Goal: Task Accomplishment & Management: Manage account settings

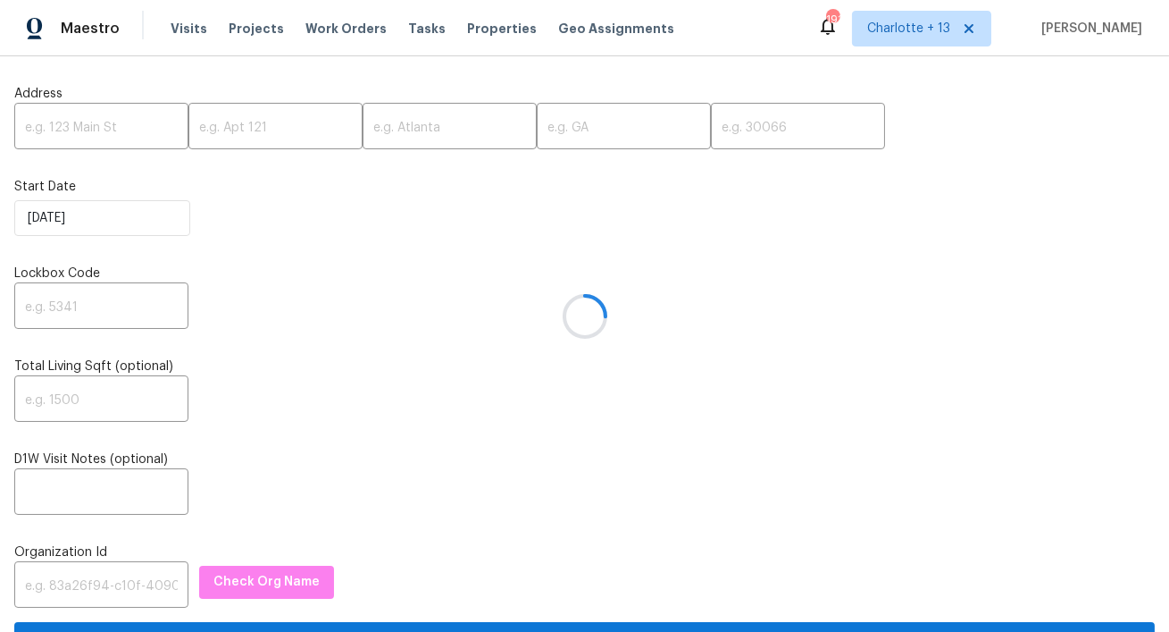
click at [105, 128] on div at bounding box center [584, 316] width 1169 height 632
click at [98, 130] on input "text" at bounding box center [101, 128] width 174 height 42
paste input "[STREET_ADDRESS][PERSON_NAME]"
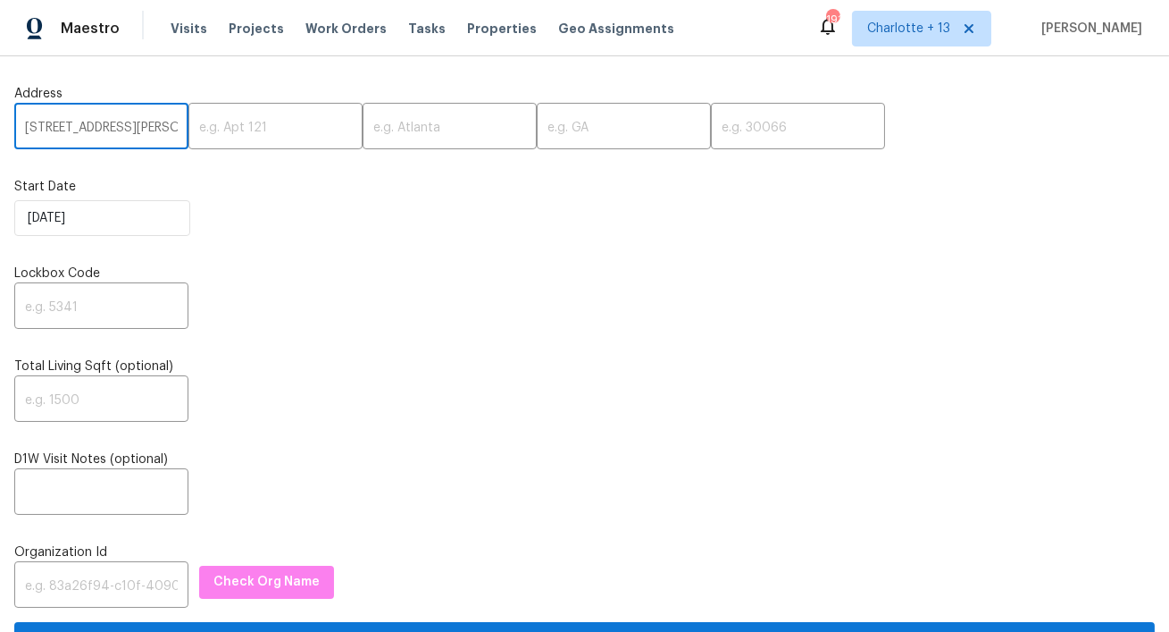
scroll to position [0, 80]
click at [146, 130] on input "[STREET_ADDRESS][PERSON_NAME]" at bounding box center [101, 128] width 174 height 42
click at [146, 130] on input "5950 Beaudry Dr, Houston, TX 77035" at bounding box center [101, 128] width 174 height 42
type input "5950 Beaudry Dr, Houston, TX"
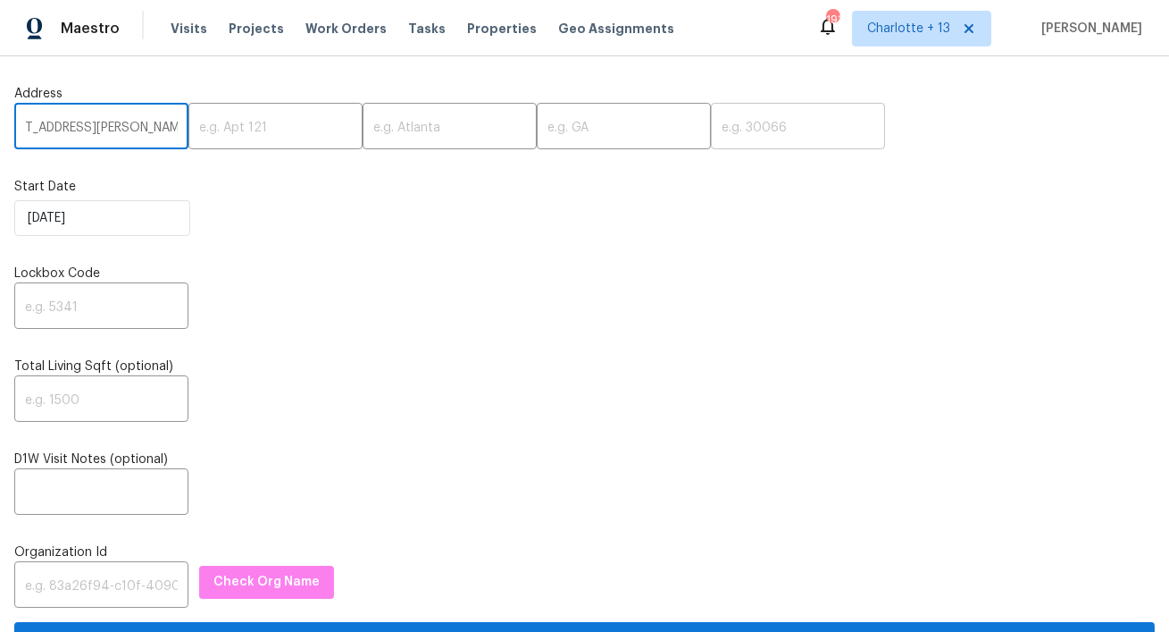
drag, startPoint x: 688, startPoint y: 130, endPoint x: 660, endPoint y: 130, distance: 27.7
click at [711, 130] on input "text" at bounding box center [798, 128] width 174 height 42
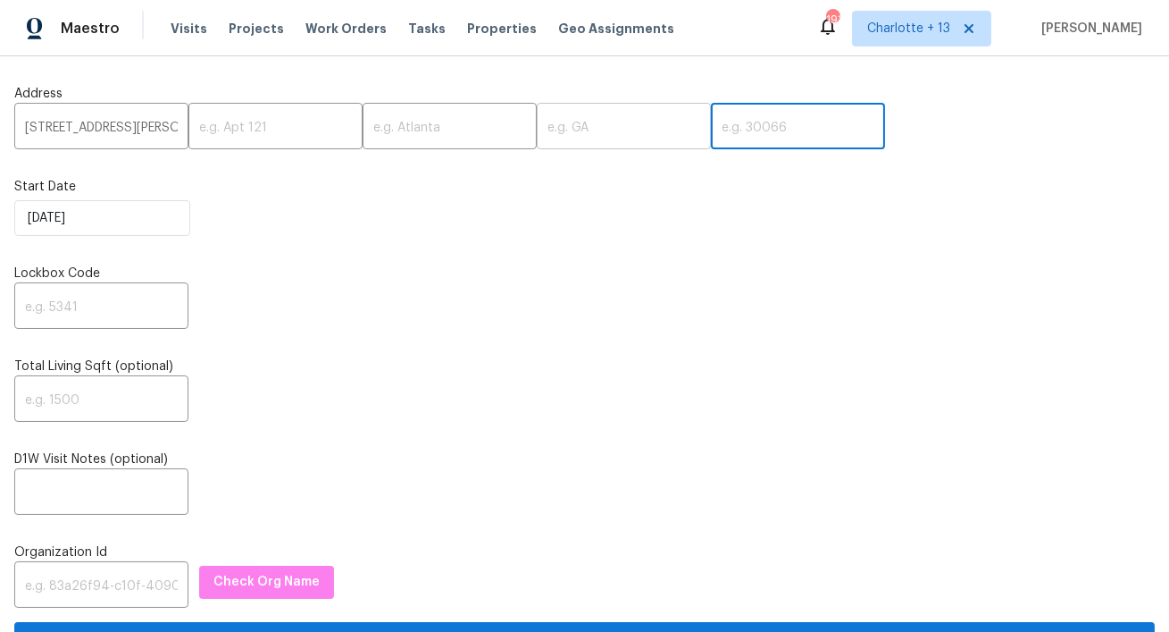
paste input "77035"
type input "77035"
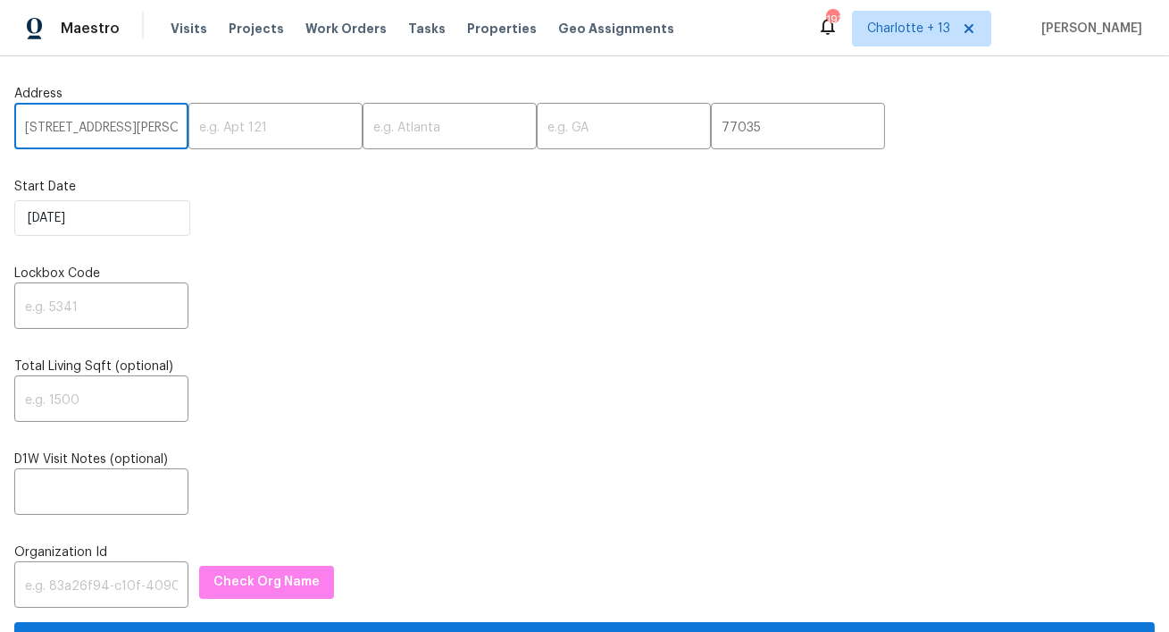
click at [141, 127] on input "5950 Beaudry Dr, Houston, TX" at bounding box center [101, 128] width 174 height 42
type input "5950 Beaudry Dr,, TX"
click at [363, 132] on input "text" at bounding box center [450, 128] width 174 height 42
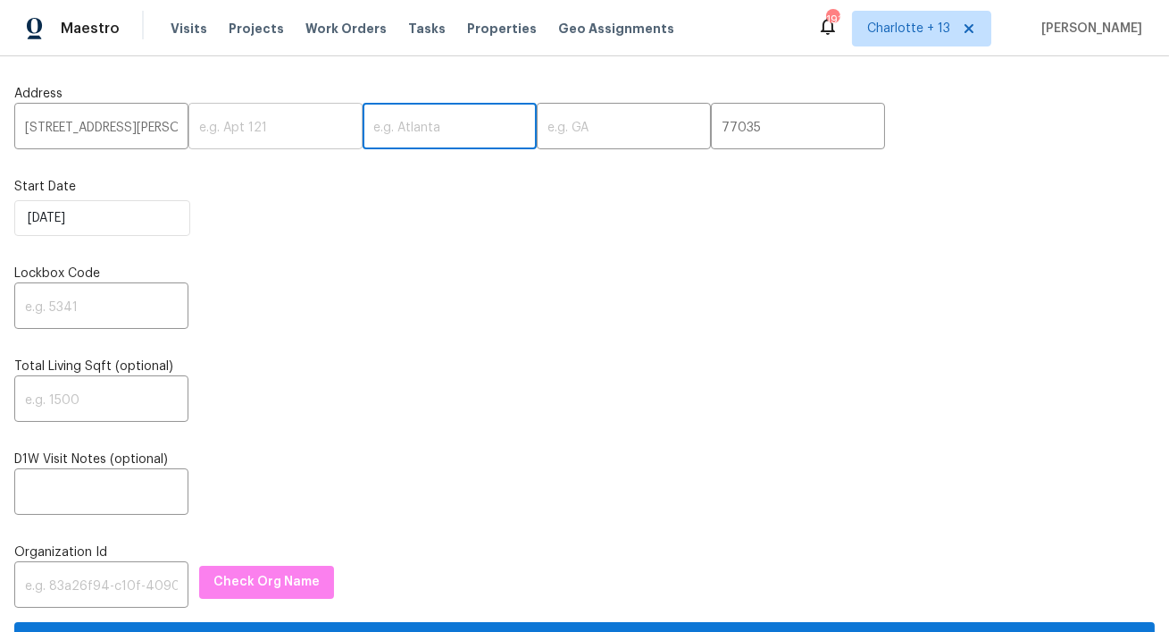
paste input "[GEOGRAPHIC_DATA]"
type input "[GEOGRAPHIC_DATA]"
click at [143, 129] on input "5950 Beaudry Dr,, TX" at bounding box center [101, 128] width 174 height 42
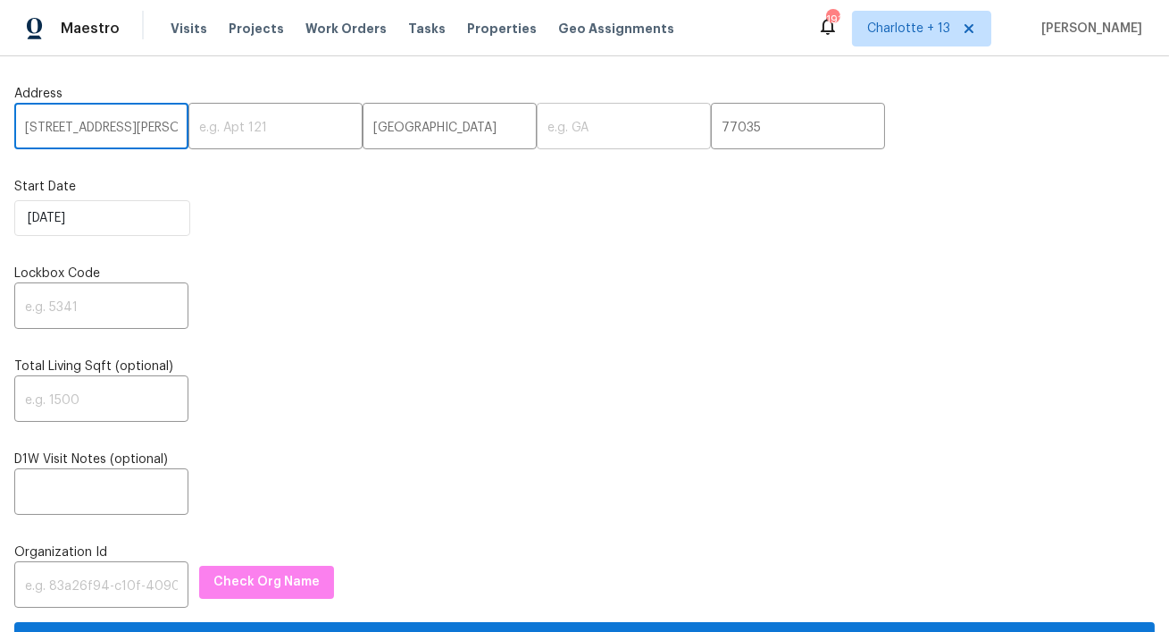
type input "5950 Beaudry Dr,,"
click at [564, 138] on input "text" at bounding box center [624, 128] width 174 height 42
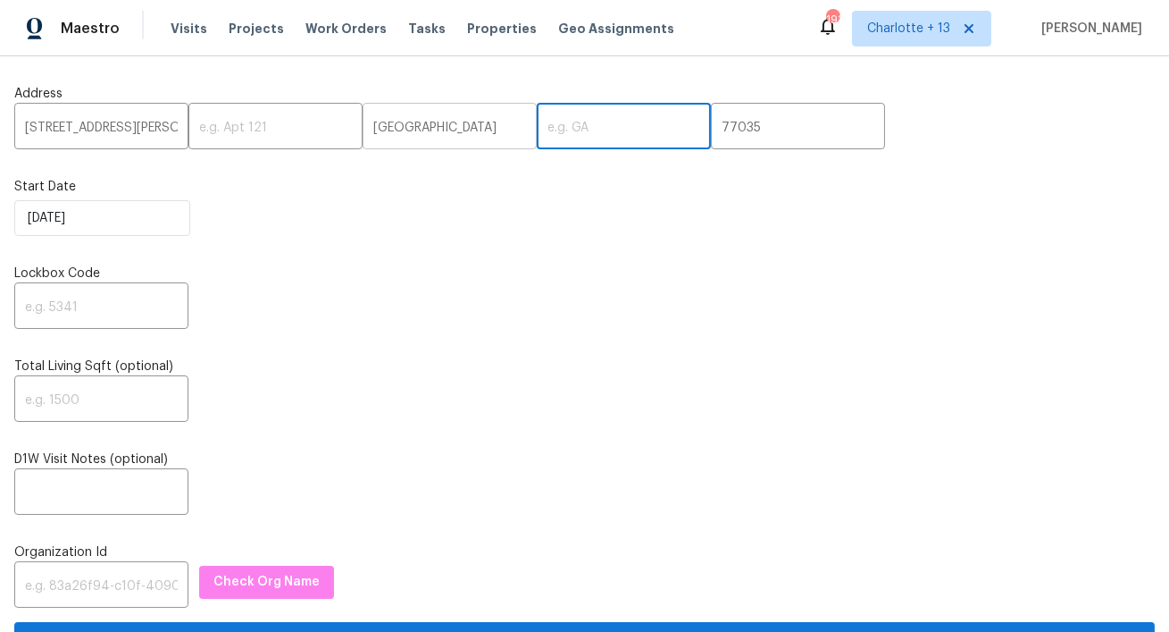
paste input "TX"
type input "TX"
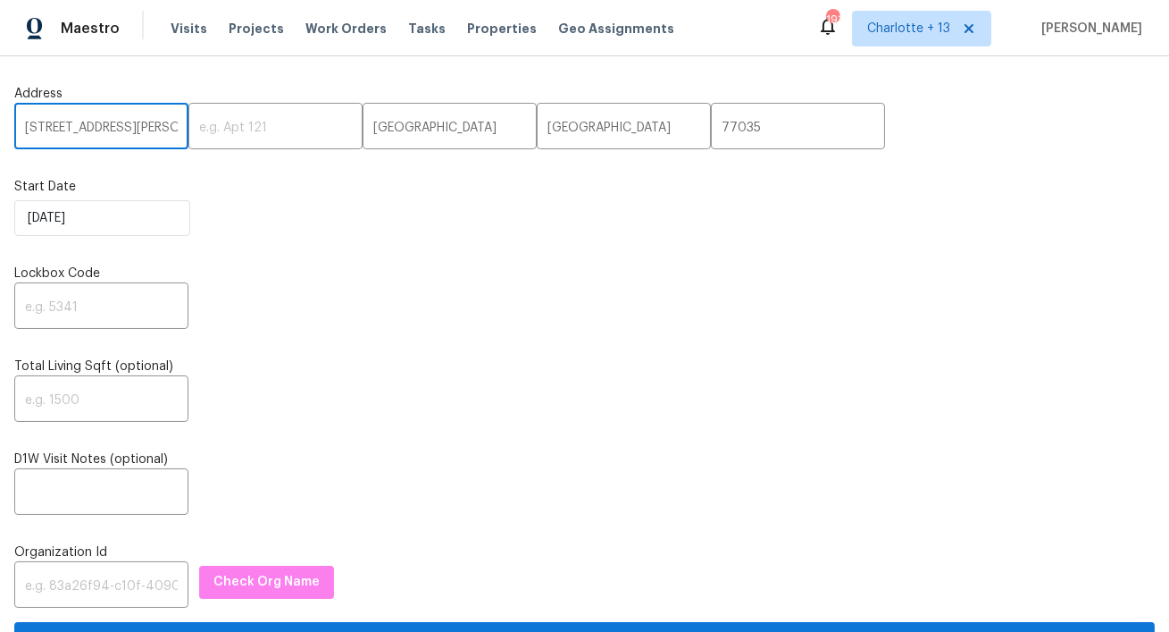
drag, startPoint x: 130, startPoint y: 126, endPoint x: 166, endPoint y: 131, distance: 37.0
click at [131, 127] on input "5950 Beaudry Dr,," at bounding box center [101, 128] width 174 height 42
type input "5950 Beaudry Dr"
drag, startPoint x: 115, startPoint y: 310, endPoint x: 124, endPoint y: 308, distance: 9.1
click at [118, 310] on input "text" at bounding box center [101, 308] width 174 height 42
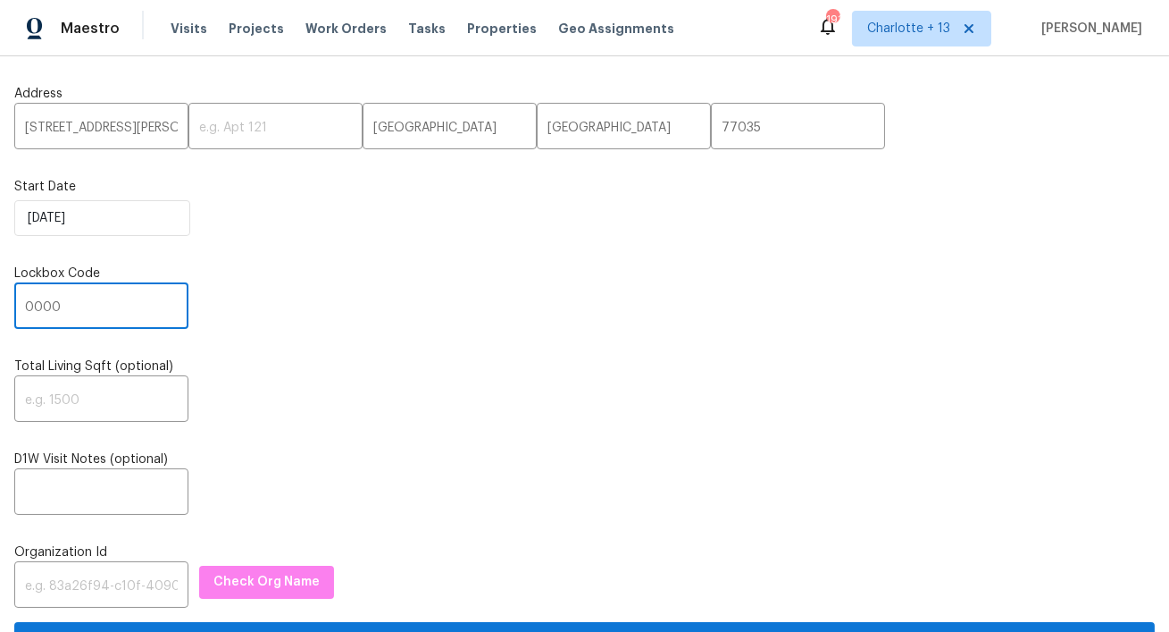
type input "0000"
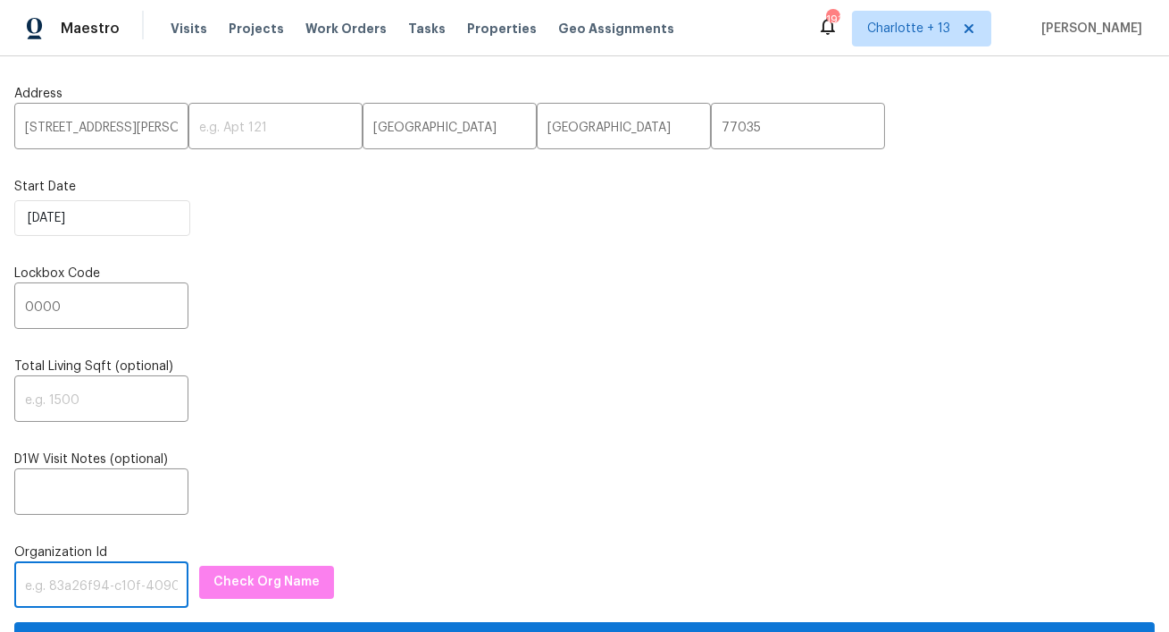
click at [121, 582] on input "text" at bounding box center [101, 586] width 174 height 42
paste input "845f7ff3-78ac-4044-be1e-2a70ff45d03f"
type input "845f7ff3-78ac-4044-be1e-2a70ff45d03f"
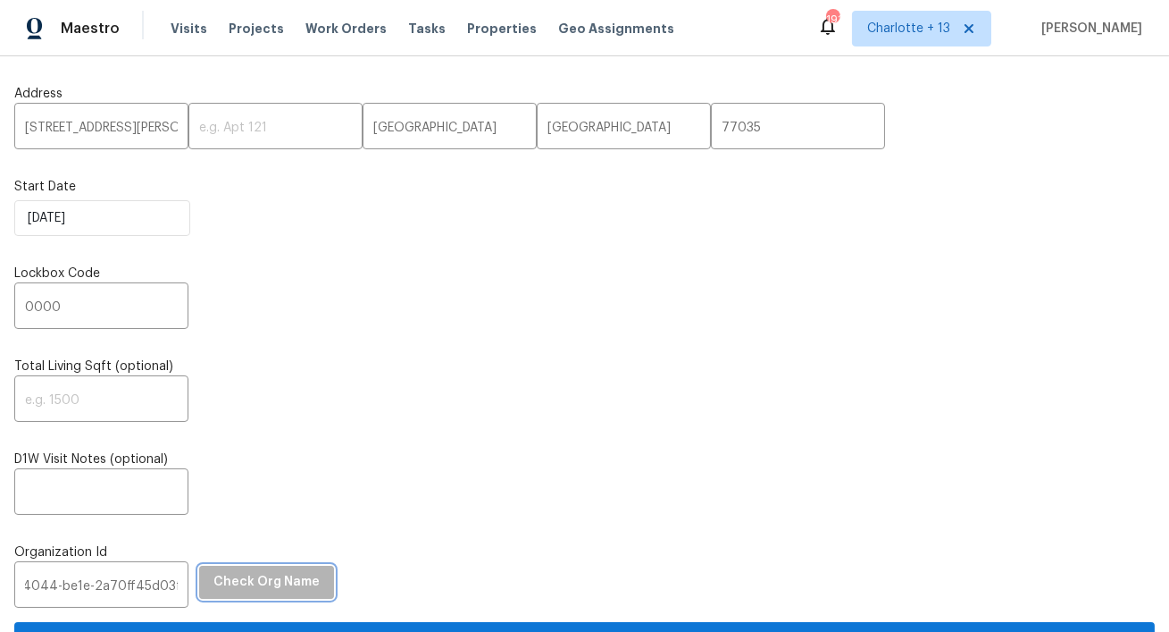
scroll to position [0, 0]
click at [296, 583] on span "Check Org Name" at bounding box center [267, 582] width 106 height 22
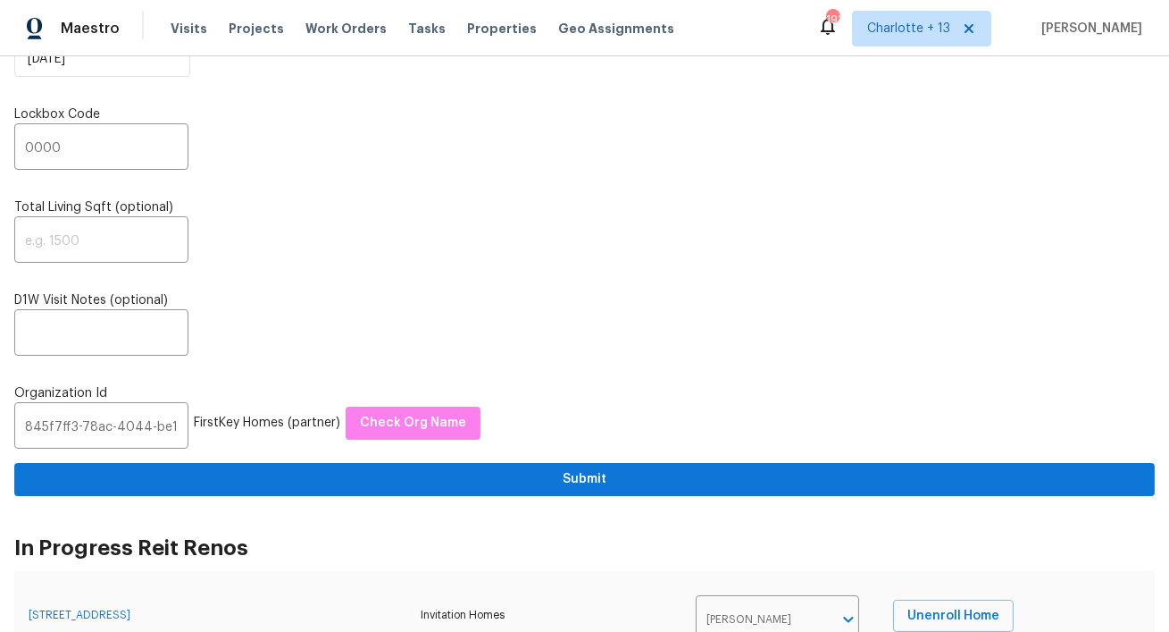
scroll to position [213, 0]
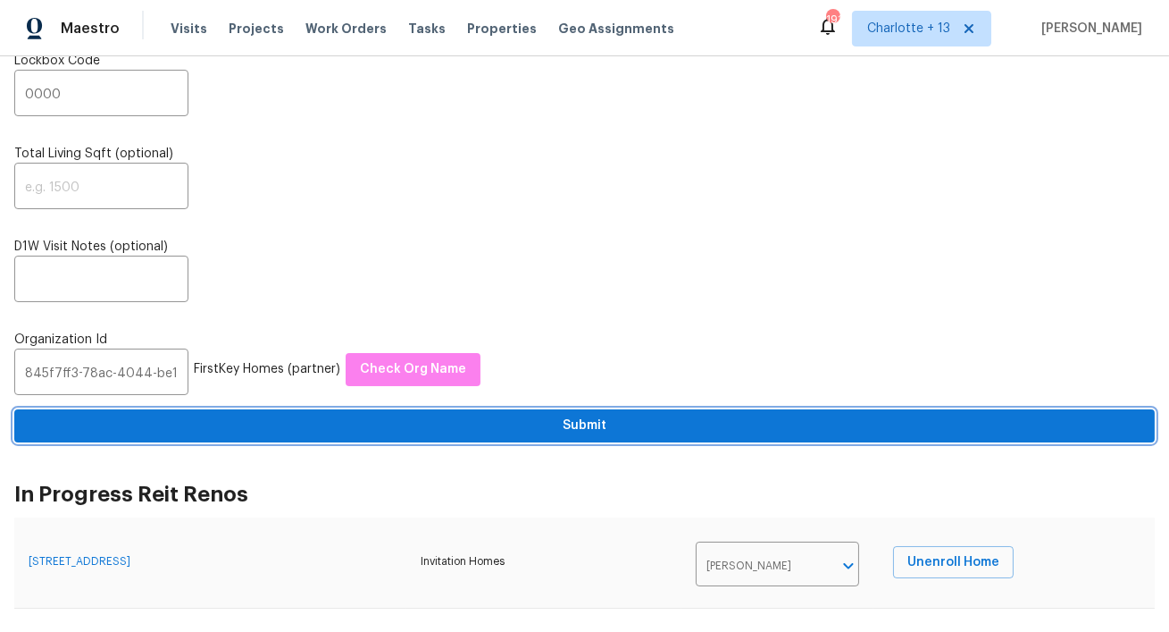
click at [507, 423] on span "Submit" at bounding box center [585, 426] width 1112 height 22
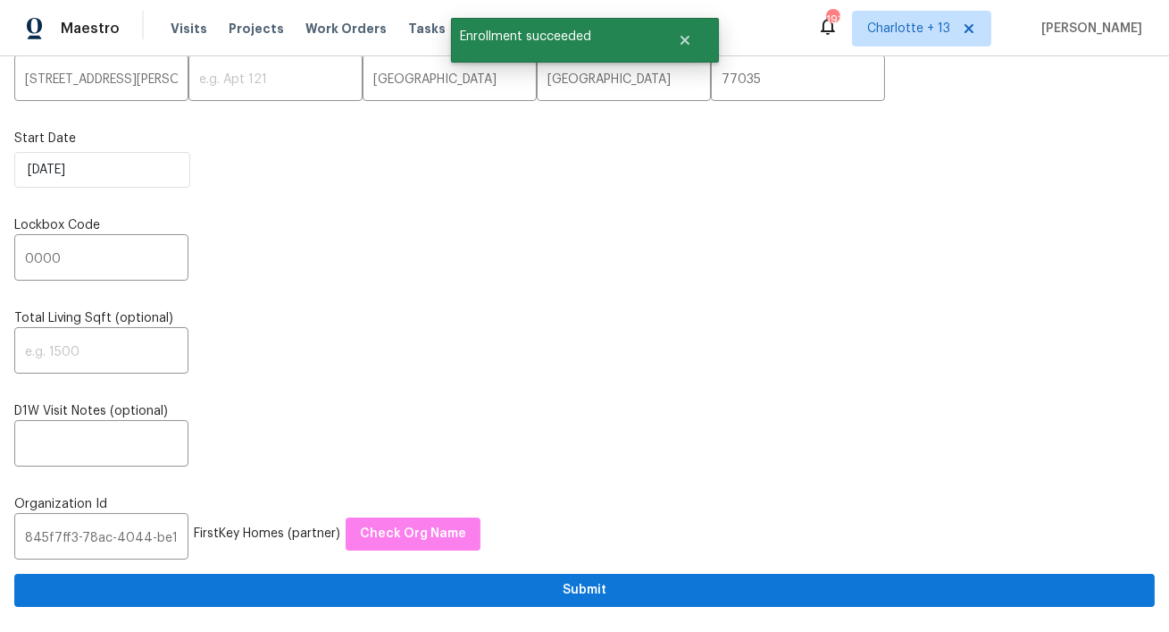
scroll to position [0, 0]
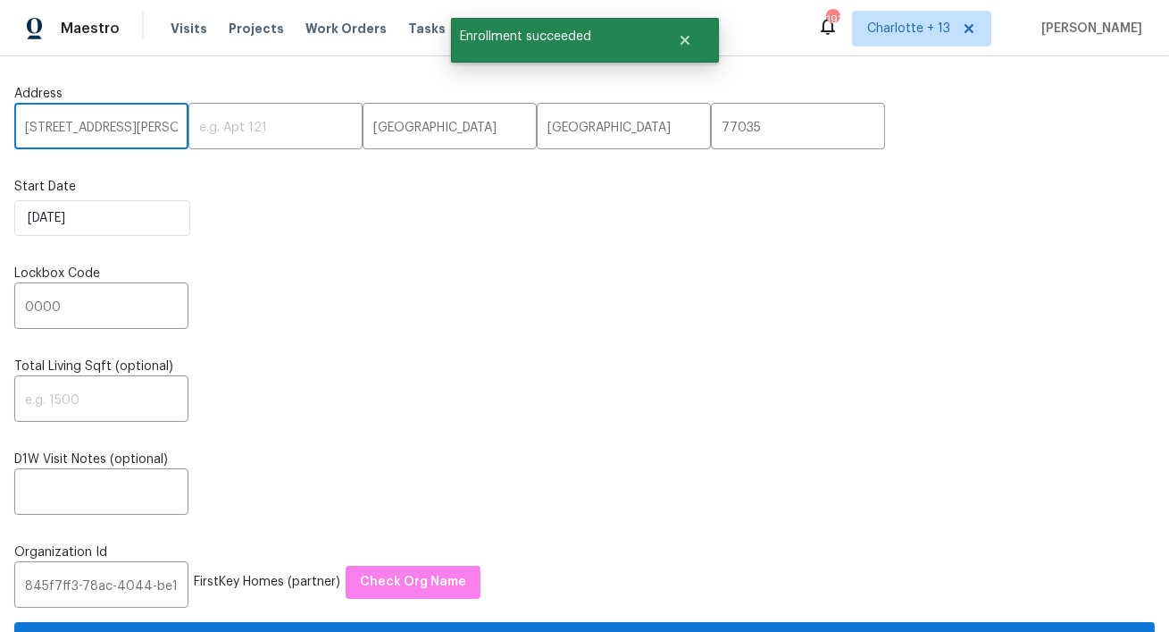
click at [89, 133] on input "5950 Beaudry Dr" at bounding box center [101, 128] width 174 height 42
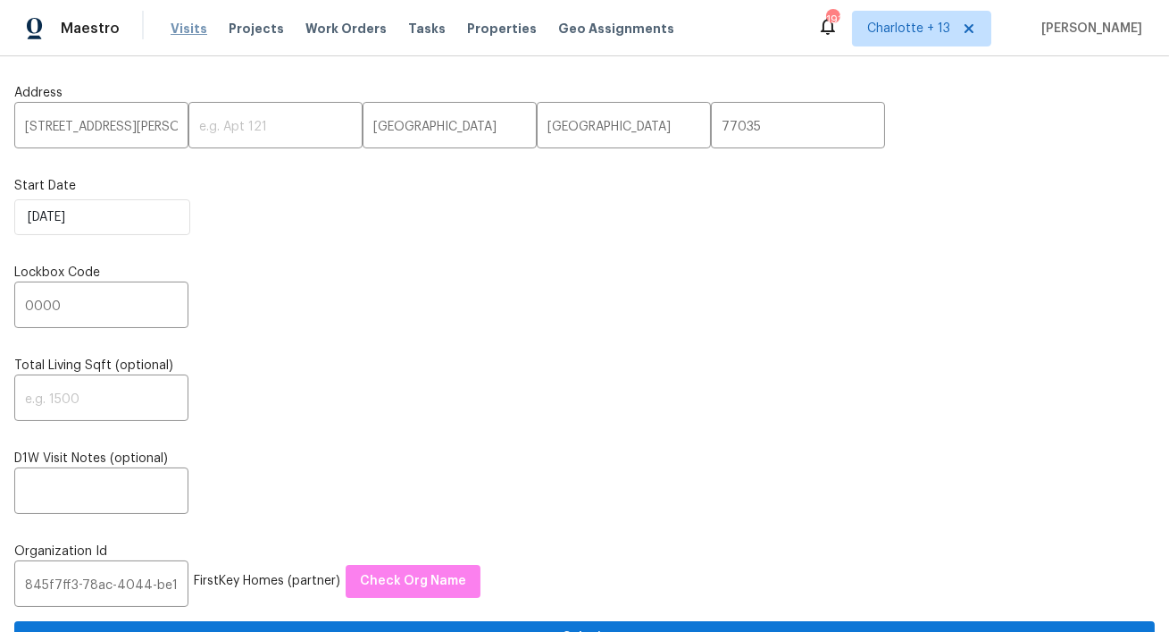
click at [184, 22] on span "Visits" at bounding box center [189, 29] width 37 height 18
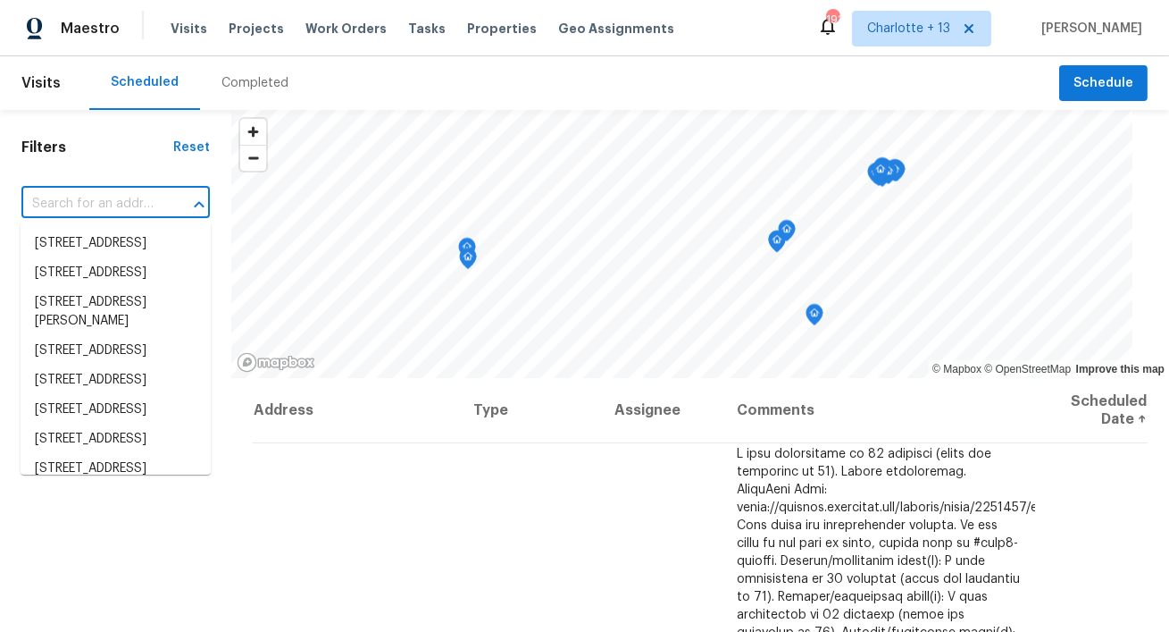
click at [130, 206] on input "text" at bounding box center [90, 204] width 138 height 28
paste input "5950 Beaudry Dr"
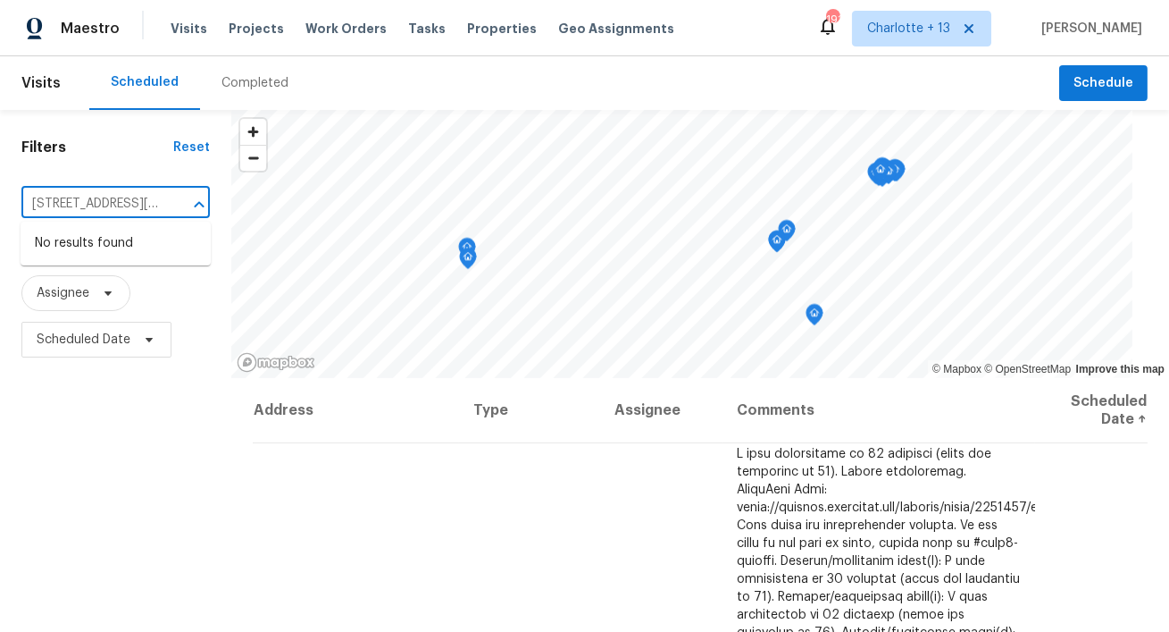
type input "5950 Beaudry Dr"
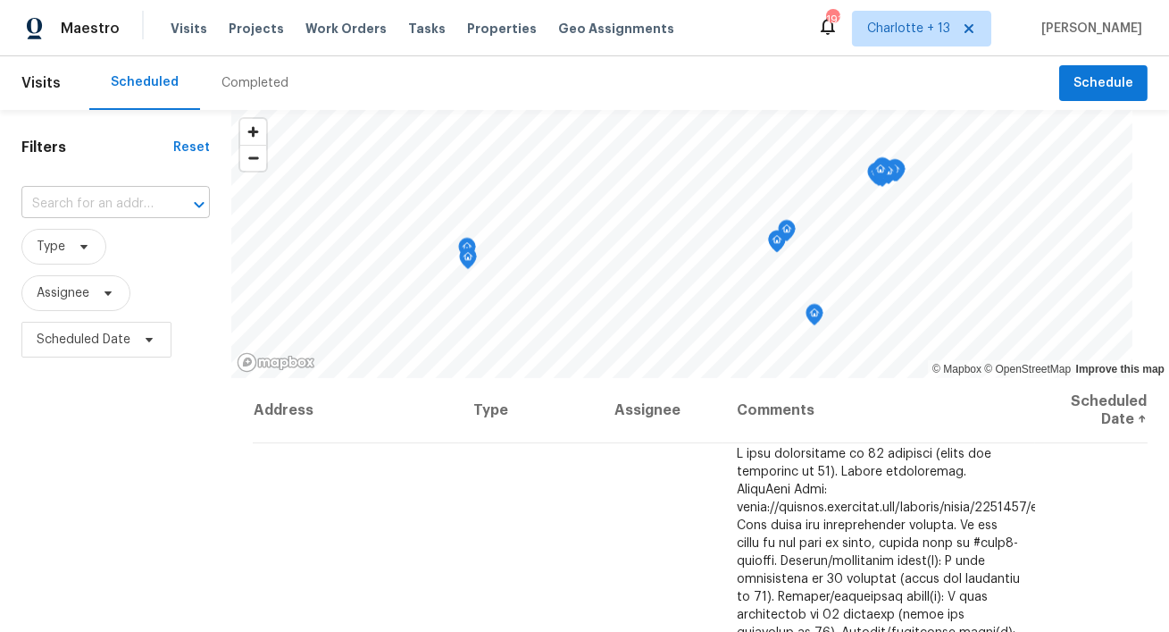
click at [99, 221] on div "​" at bounding box center [115, 204] width 188 height 38
click at [110, 208] on input "text" at bounding box center [90, 204] width 138 height 28
click at [111, 207] on input "text" at bounding box center [90, 204] width 138 height 28
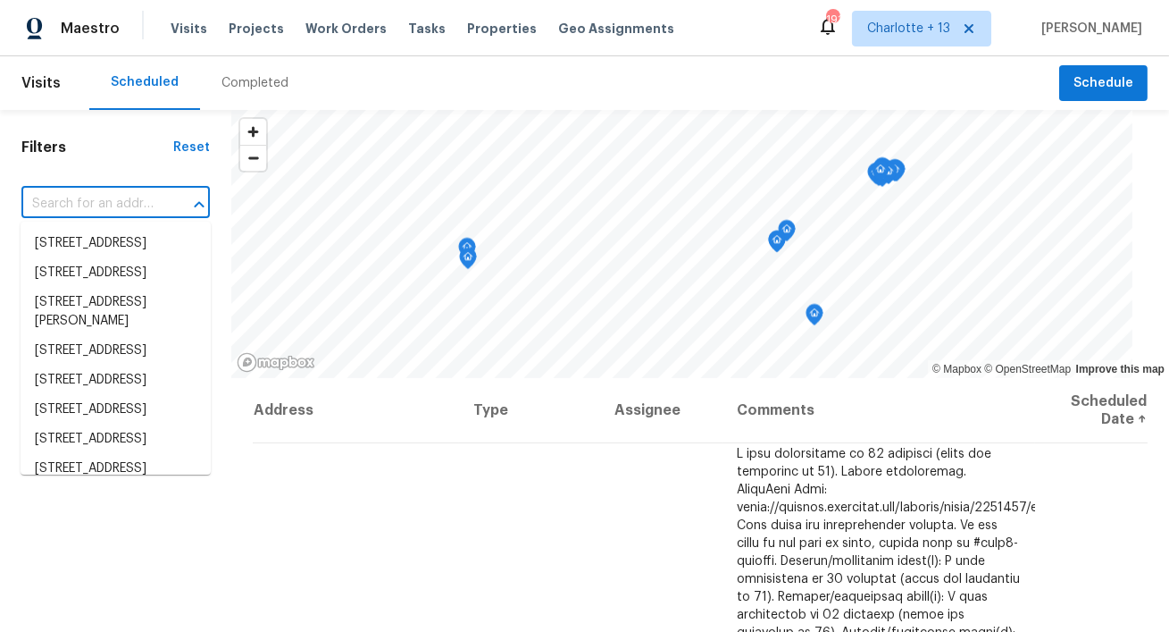
paste input "5950 Beaudry Dr"
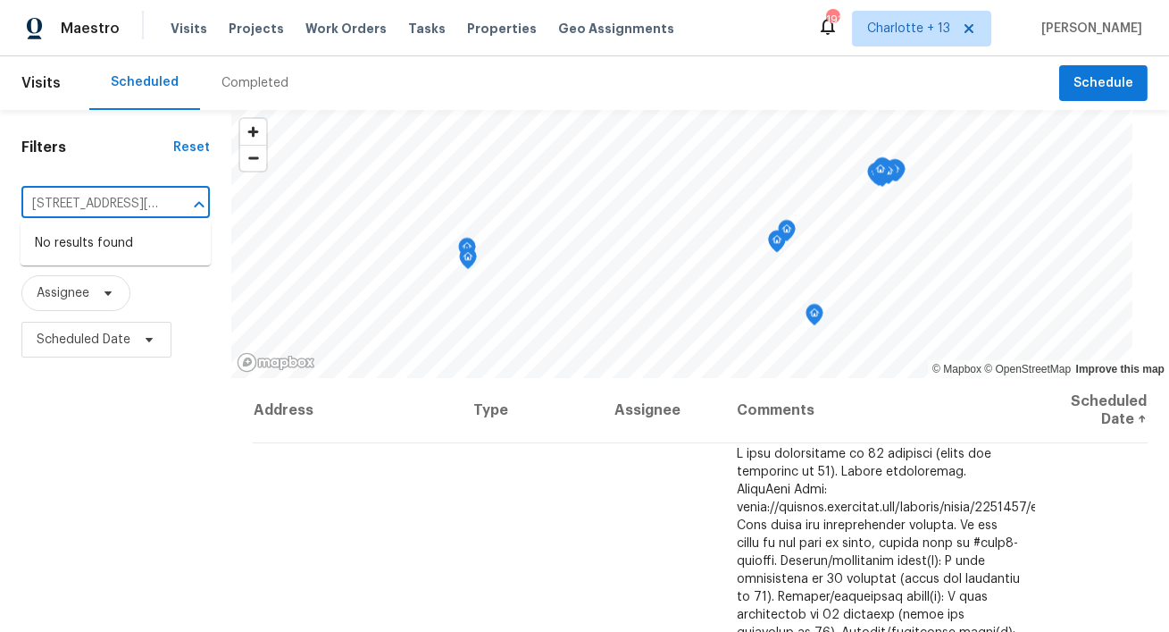
type input "5950 Beaudry Dr"
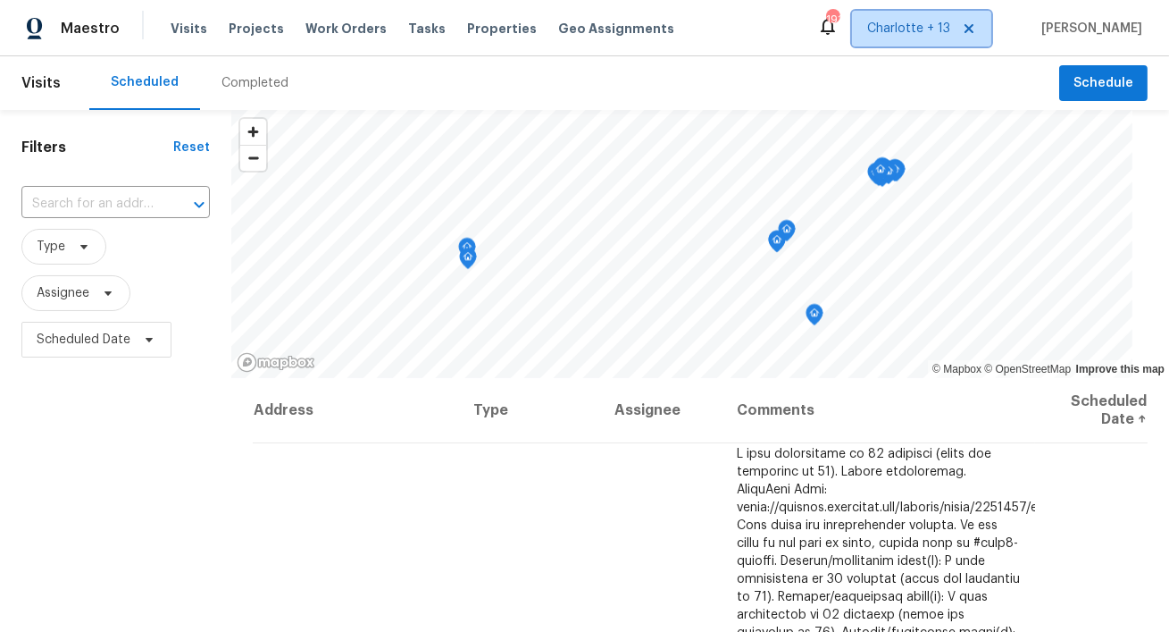
click at [930, 23] on span "Charlotte + 13" at bounding box center [908, 29] width 83 height 18
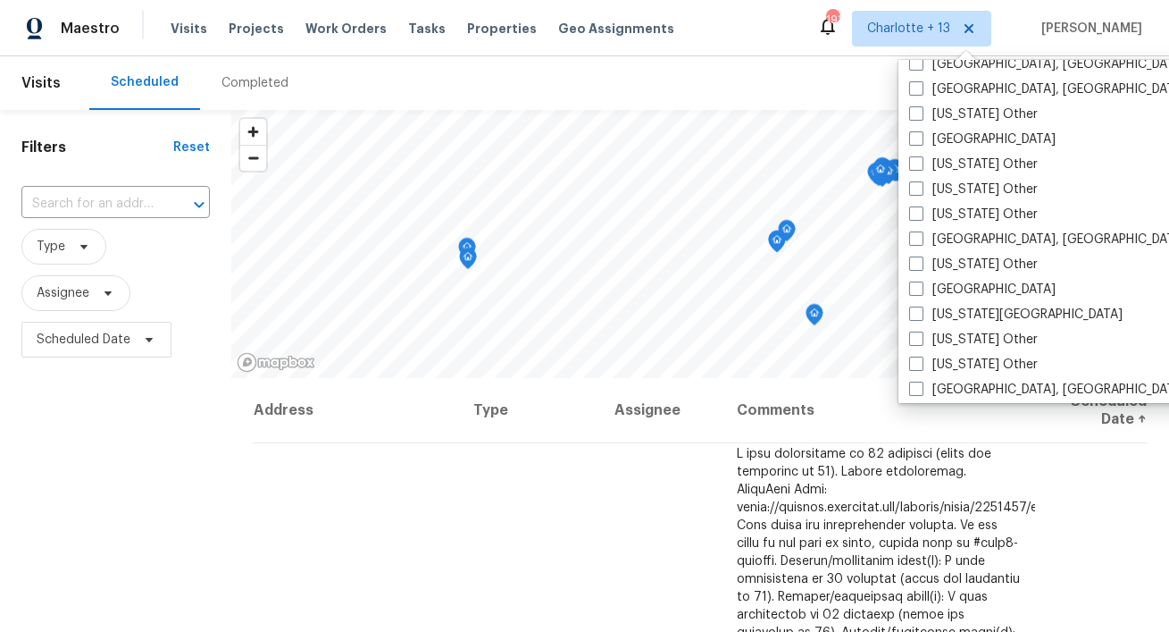
scroll to position [1086, 0]
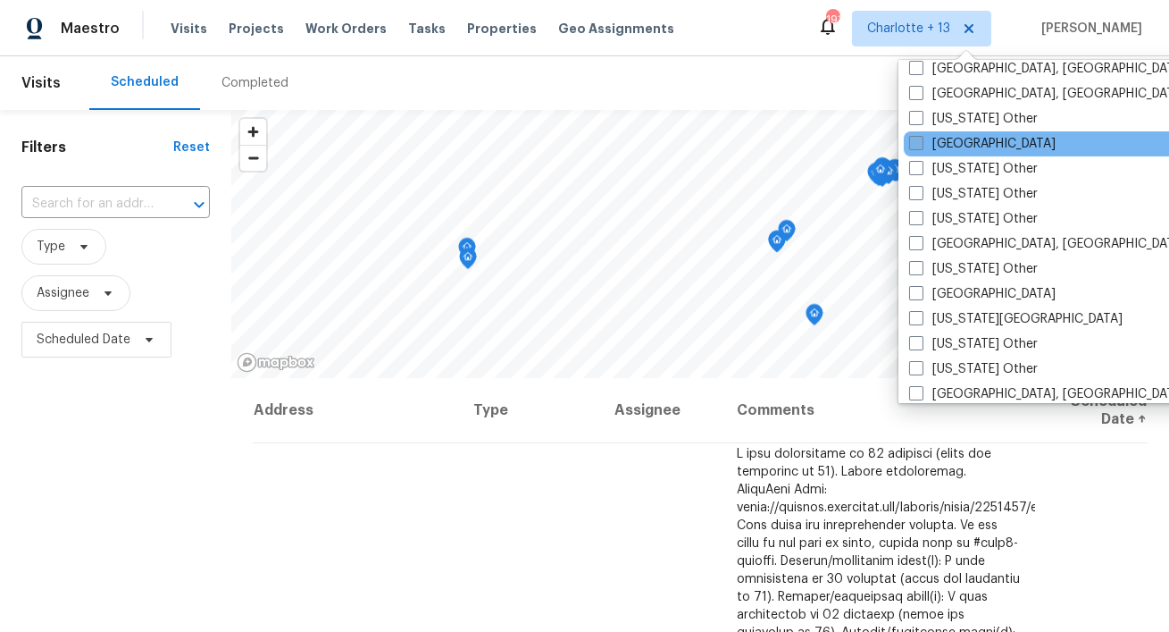
click at [954, 135] on label "Houston" at bounding box center [982, 144] width 147 height 18
click at [921, 135] on input "Houston" at bounding box center [915, 141] width 12 height 12
checkbox input "true"
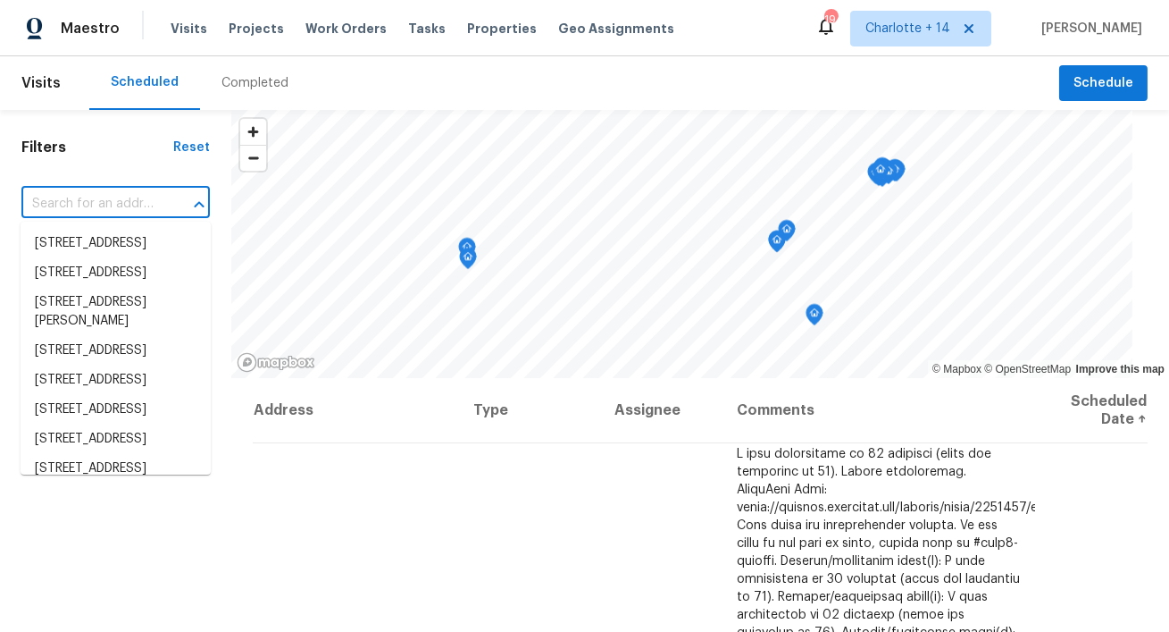
click at [114, 214] on input "text" at bounding box center [90, 204] width 138 height 28
paste input "5950 Beaudry Dr"
type input "5950 Beaudry Dr"
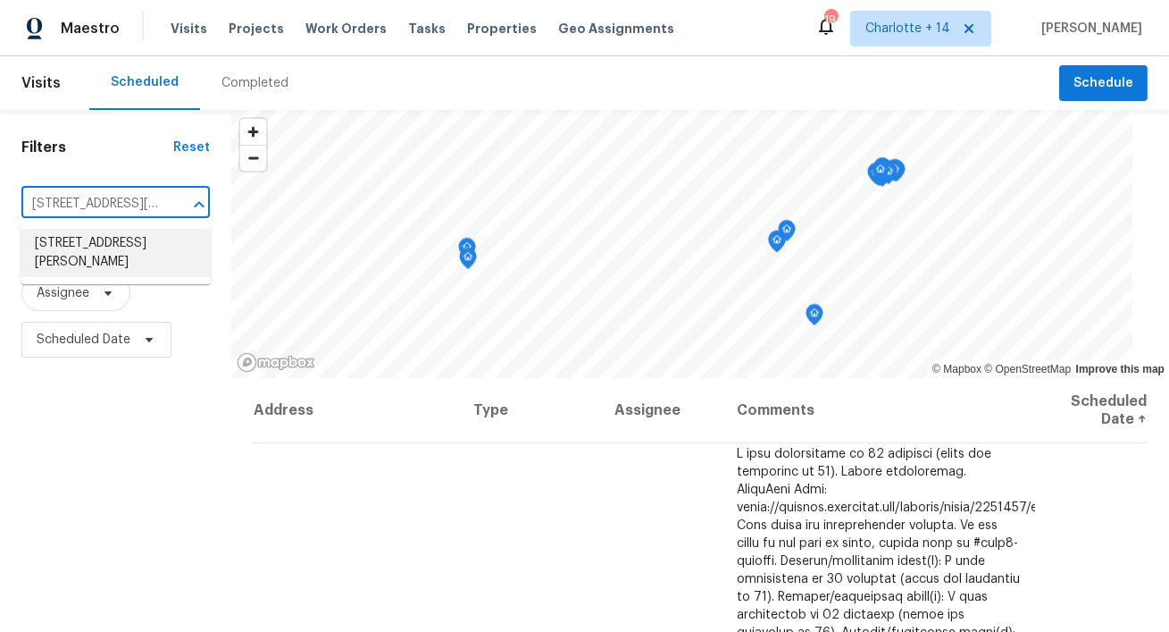
click at [103, 239] on li "5950 Beaudry Dr, Houston, TX 77035" at bounding box center [116, 253] width 190 height 48
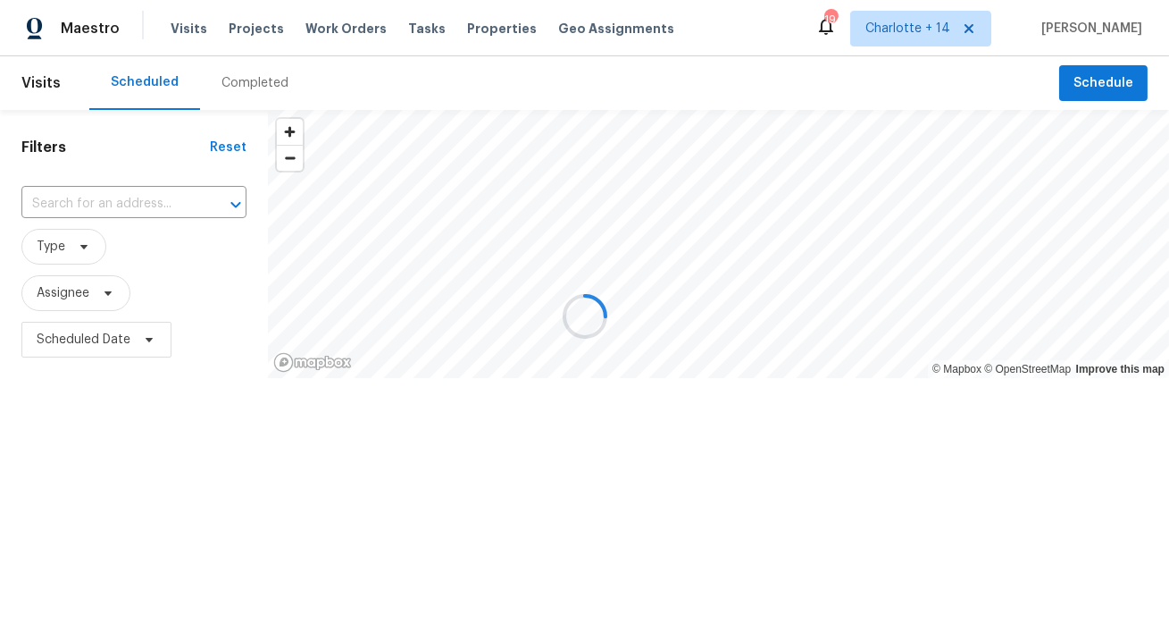
type input "5950 Beaudry Dr, Houston, TX 77035"
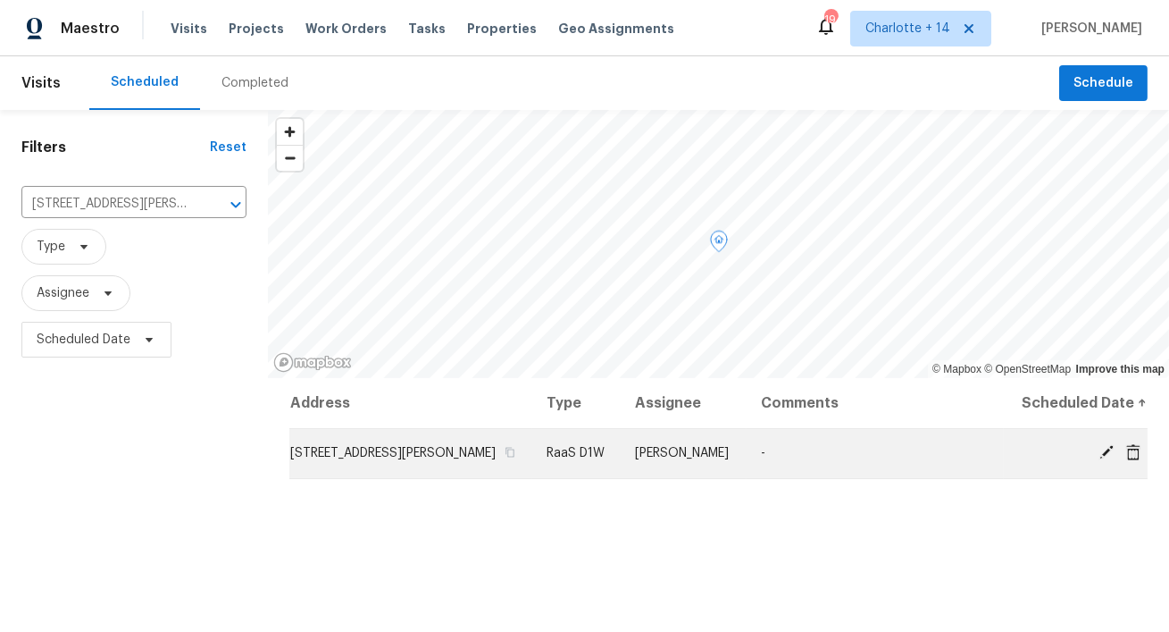
click at [1135, 449] on icon at bounding box center [1133, 451] width 14 height 16
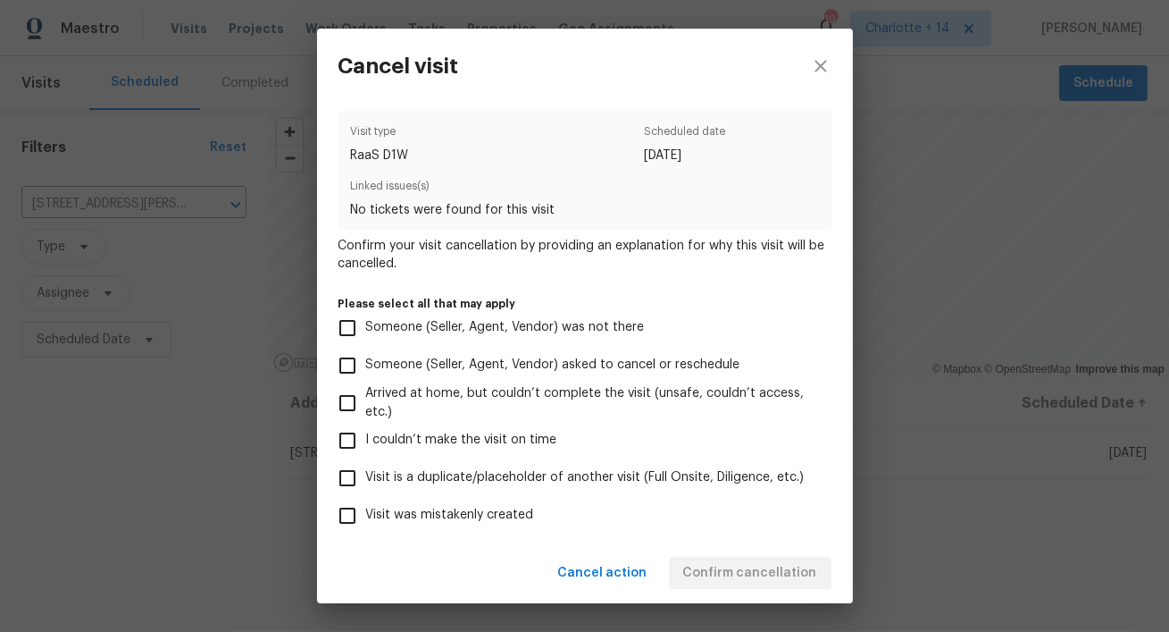
click at [497, 513] on span "Visit was mistakenly created" at bounding box center [450, 515] width 168 height 19
click at [366, 513] on input "Visit was mistakenly created" at bounding box center [348, 516] width 38 height 38
checkbox input "true"
drag, startPoint x: 727, startPoint y: 578, endPoint x: 735, endPoint y: 565, distance: 15.6
click at [728, 576] on span "Confirm cancellation" at bounding box center [750, 573] width 134 height 22
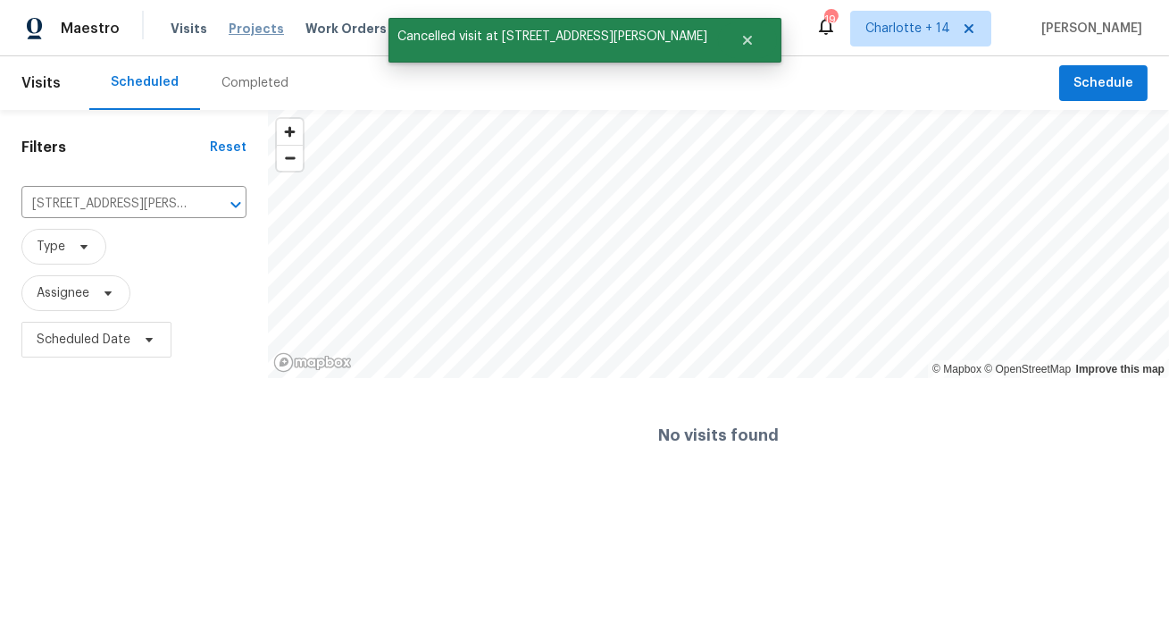
click at [244, 29] on span "Projects" at bounding box center [256, 29] width 55 height 18
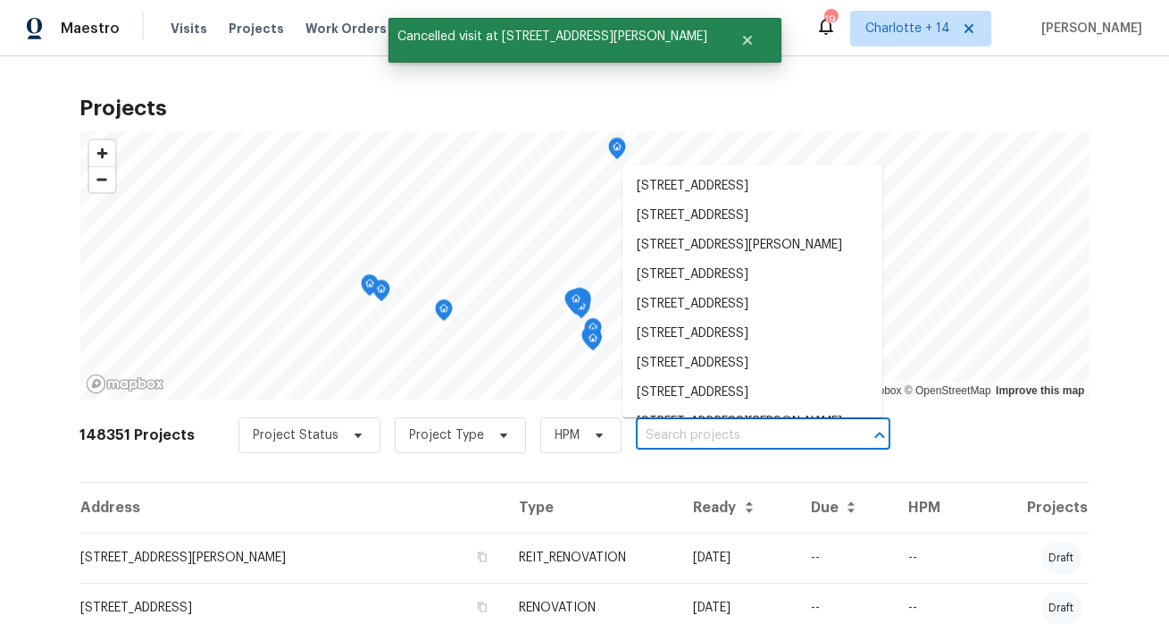
click at [686, 434] on input "text" at bounding box center [738, 436] width 205 height 28
paste input "5950 Beaudry Dr"
type input "5950 Beaudry Dr"
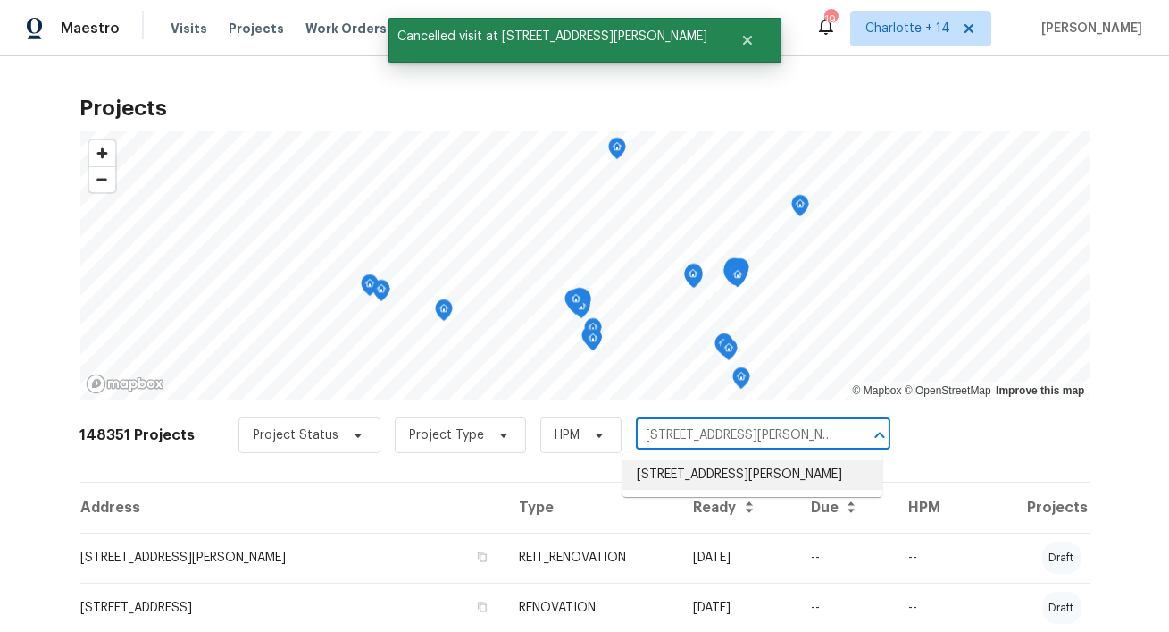
click at [684, 470] on li "5950 Beaudry Dr, Houston, TX 77035" at bounding box center [753, 474] width 260 height 29
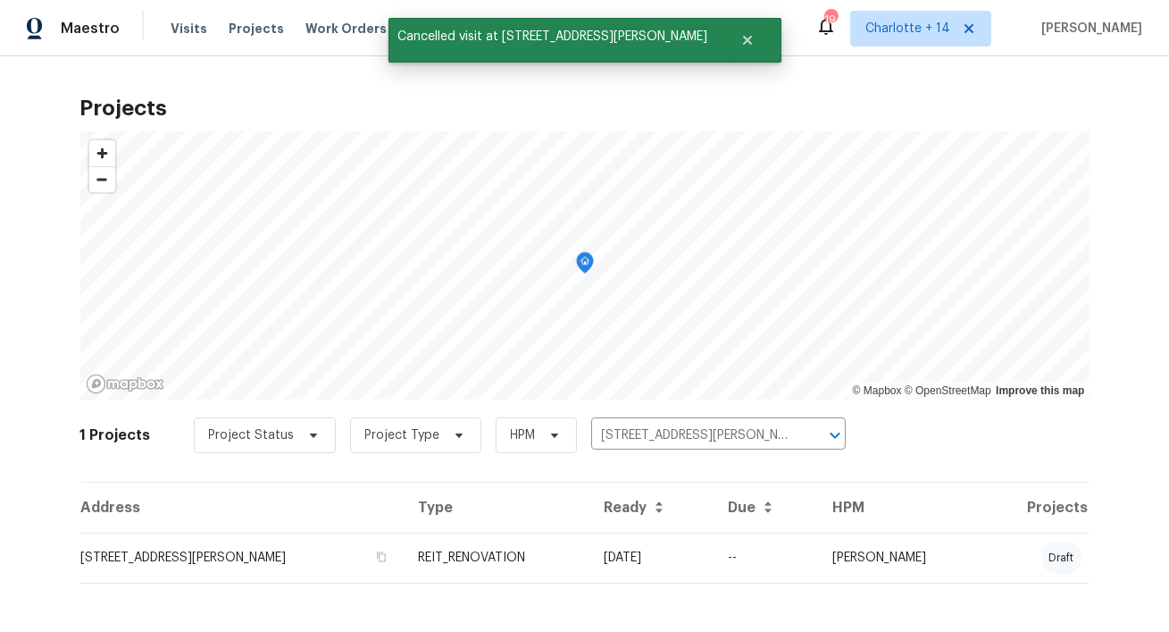
drag, startPoint x: 219, startPoint y: 565, endPoint x: 264, endPoint y: 534, distance: 54.5
click at [219, 565] on td "5950 Beaudry Dr, Houston, TX 77035" at bounding box center [242, 557] width 324 height 50
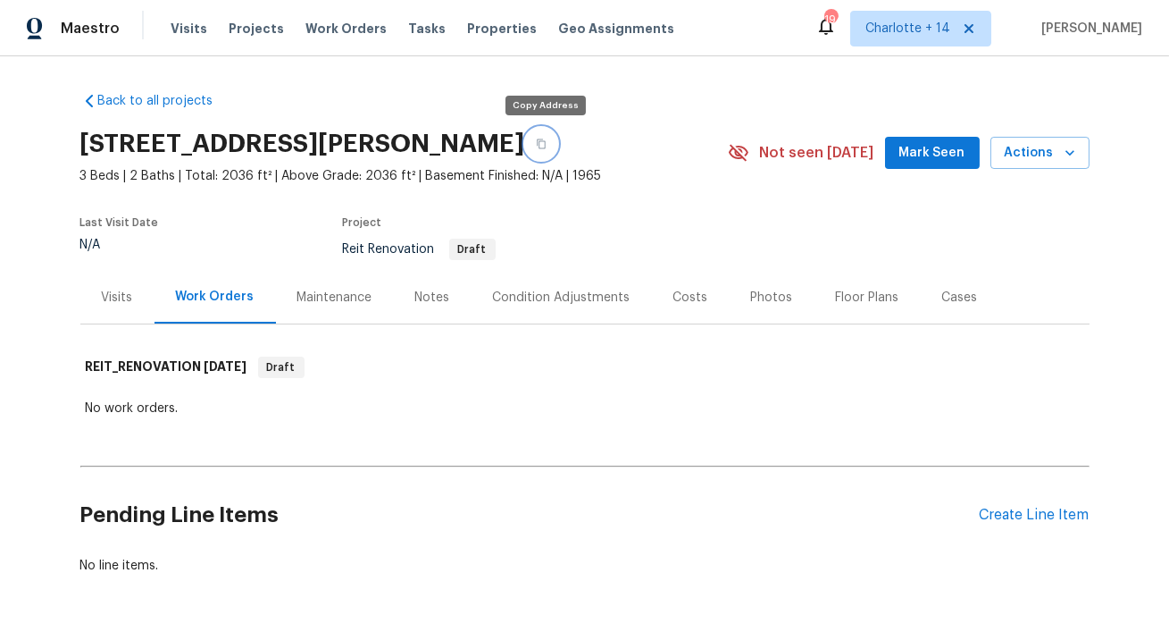
drag, startPoint x: 548, startPoint y: 147, endPoint x: 591, endPoint y: 127, distance: 48.4
click at [550, 147] on button "button" at bounding box center [541, 144] width 32 height 32
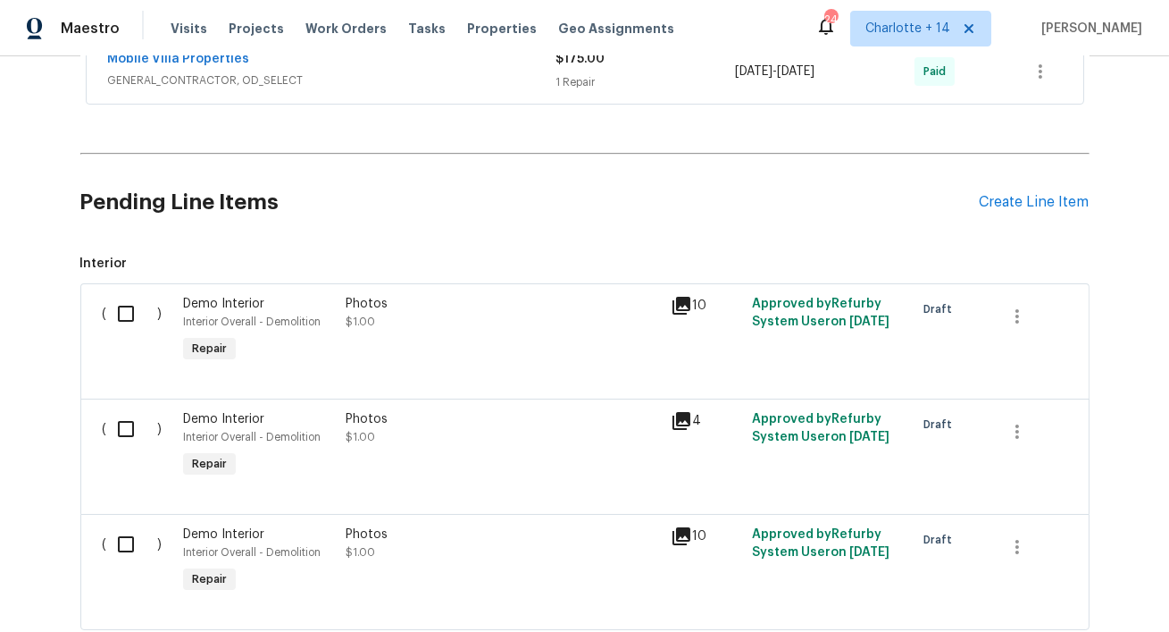
scroll to position [674, 0]
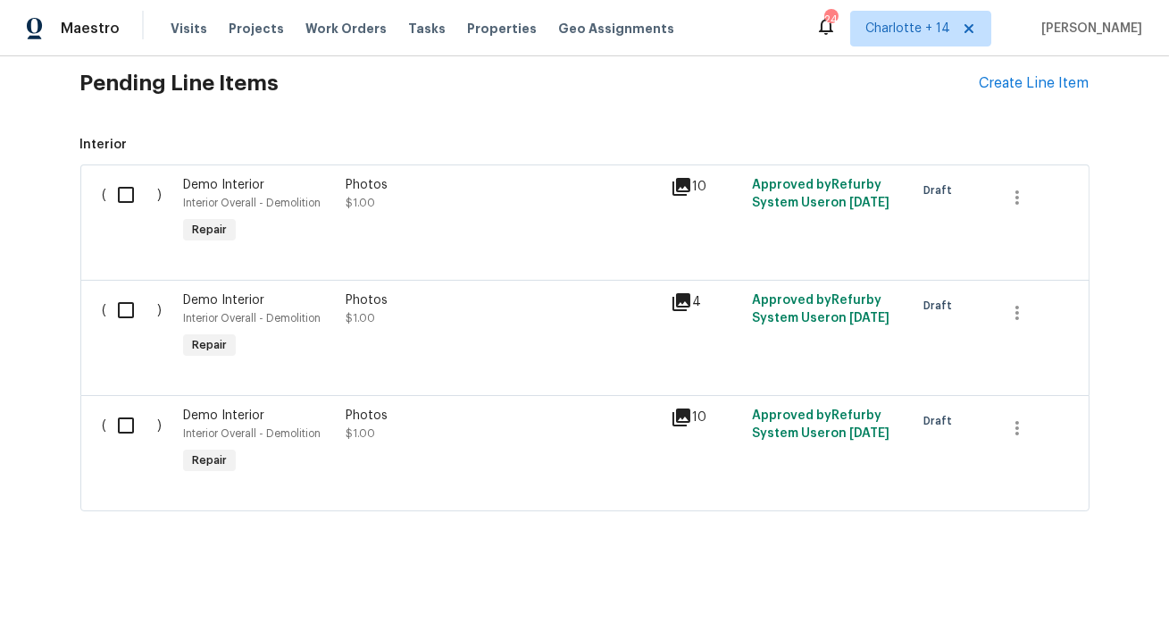
click at [130, 193] on input "checkbox" at bounding box center [132, 195] width 51 height 38
checkbox input "true"
click at [130, 303] on input "checkbox" at bounding box center [132, 310] width 51 height 38
checkbox input "true"
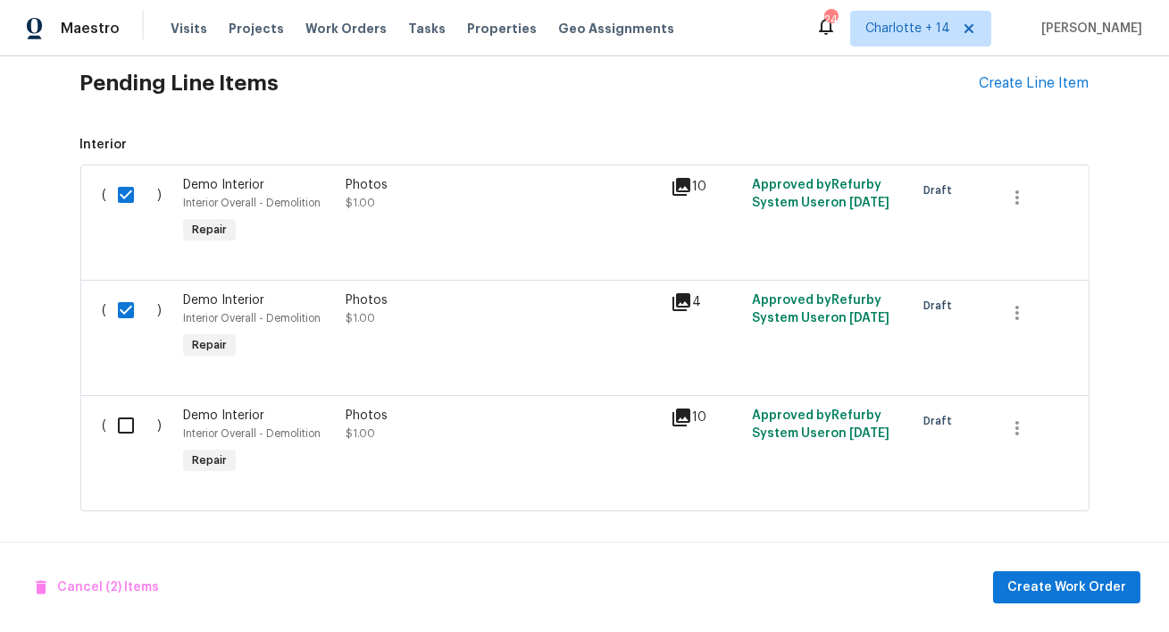
click at [137, 427] on input "checkbox" at bounding box center [132, 425] width 51 height 38
checkbox input "true"
click at [130, 584] on span "Cancel (3) Items" at bounding box center [97, 587] width 122 height 22
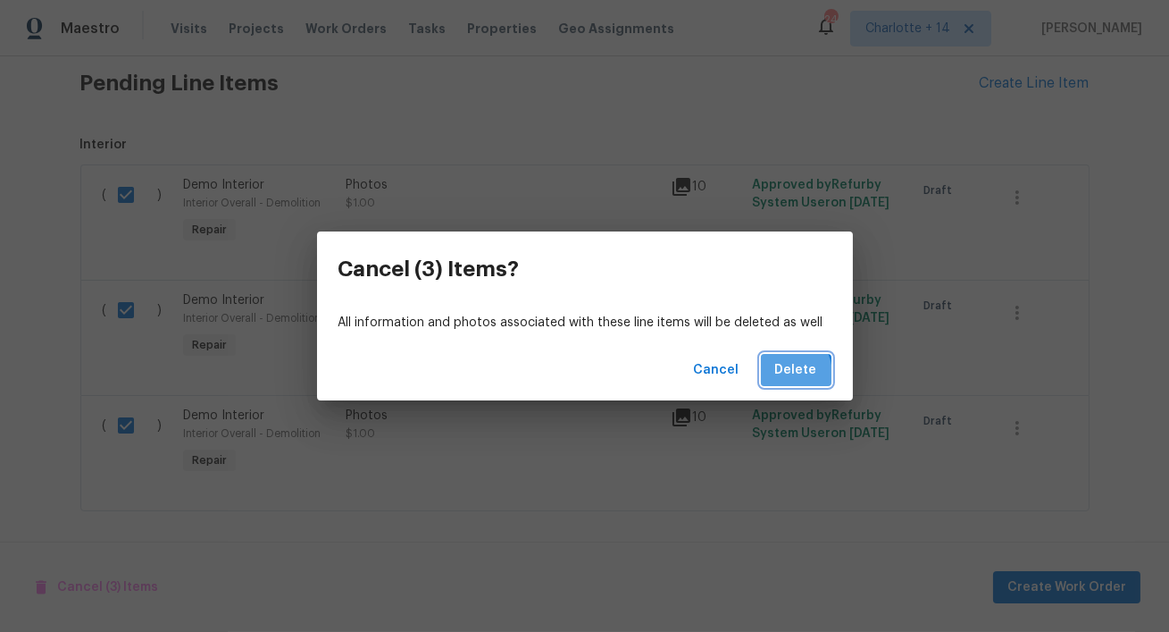
click at [777, 375] on button "Delete" at bounding box center [796, 370] width 71 height 33
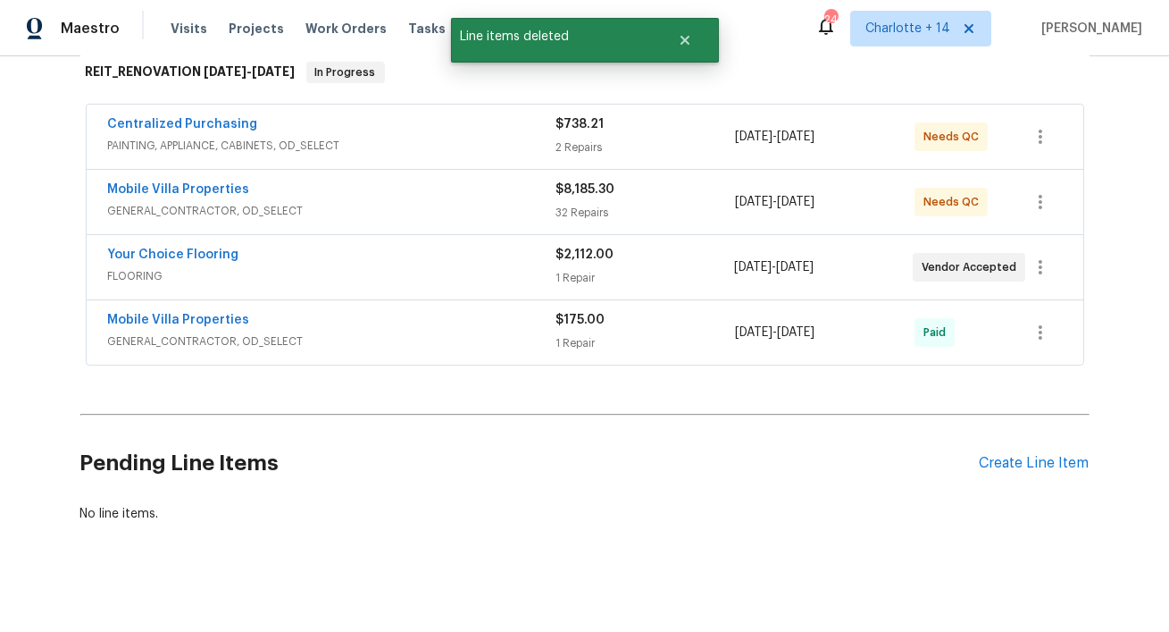
scroll to position [306, 0]
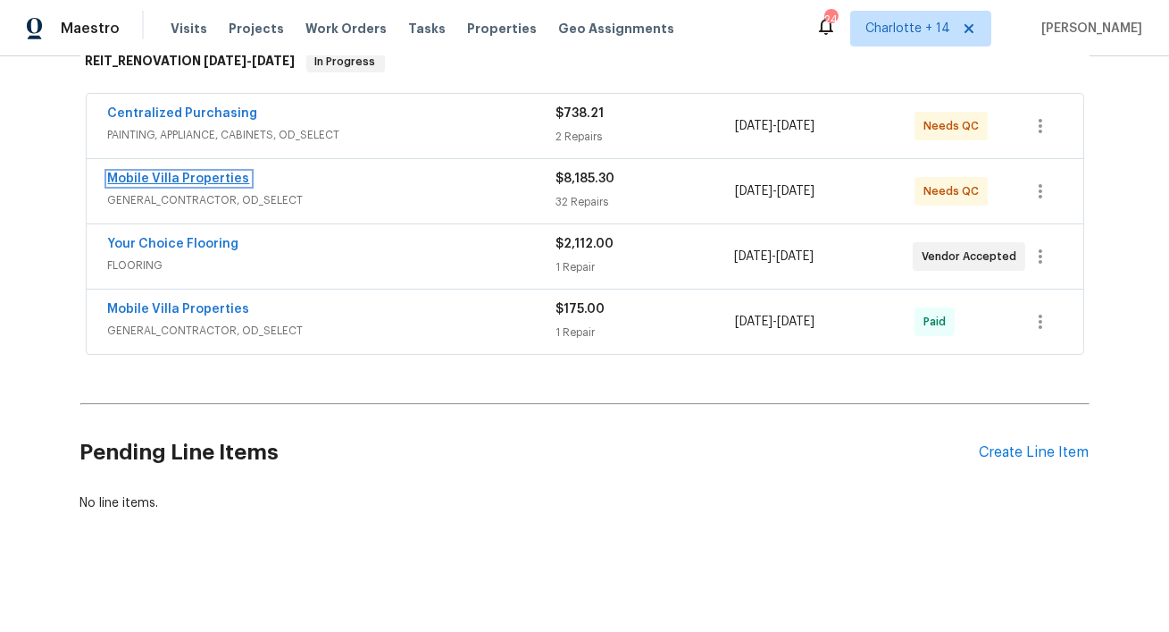
click at [222, 176] on link "Mobile Villa Properties" at bounding box center [179, 178] width 142 height 13
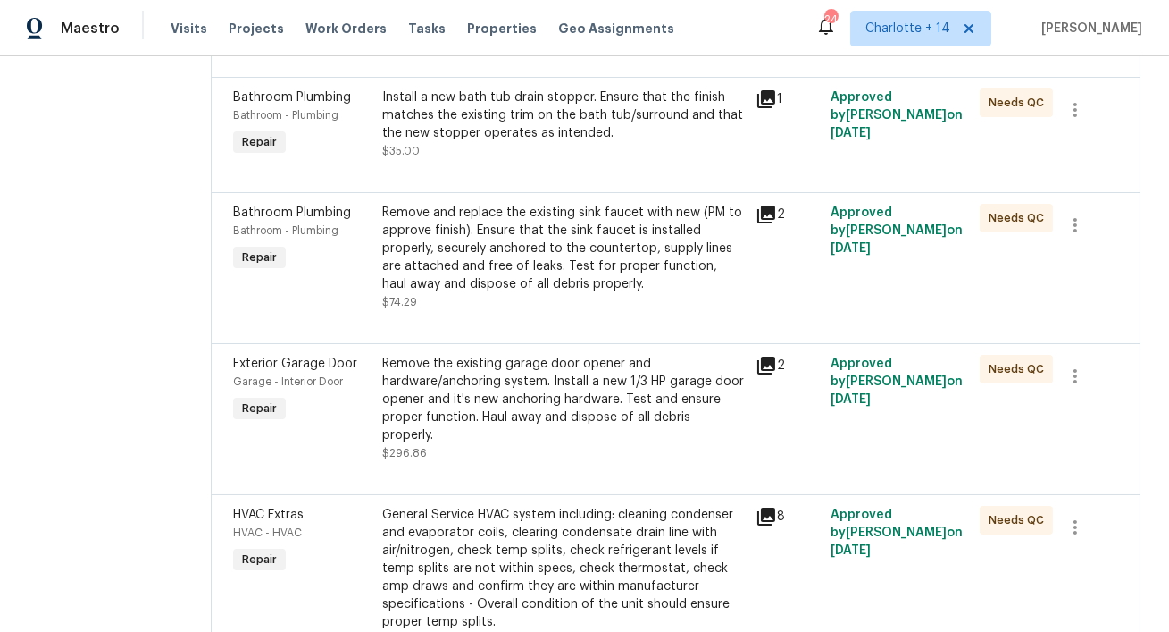
scroll to position [3396, 0]
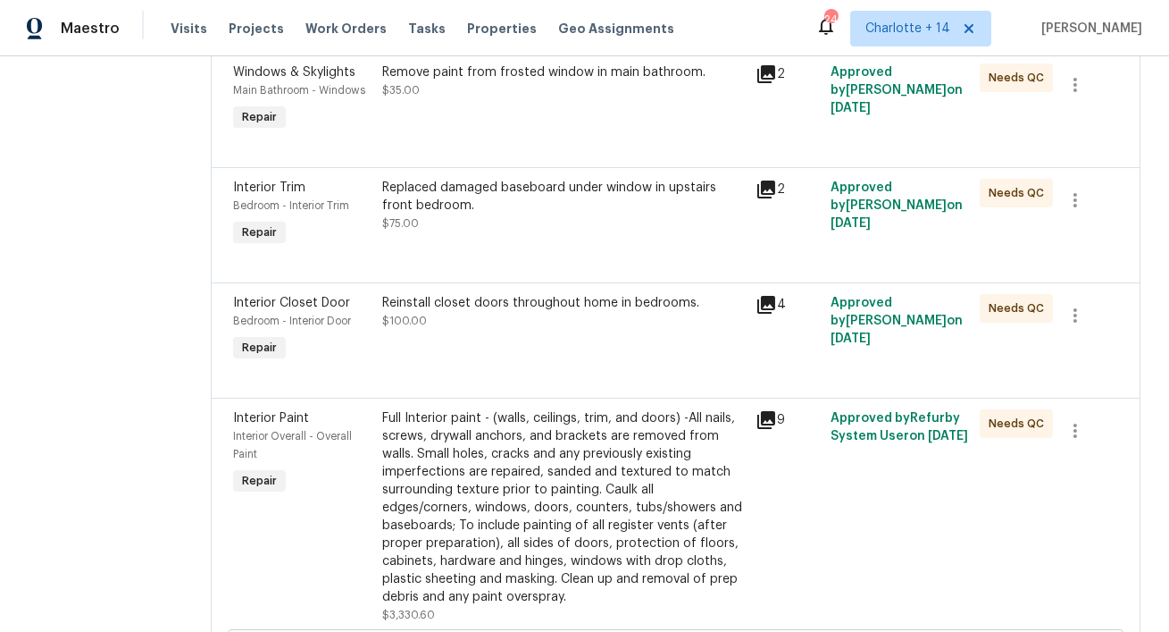
click at [382, 409] on div "Full Interior paint - (walls, ceilings, trim, and doors) -All nails, screws, dr…" at bounding box center [563, 507] width 363 height 197
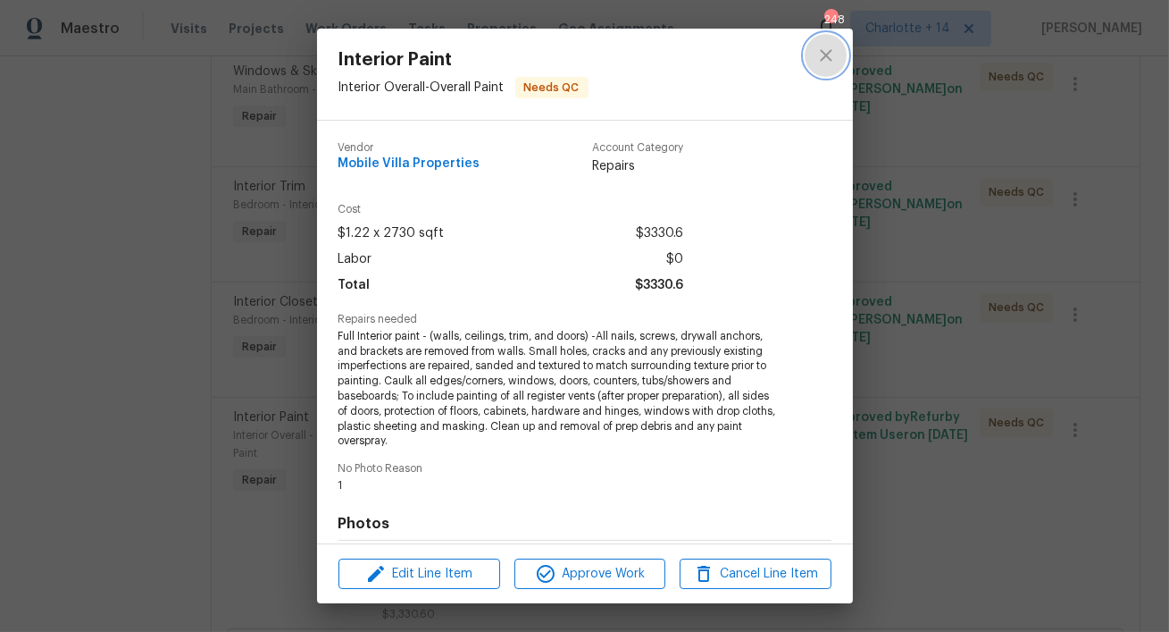
click at [826, 54] on icon "close" at bounding box center [826, 55] width 12 height 12
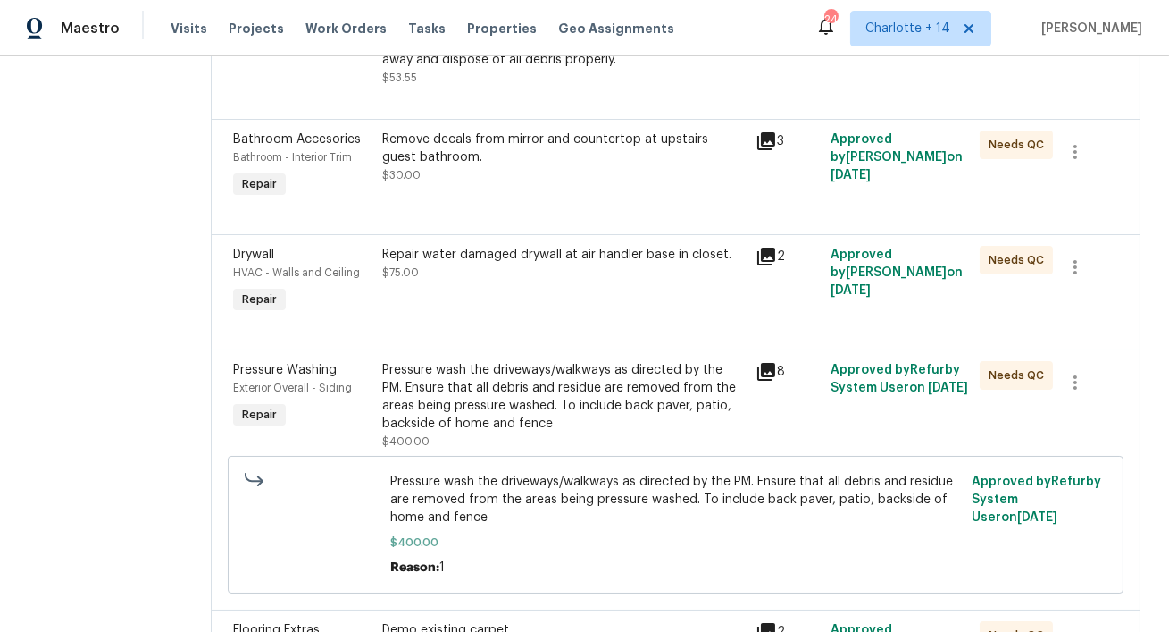
scroll to position [0, 0]
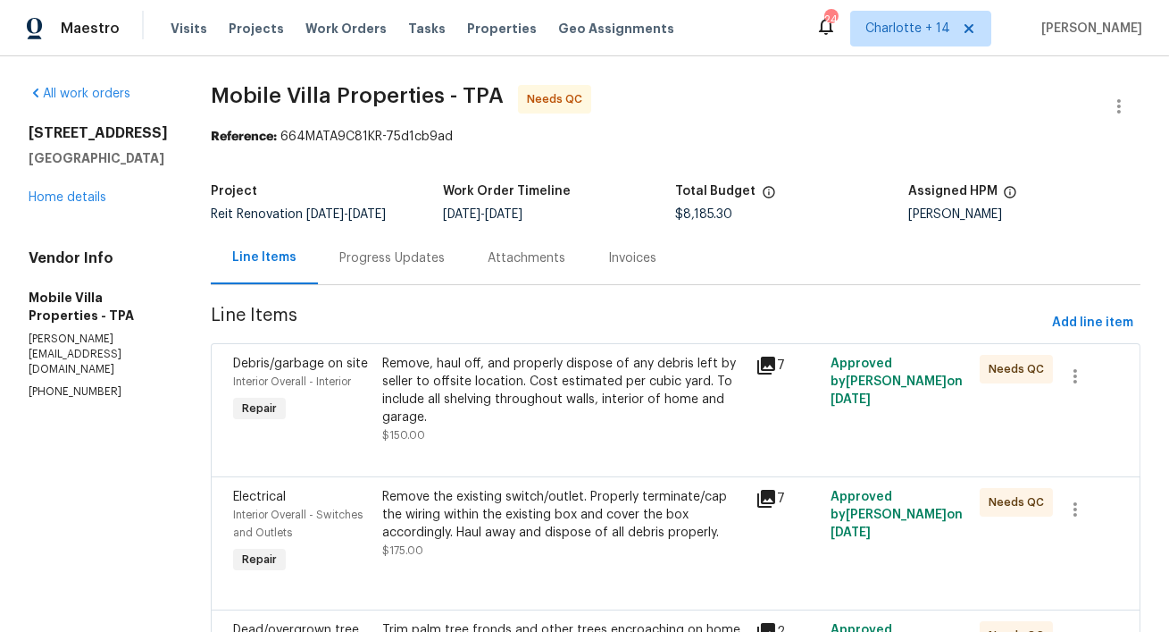
click at [58, 299] on div "All work orders 3105 W Cherokee Ave Tampa, FL 33611 Home details Vendor Info Mo…" at bounding box center [98, 242] width 139 height 315
click at [39, 204] on link "Home details" at bounding box center [68, 197] width 78 height 13
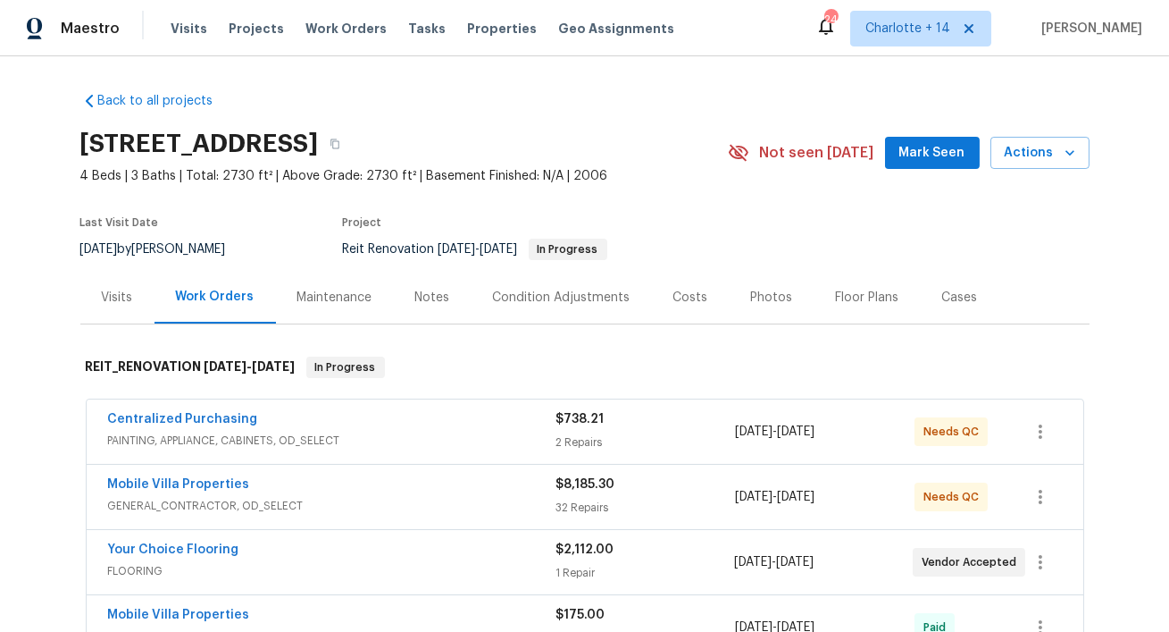
click at [679, 297] on div "Costs" at bounding box center [691, 298] width 35 height 18
click at [157, 418] on link "Centralized Purchasing" at bounding box center [183, 419] width 150 height 13
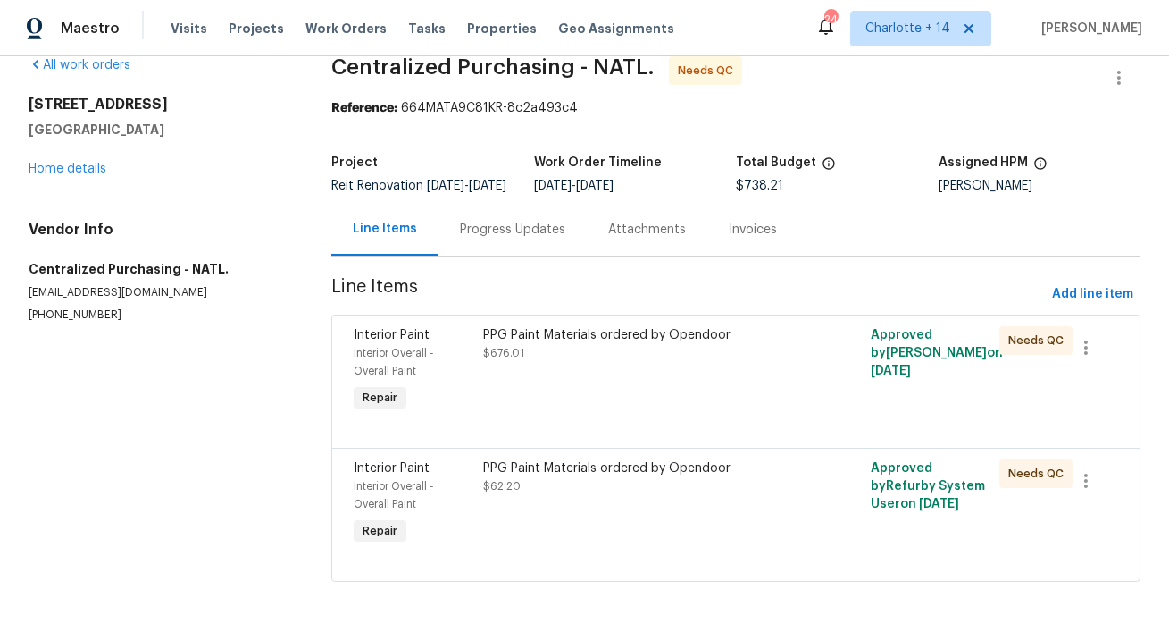
scroll to position [43, 0]
click at [77, 163] on link "Home details" at bounding box center [68, 169] width 78 height 13
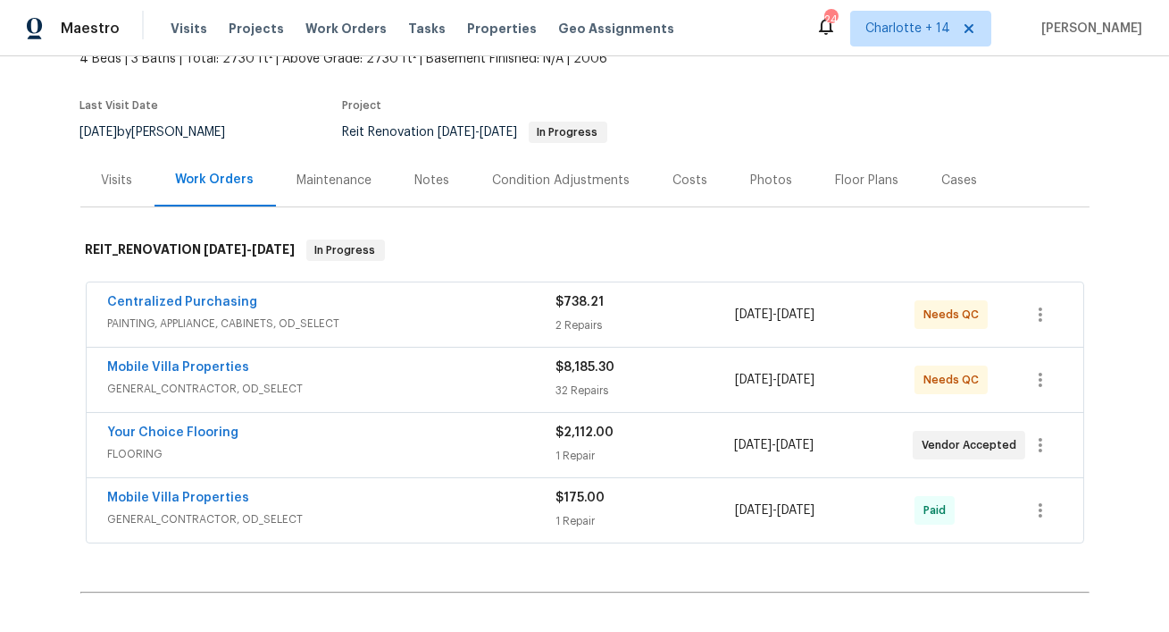
scroll to position [150, 0]
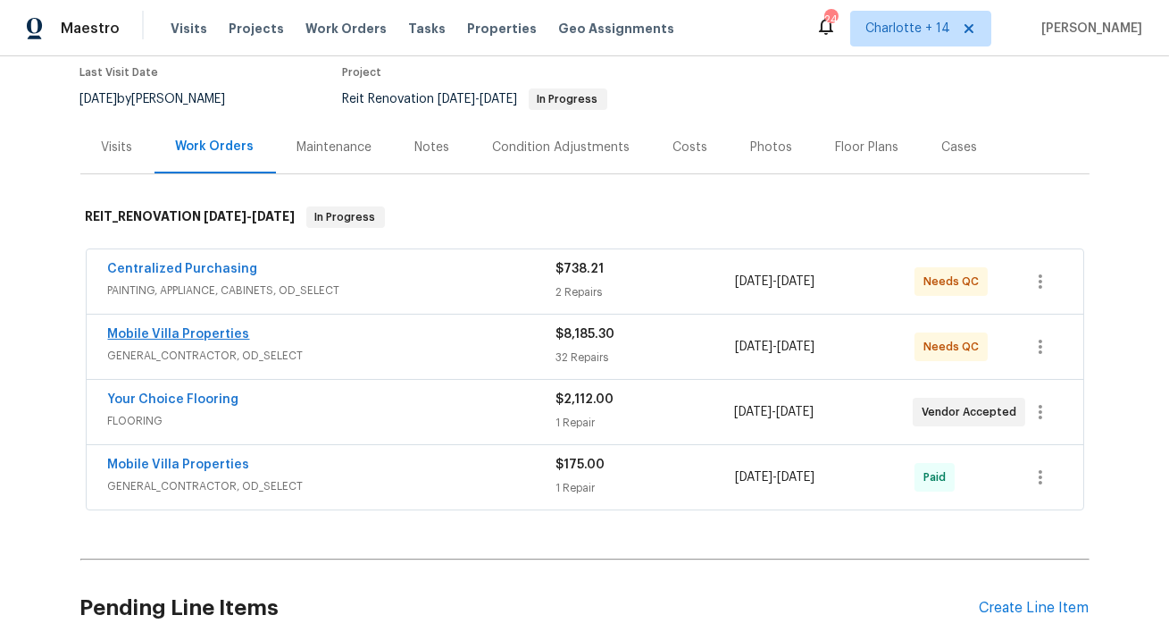
drag, startPoint x: 172, startPoint y: 350, endPoint x: 184, endPoint y: 336, distance: 18.4
click at [176, 348] on span "GENERAL_CONTRACTOR, OD_SELECT" at bounding box center [332, 356] width 448 height 18
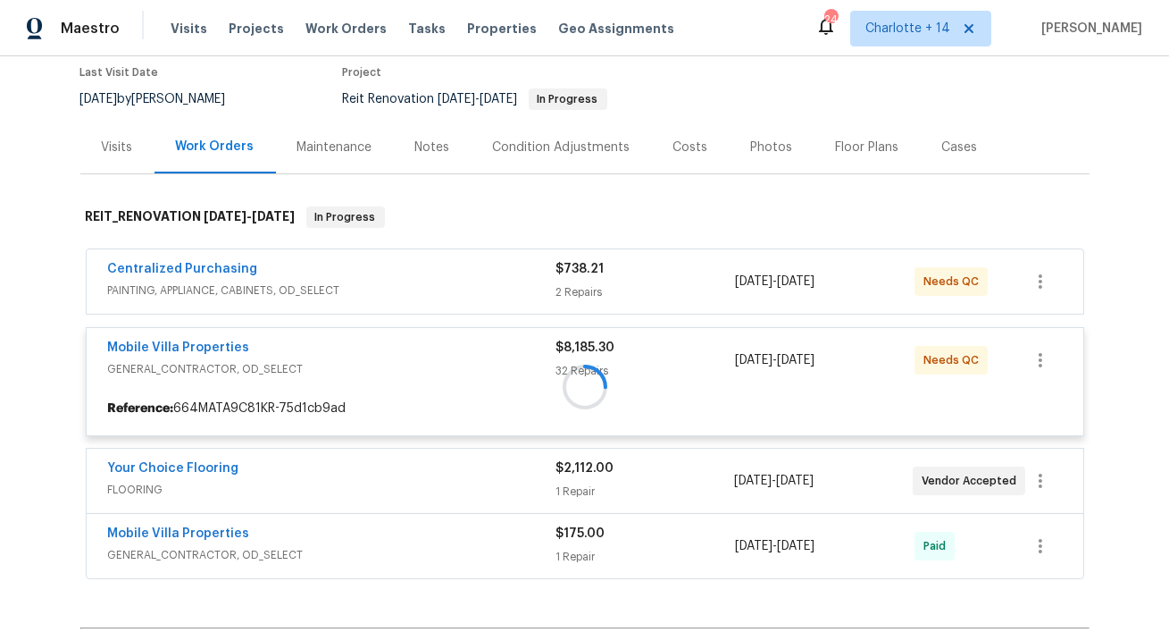
click at [182, 339] on span "Mobile Villa Properties" at bounding box center [179, 348] width 142 height 18
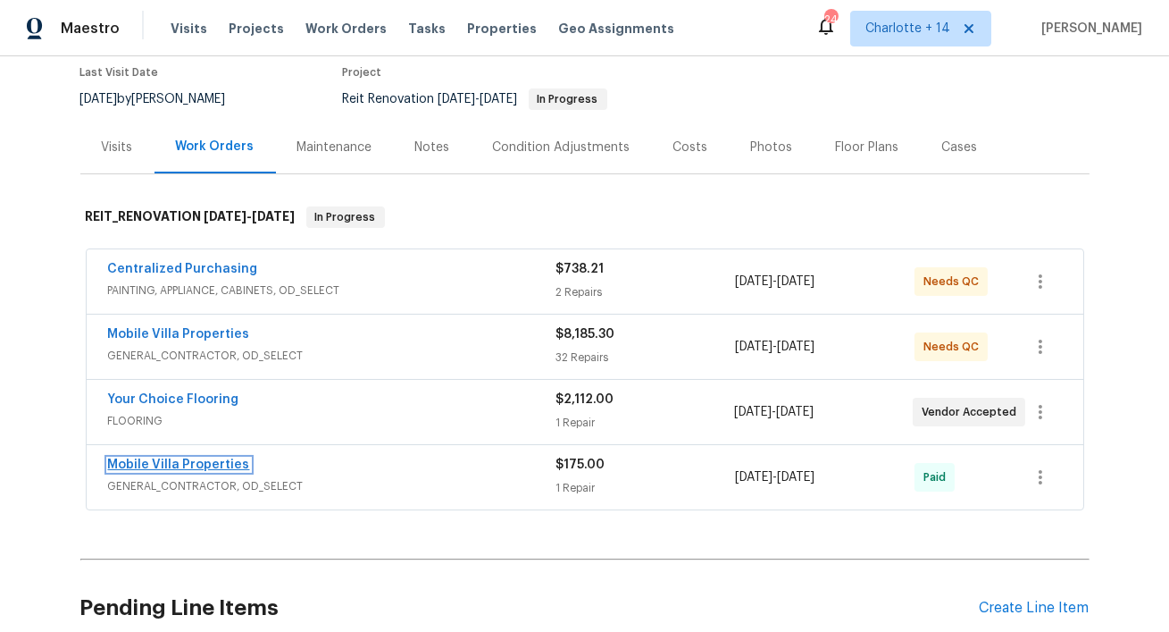
click at [164, 461] on link "Mobile Villa Properties" at bounding box center [179, 464] width 142 height 13
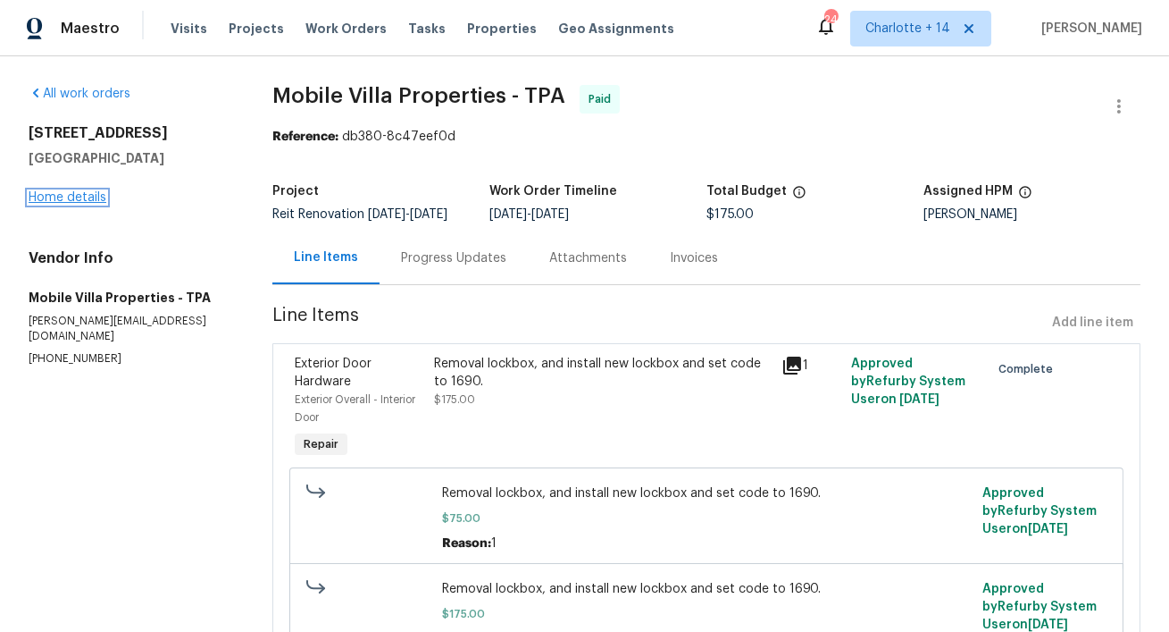
click at [83, 195] on link "Home details" at bounding box center [68, 197] width 78 height 13
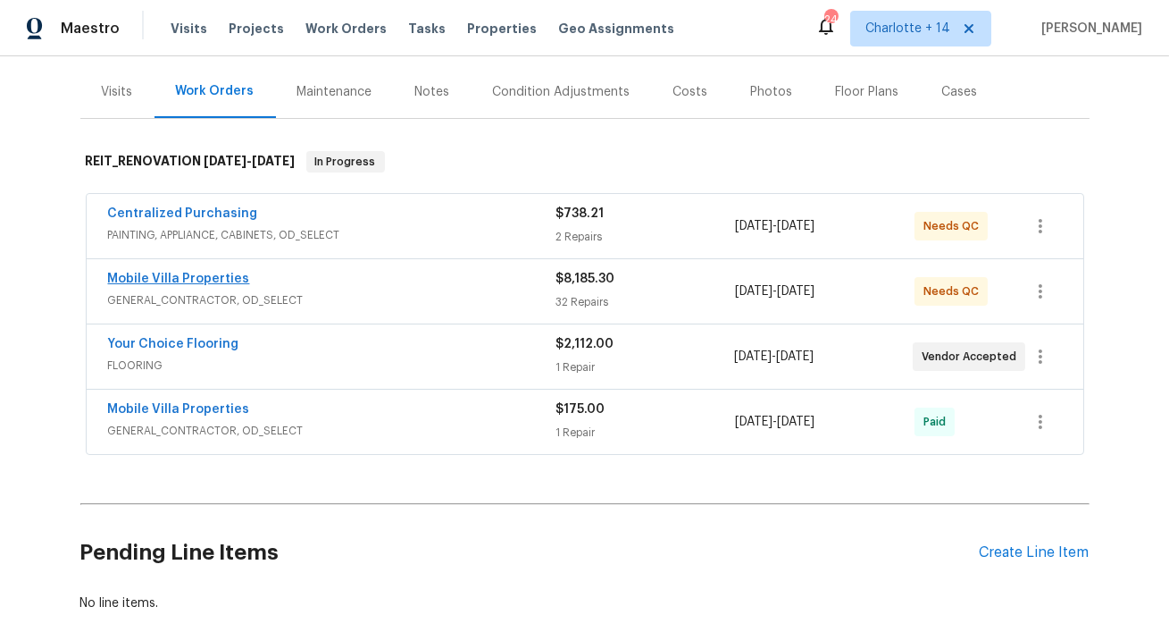
scroll to position [206, 0]
click at [156, 276] on link "Mobile Villa Properties" at bounding box center [179, 278] width 142 height 13
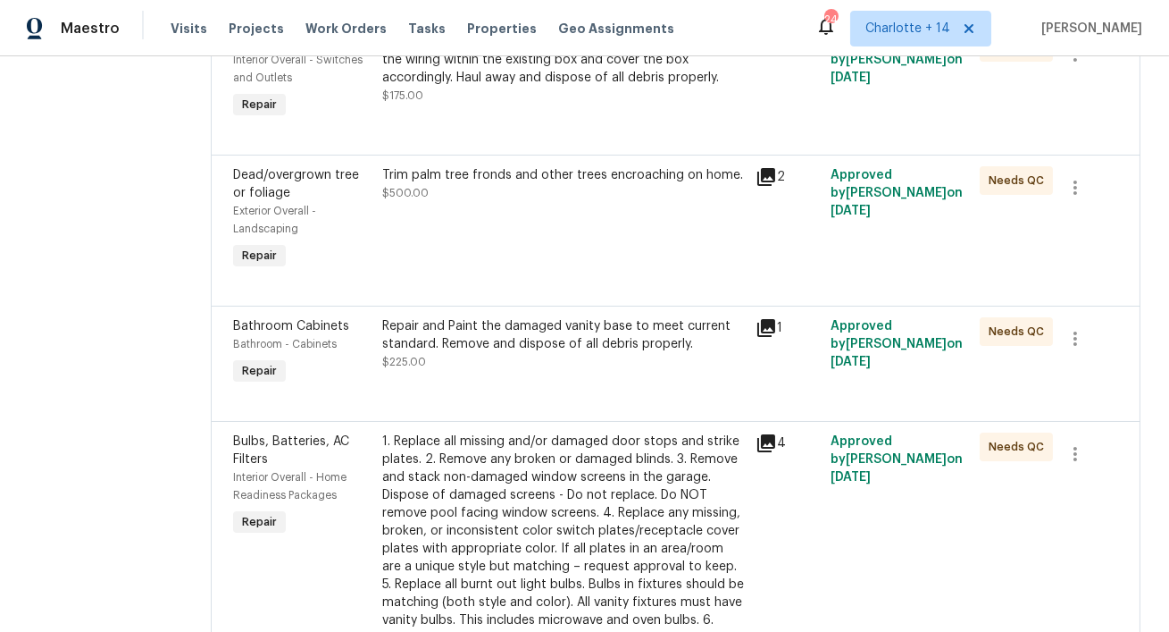
scroll to position [459, 0]
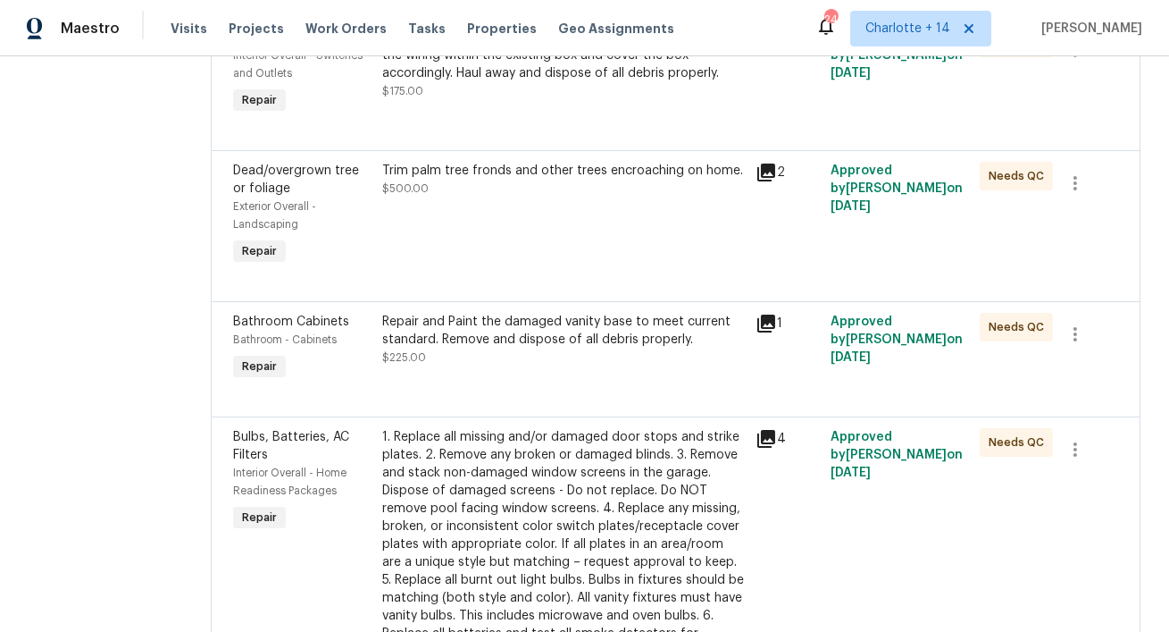
click at [523, 317] on div "Repair and Paint the damaged vanity base to meet current standard. Remove and d…" at bounding box center [563, 331] width 363 height 36
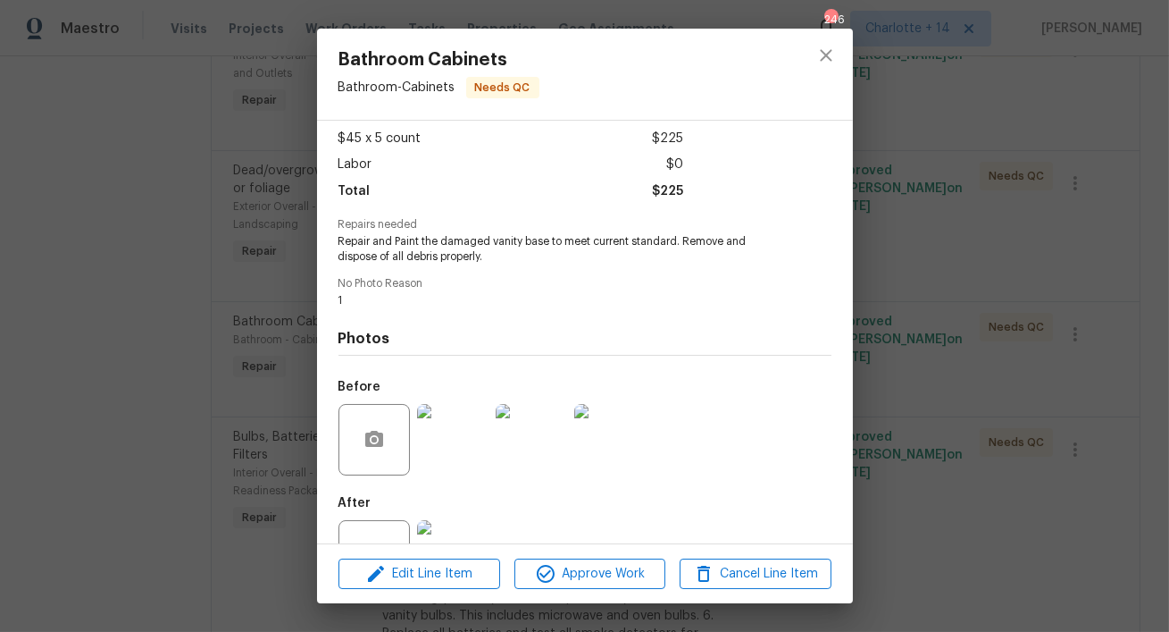
scroll to position [163, 0]
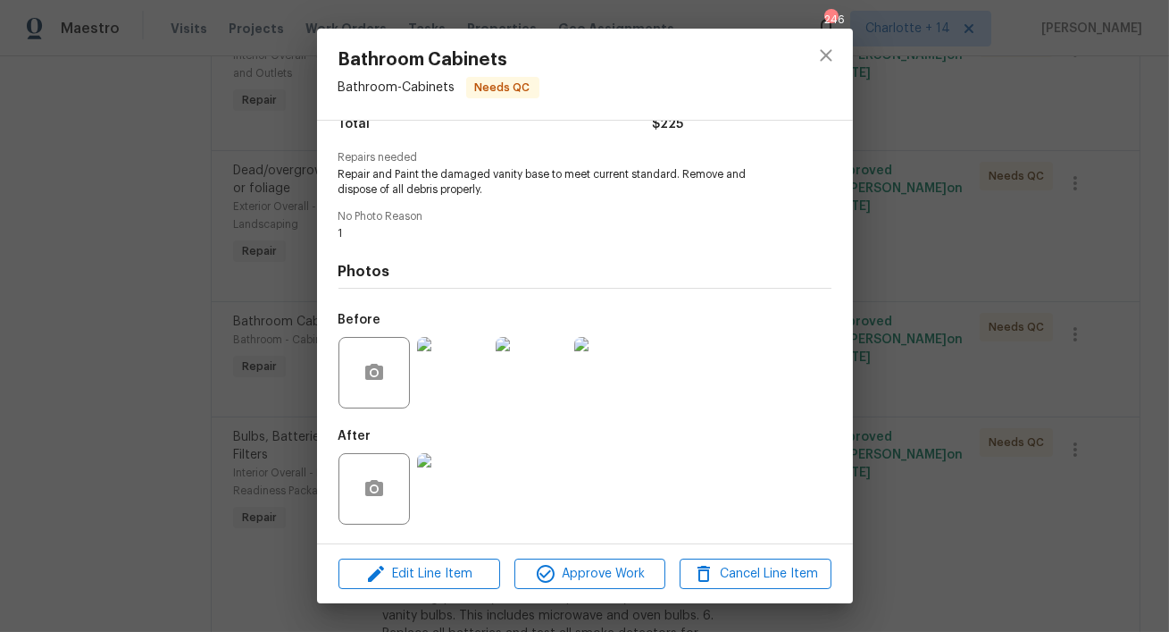
click at [458, 392] on img at bounding box center [452, 372] width 71 height 71
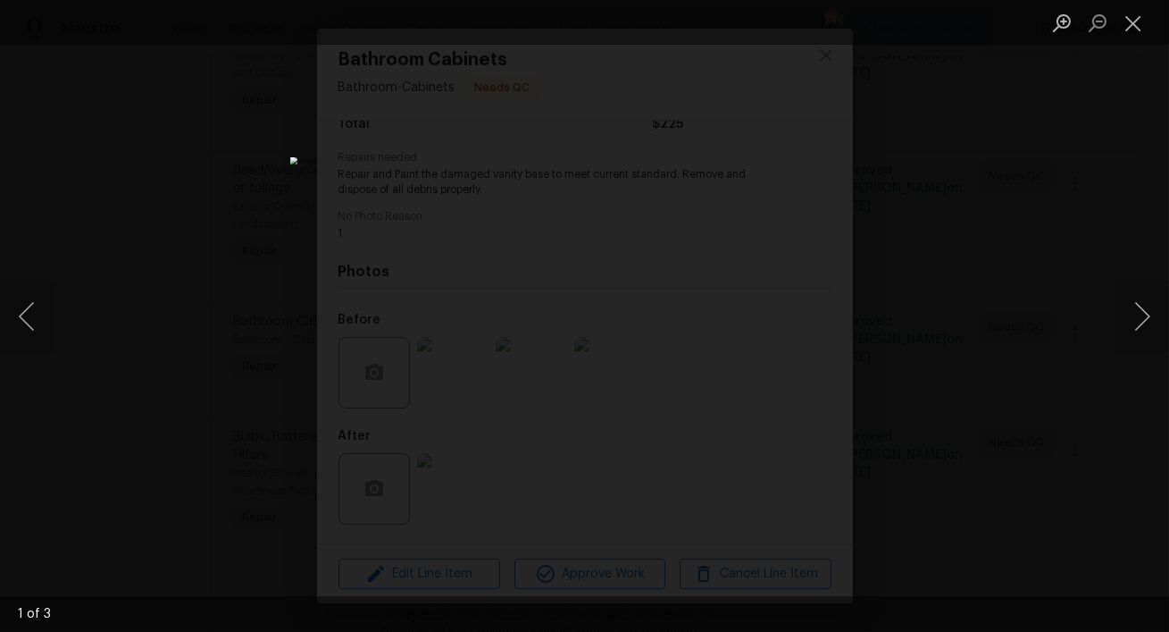
drag, startPoint x: 1129, startPoint y: 318, endPoint x: 1097, endPoint y: 280, distance: 50.1
click at [1130, 318] on button "Next image" at bounding box center [1143, 316] width 54 height 71
click at [967, 301] on div "Lightbox" at bounding box center [584, 316] width 1169 height 632
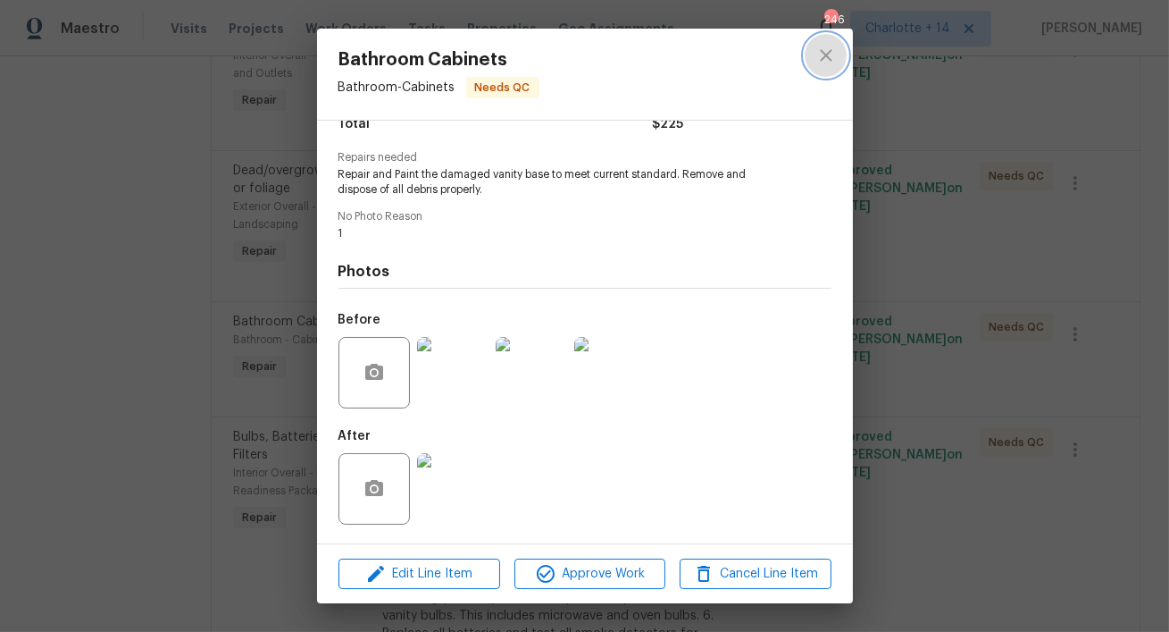
click at [819, 57] on icon "close" at bounding box center [826, 55] width 21 height 21
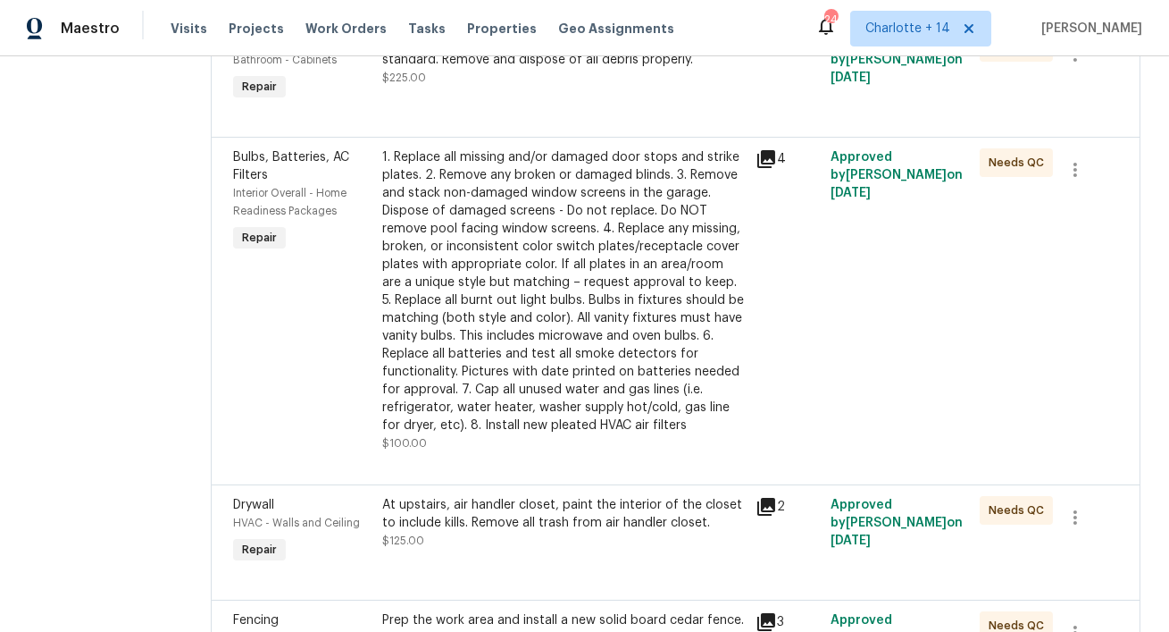
scroll to position [0, 0]
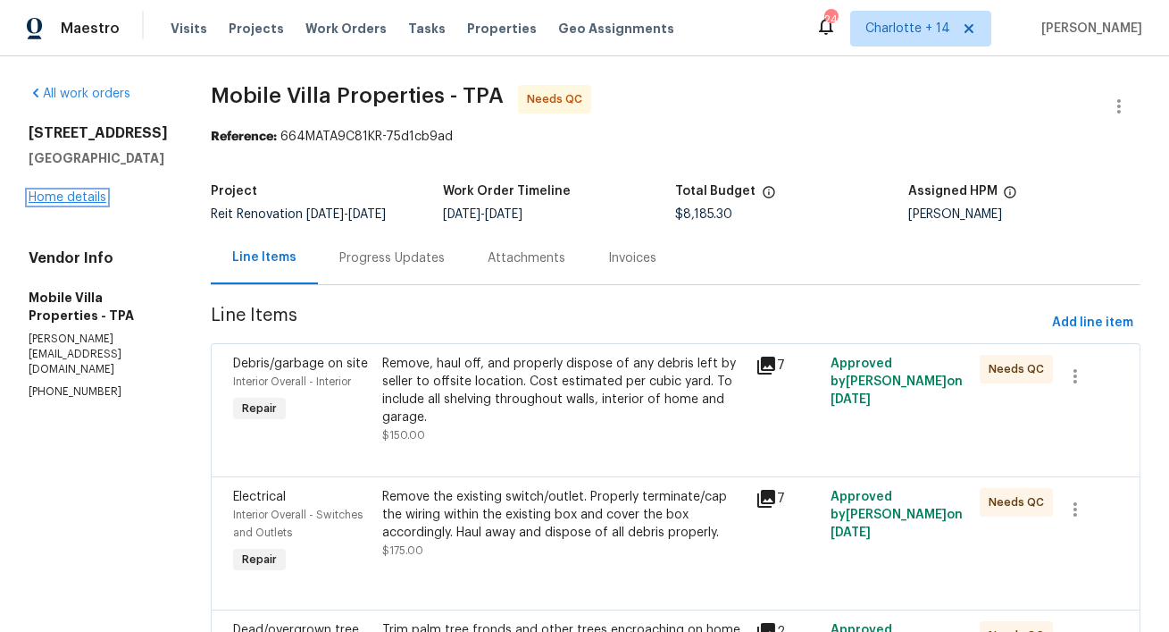
click at [54, 204] on link "Home details" at bounding box center [68, 197] width 78 height 13
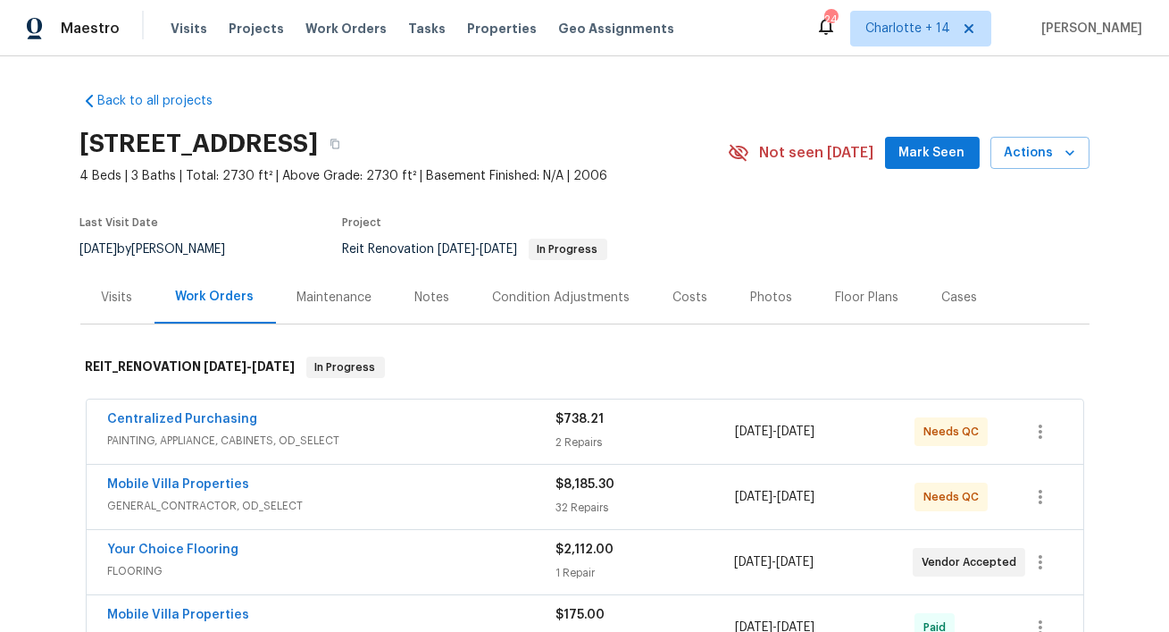
scroll to position [46, 0]
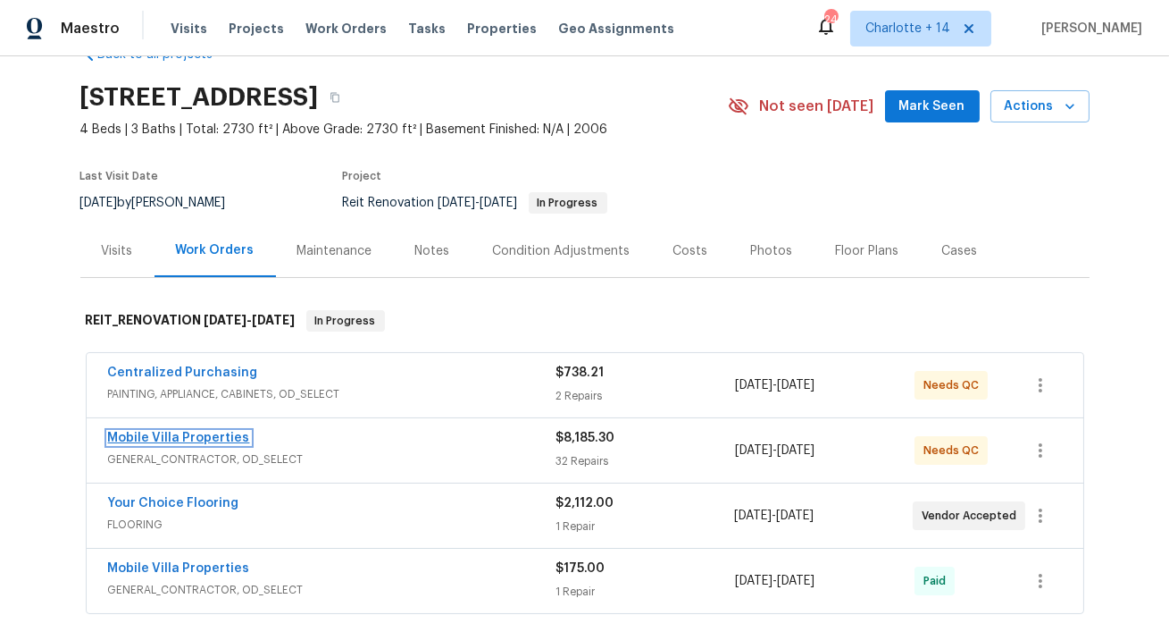
click at [155, 438] on link "Mobile Villa Properties" at bounding box center [179, 437] width 142 height 13
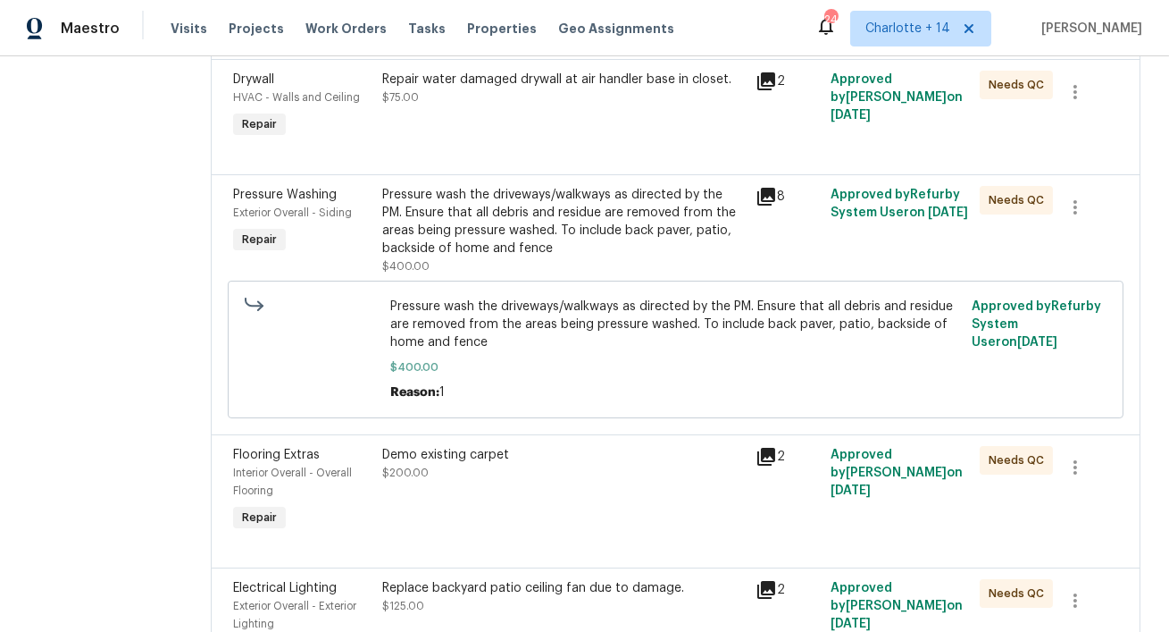
scroll to position [1546, 0]
drag, startPoint x: 465, startPoint y: 420, endPoint x: 322, endPoint y: 423, distance: 143.0
click at [382, 445] on div "Demo existing carpet" at bounding box center [563, 454] width 363 height 18
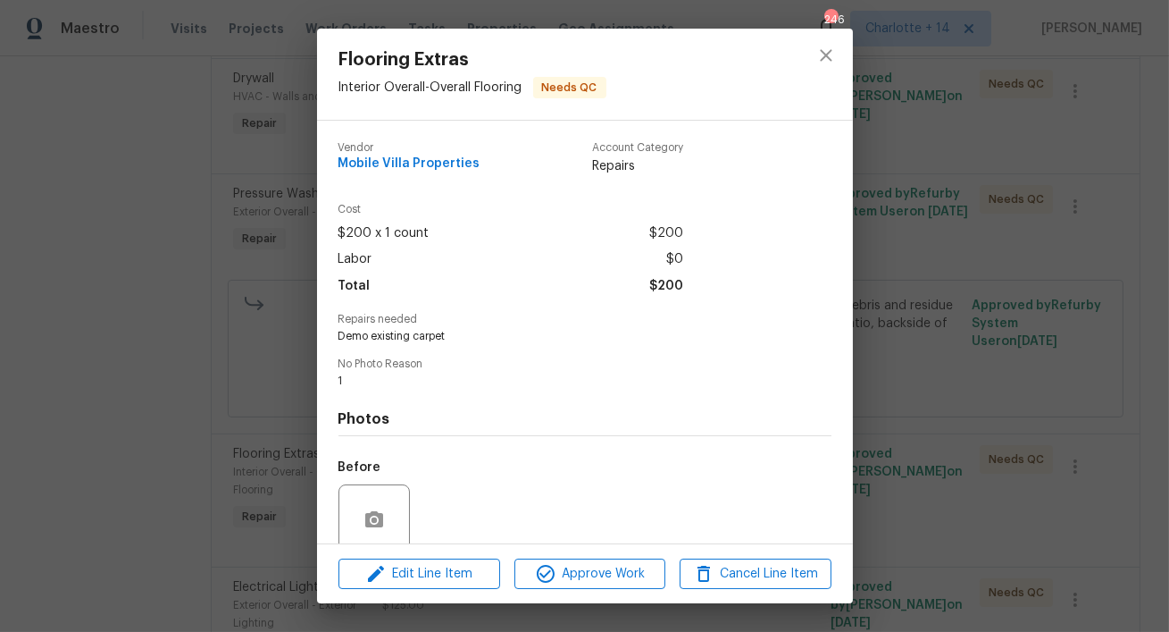
copy div "Demo existing carpet"
drag, startPoint x: 457, startPoint y: 337, endPoint x: 291, endPoint y: 327, distance: 166.4
click at [291, 327] on div "Flooring Extras Interior Overall - Overall Flooring Needs QC Vendor Mobile Vill…" at bounding box center [584, 316] width 1169 height 632
copy div "Demo existing carpet"
click at [827, 61] on icon "close" at bounding box center [826, 55] width 21 height 21
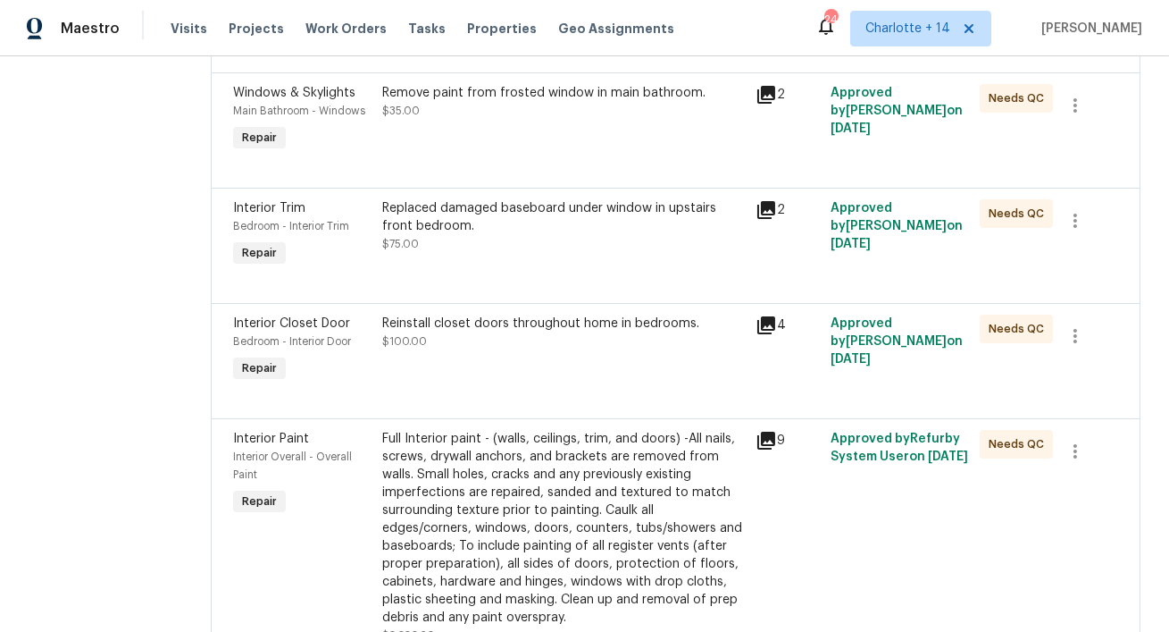
scroll to position [4075, 0]
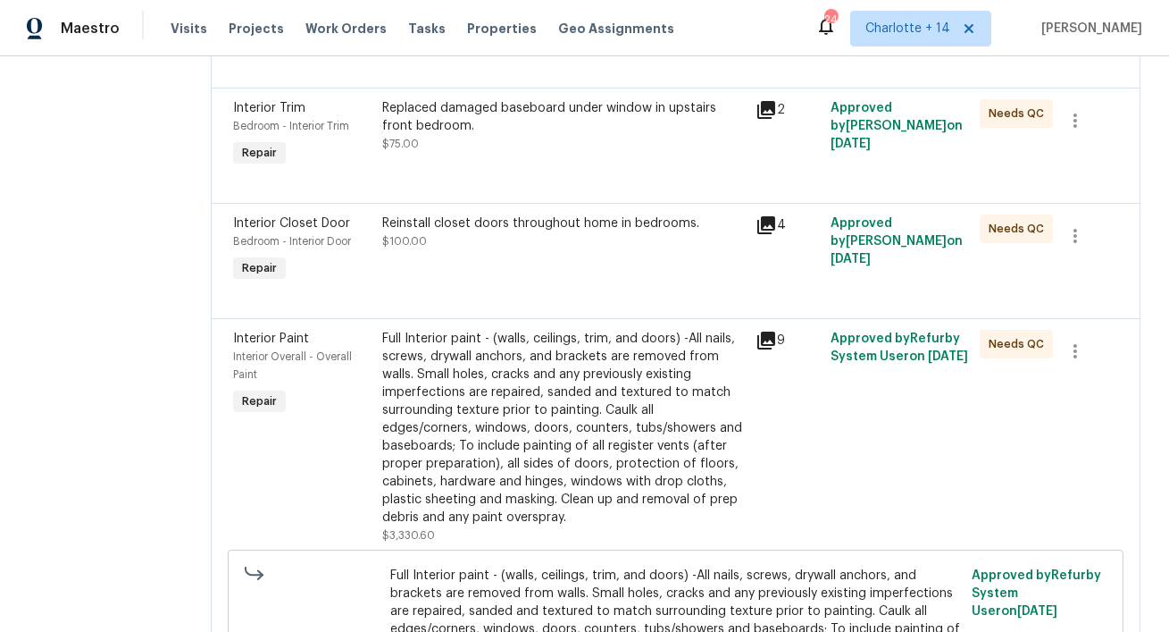
click at [557, 330] on div "Full Interior paint - (walls, ceilings, trim, and doors) -All nails, screws, dr…" at bounding box center [563, 428] width 363 height 197
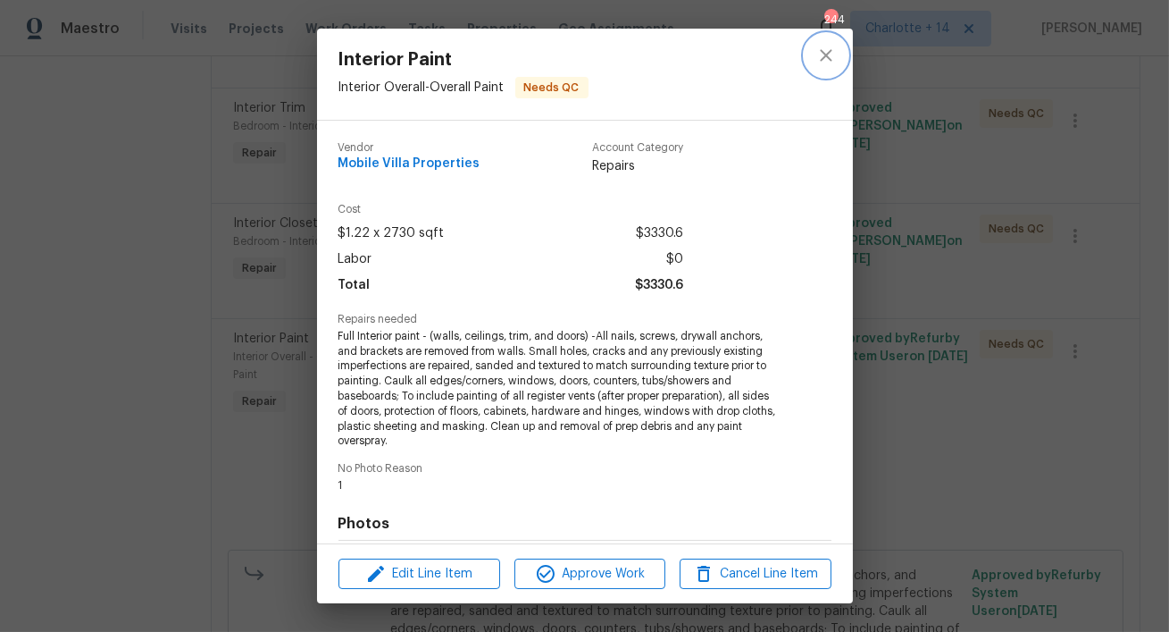
click at [823, 53] on icon "close" at bounding box center [826, 55] width 12 height 12
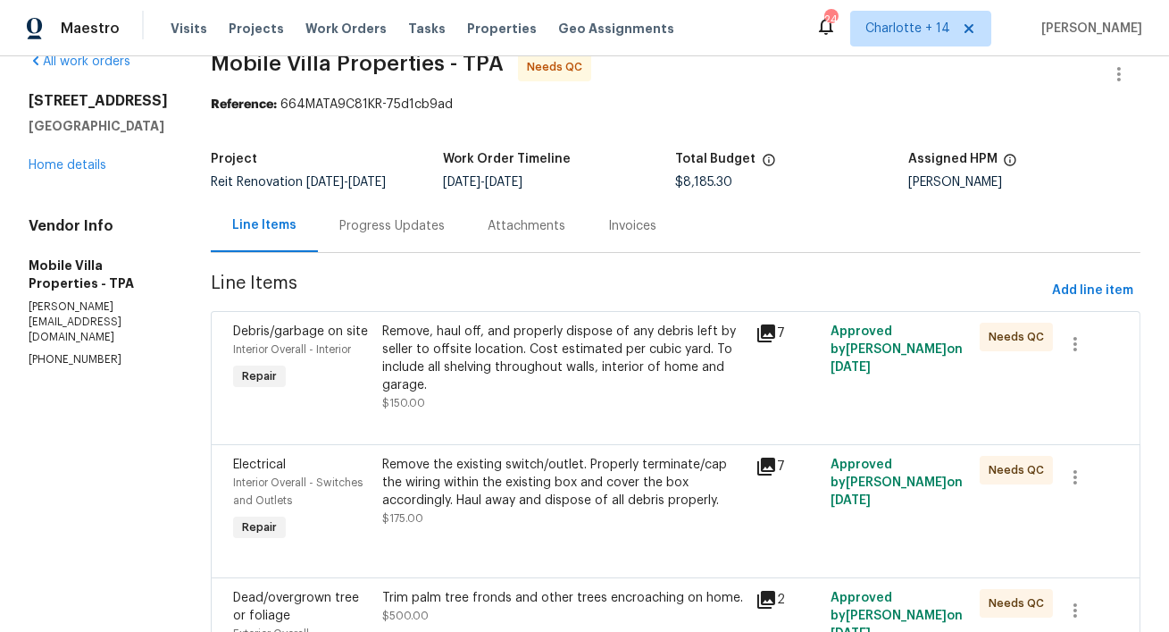
scroll to position [0, 0]
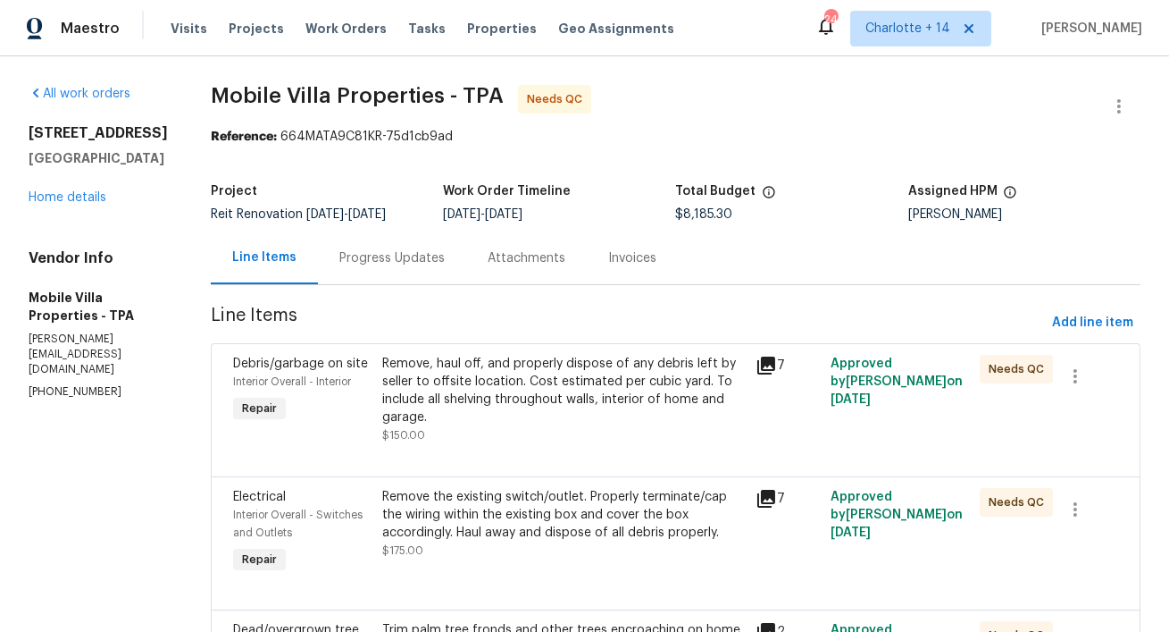
click at [46, 204] on link "Home details" at bounding box center [68, 197] width 78 height 13
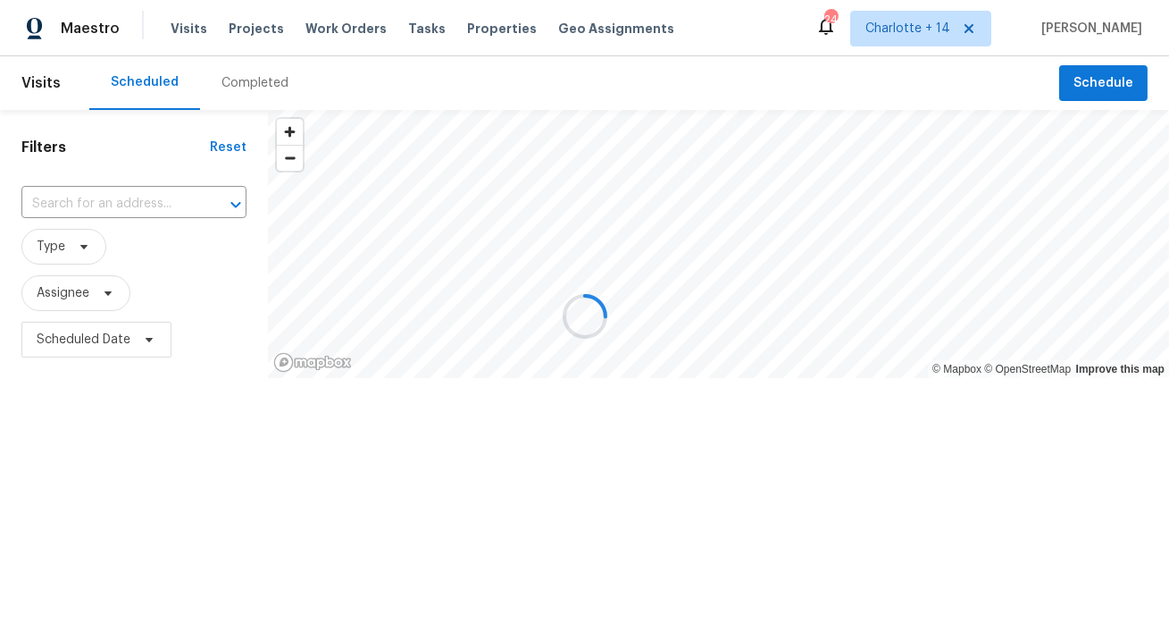
click at [495, 37] on span "Properties" at bounding box center [502, 29] width 70 height 18
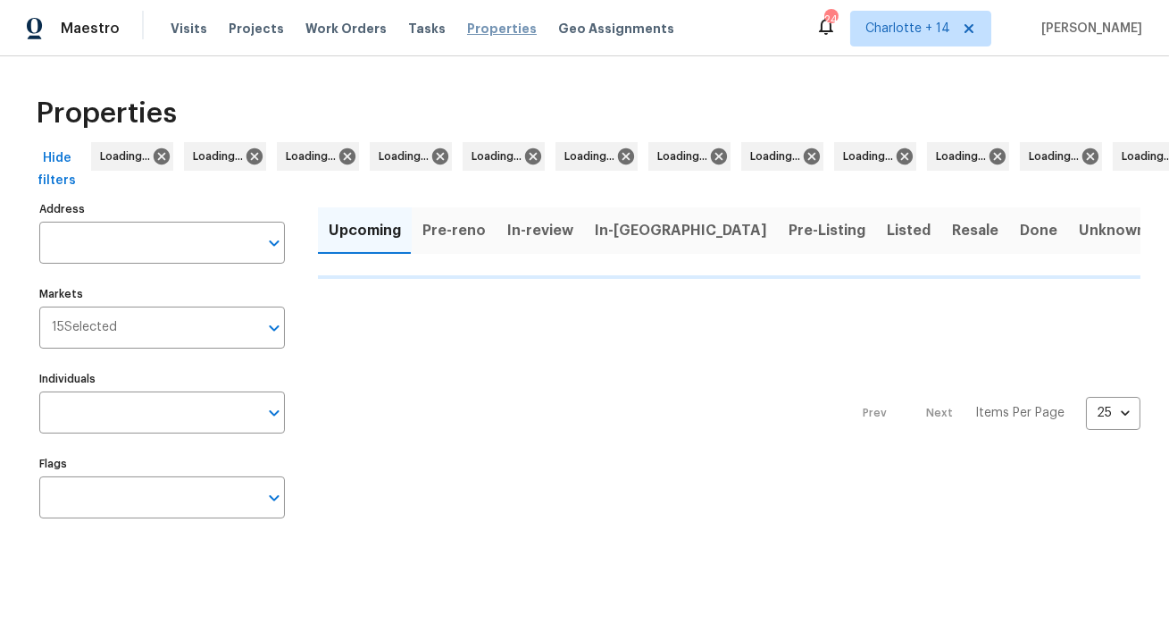
click at [490, 29] on span "Properties" at bounding box center [502, 29] width 70 height 18
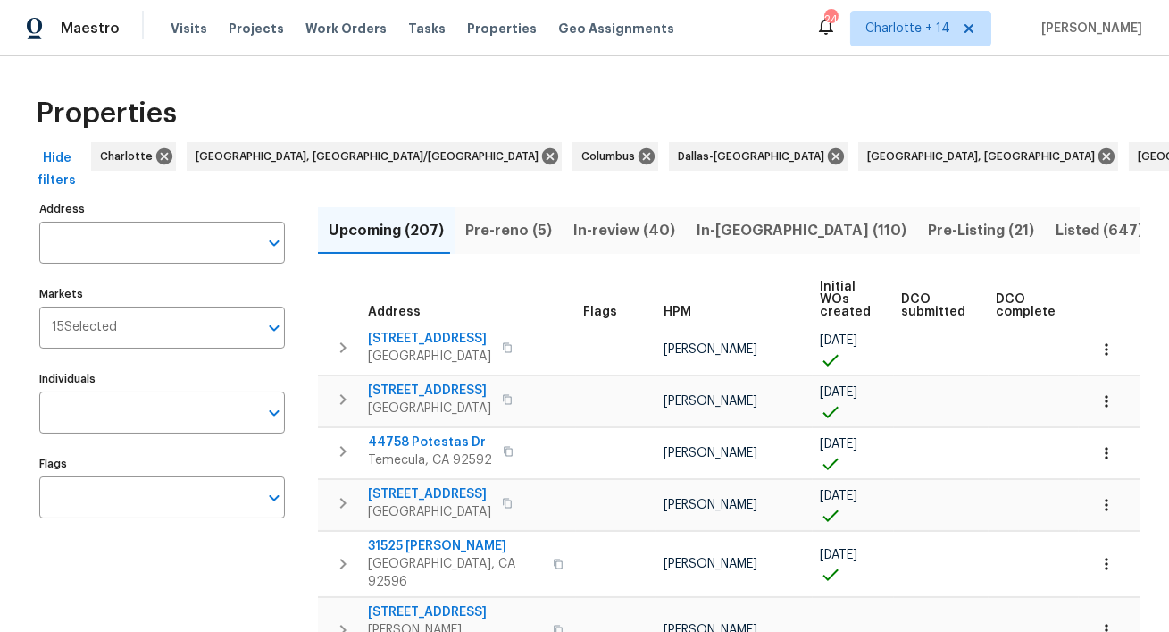
click at [113, 233] on input "Address" at bounding box center [148, 243] width 219 height 42
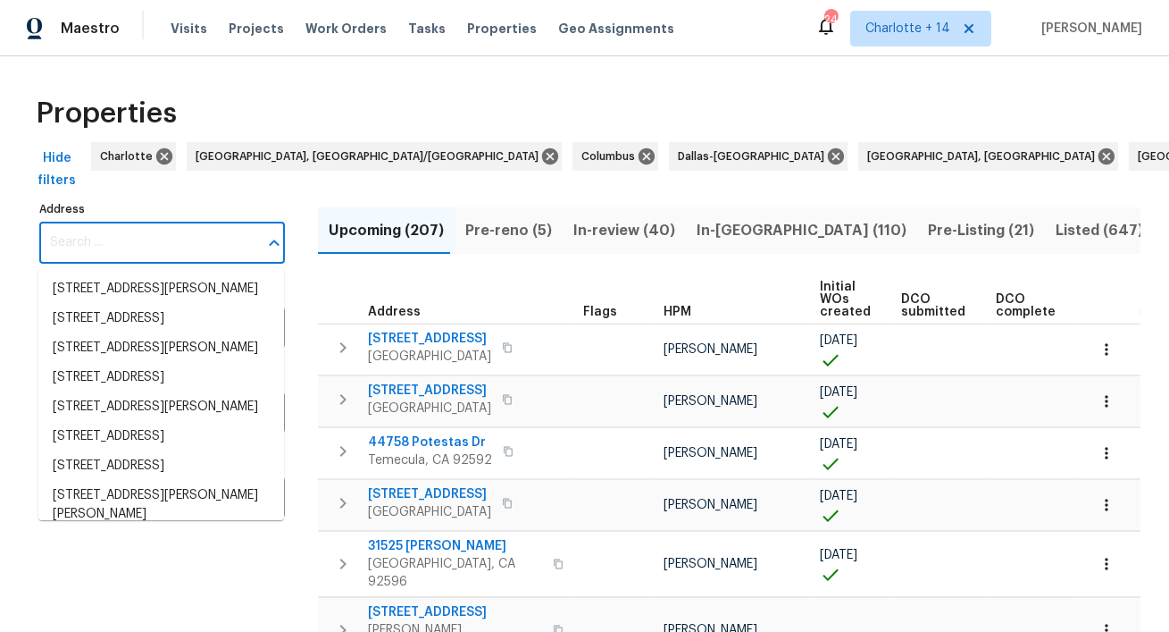
paste input "[STREET_ADDRESS][PERSON_NAME]"
type input "[STREET_ADDRESS][PERSON_NAME]"
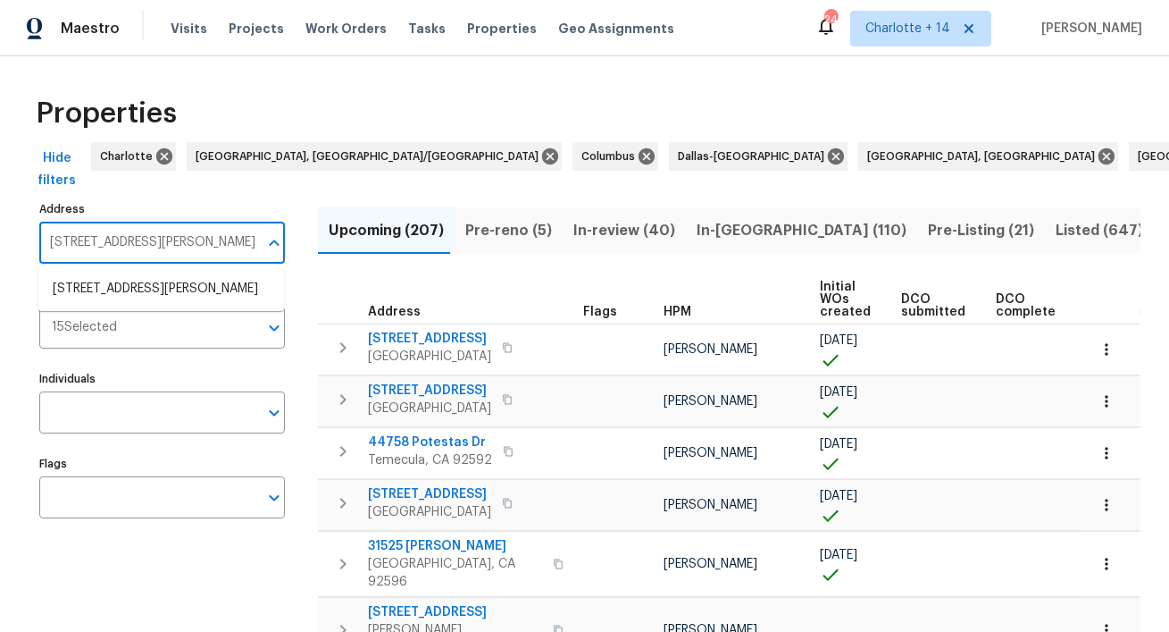
click at [146, 272] on ul "1542 W Kerry Ln Phoenix AZ 85027" at bounding box center [161, 289] width 246 height 44
click at [142, 286] on li "1542 W Kerry Ln Phoenix AZ 85027" at bounding box center [161, 288] width 246 height 29
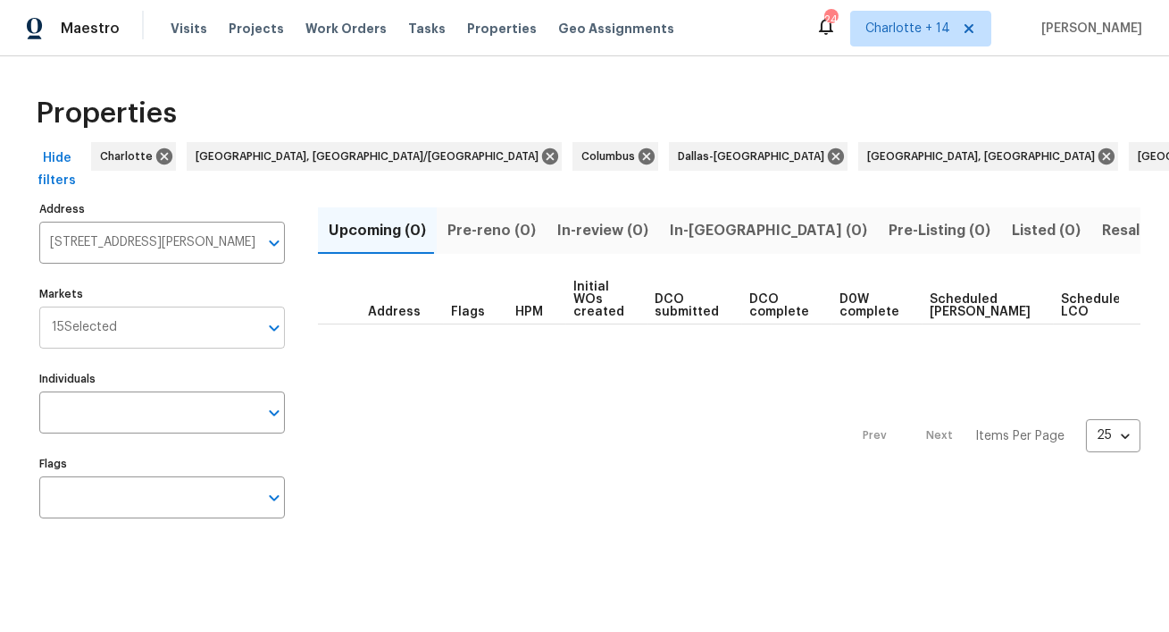
click at [222, 324] on input "Markets" at bounding box center [187, 327] width 141 height 42
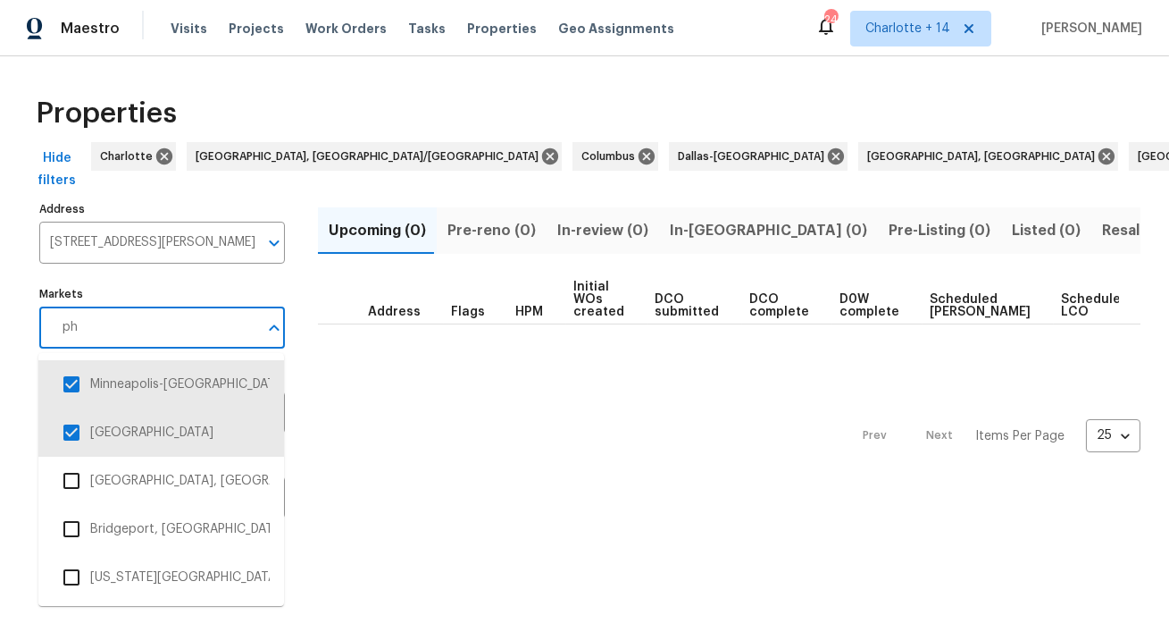
type input "pho"
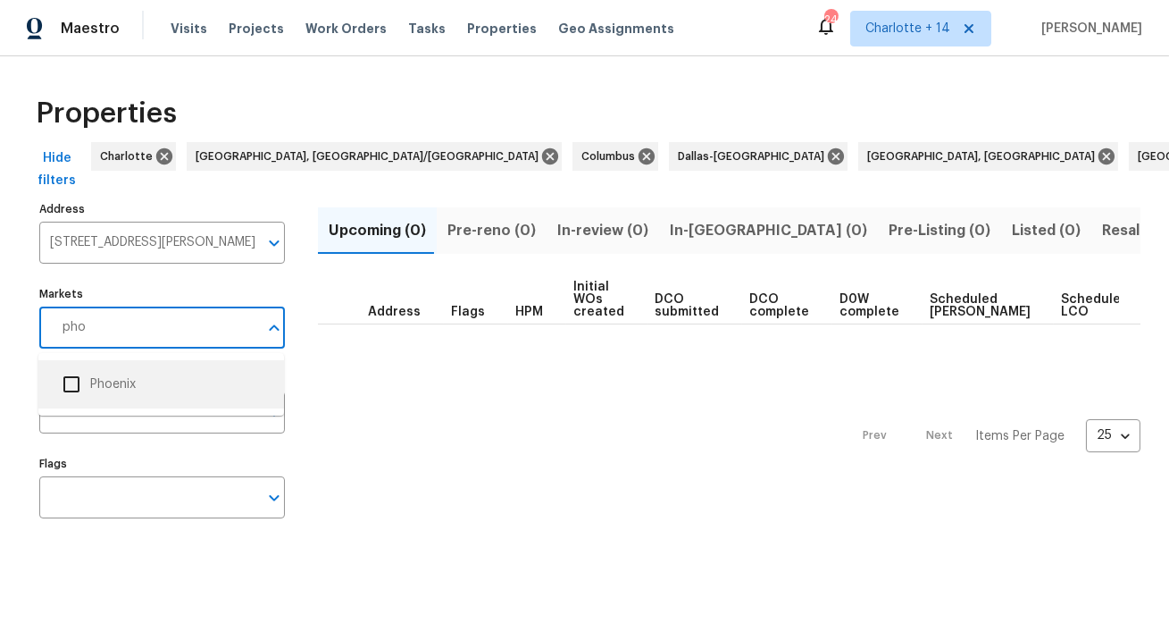
click at [76, 383] on input "checkbox" at bounding box center [72, 384] width 38 height 38
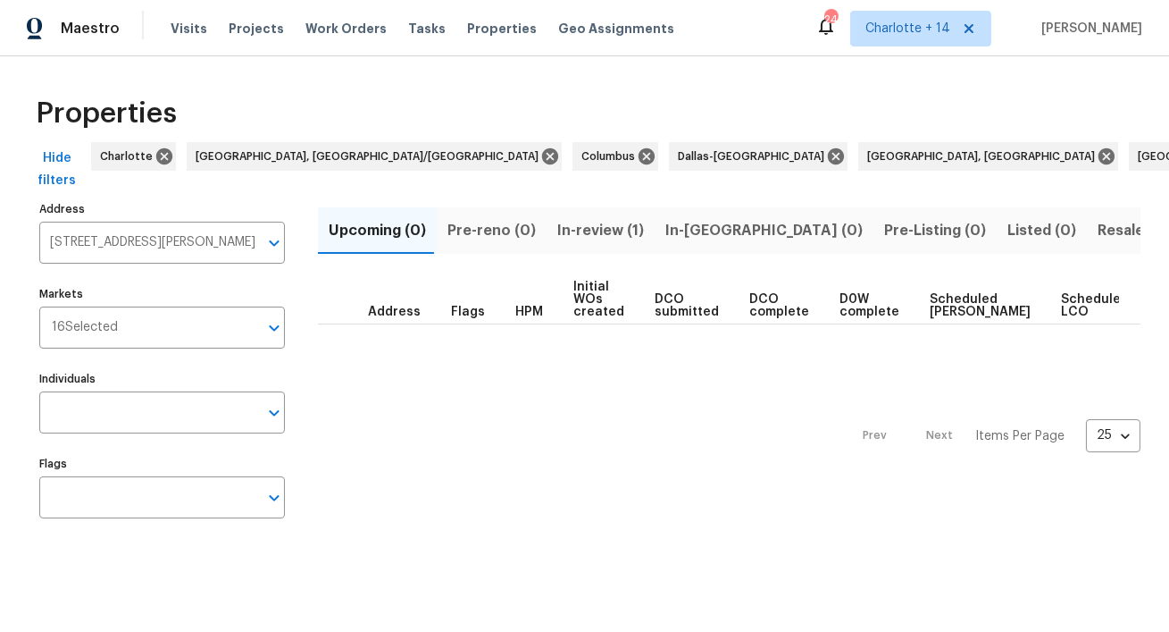
click at [601, 238] on span "In-review (1)" at bounding box center [600, 230] width 87 height 25
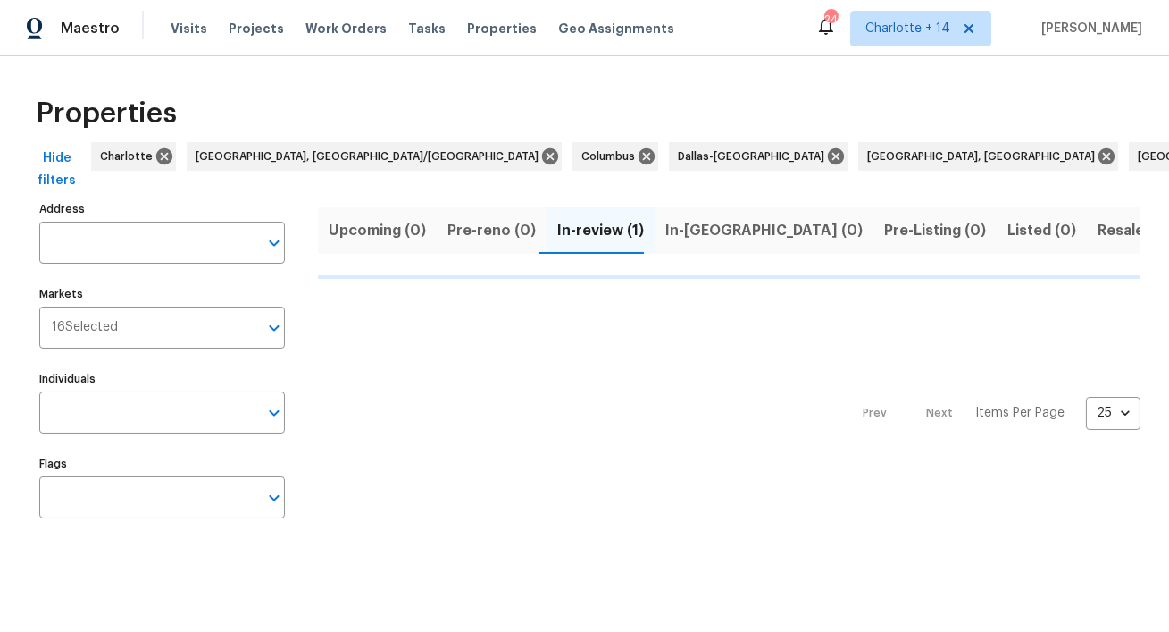
type input "1542 W Kerry Ln Phoenix AZ 85027"
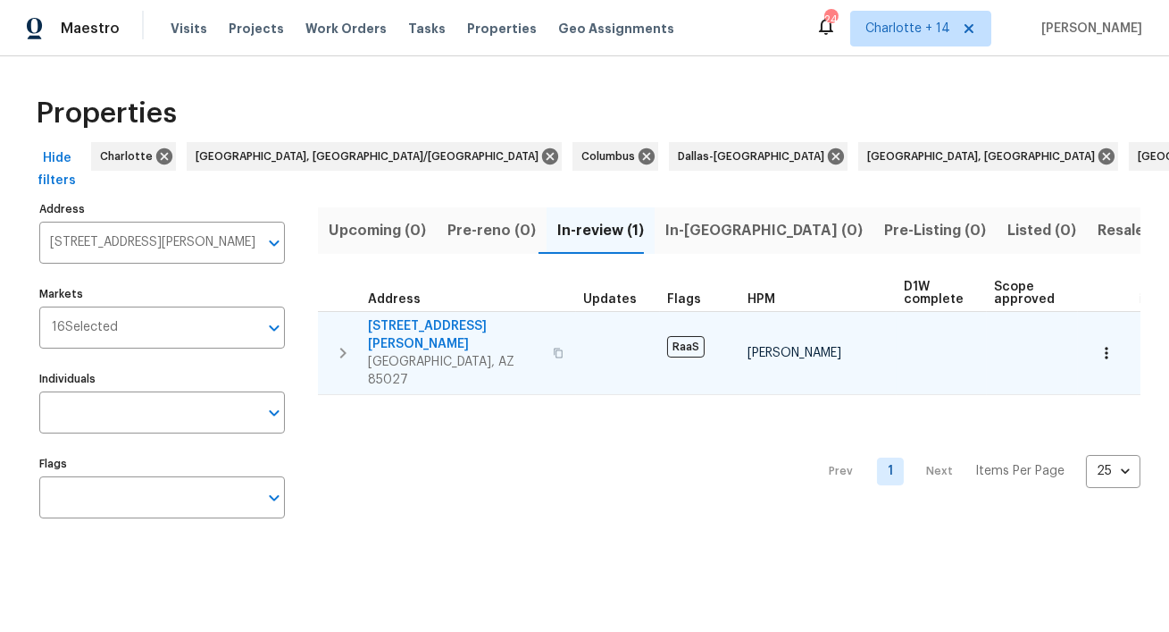
click at [422, 319] on span "1542 W Kerry Ln" at bounding box center [455, 335] width 174 height 36
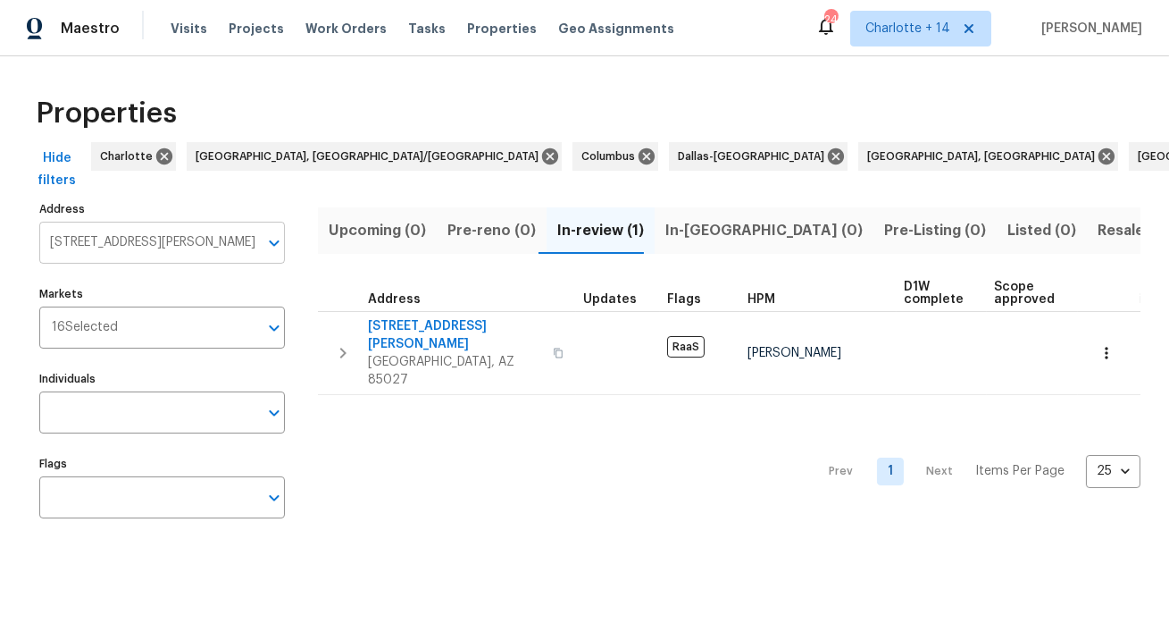
click at [130, 241] on input "1542 W Kerry Ln Phoenix AZ 85027" at bounding box center [148, 243] width 219 height 42
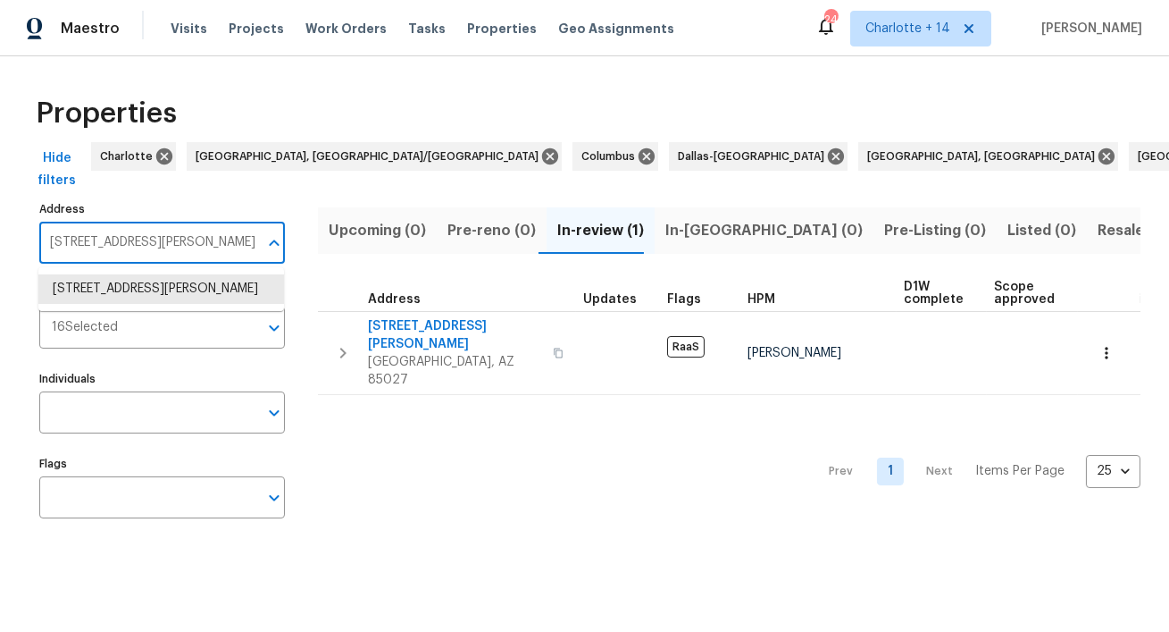
paste input "338 Crest Dr, Lake Worth Beach, FL 33461"
type input "1338 Crest Dr, Lake Worth Beach, FL 33461"
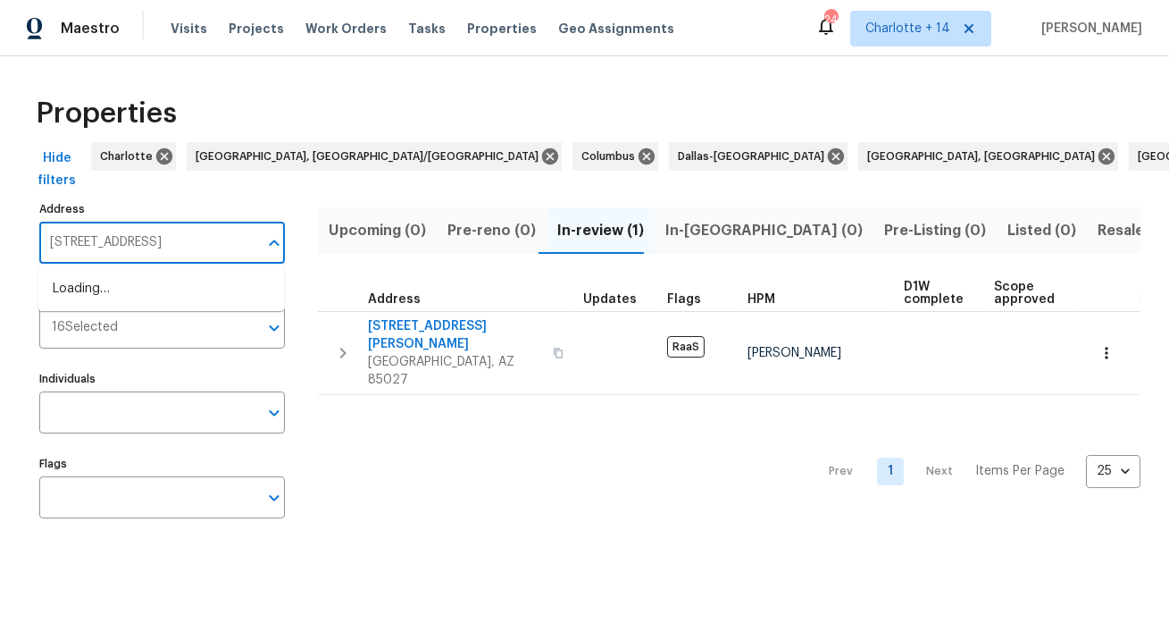
scroll to position [0, 40]
click at [134, 304] on li "1338 Crest Dr Lake Worth Beach FL 33461" at bounding box center [161, 288] width 246 height 29
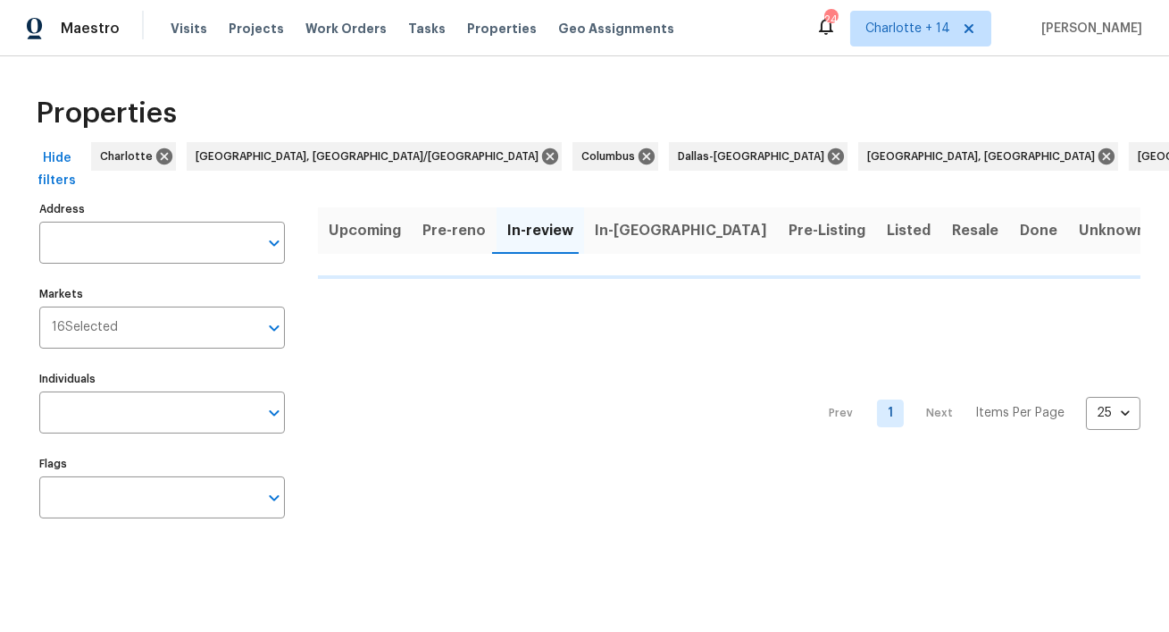
type input "1338 Crest Dr Lake Worth Beach FL 33461"
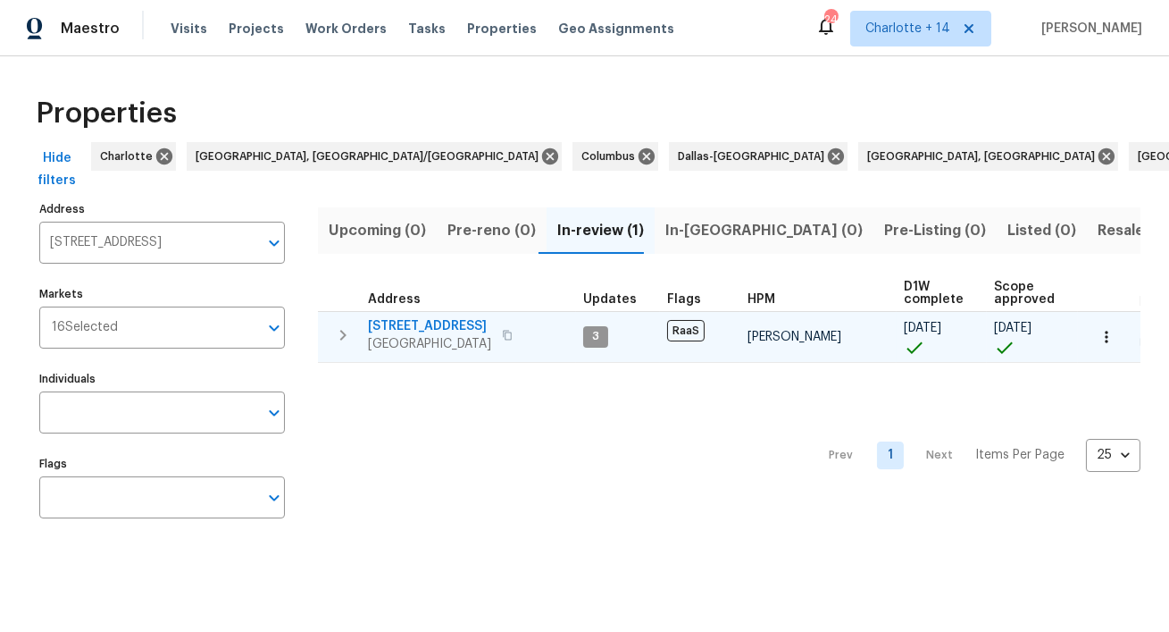
click at [433, 329] on span "1338 Crest Dr" at bounding box center [429, 326] width 123 height 18
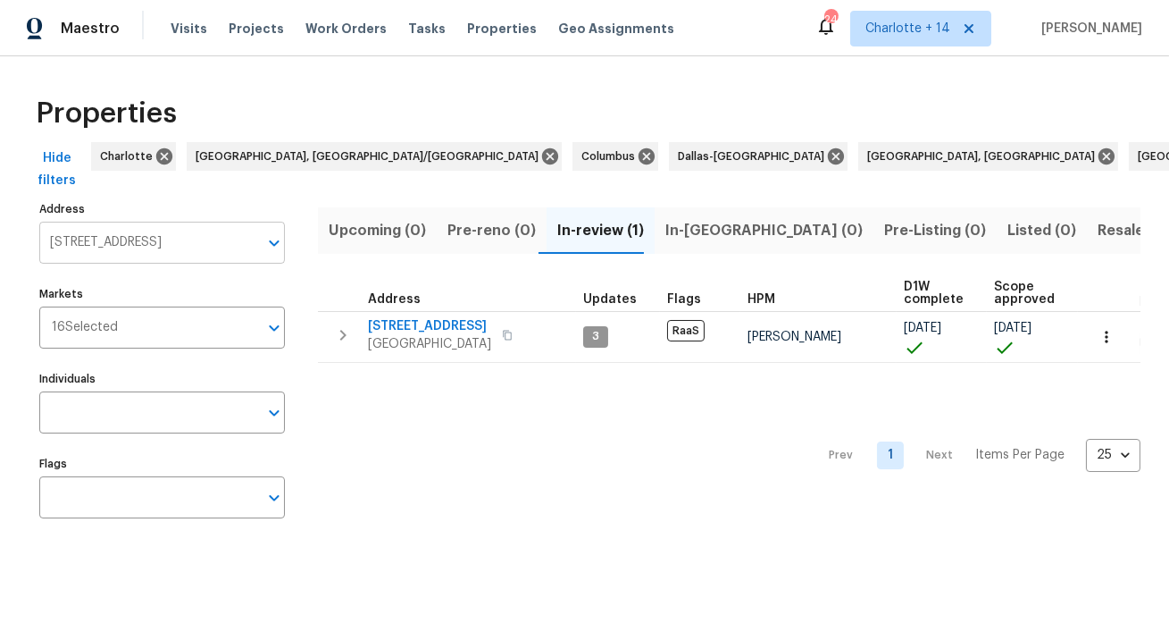
click at [180, 243] on input "1338 Crest Dr Lake Worth Beach FL 33461" at bounding box center [148, 243] width 219 height 42
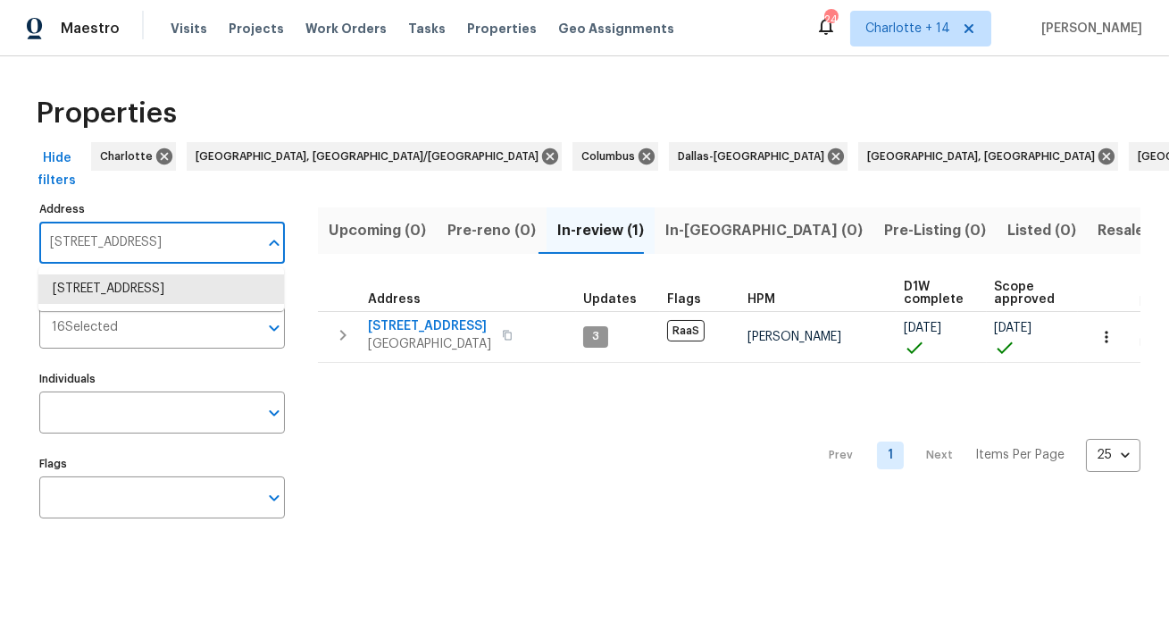
paste input "710 Maximos Dr, Houston, TX 77083"
type input "[STREET_ADDRESS]"
click at [162, 299] on li "13710 Maximos Dr Houston TX 77083" at bounding box center [161, 288] width 246 height 29
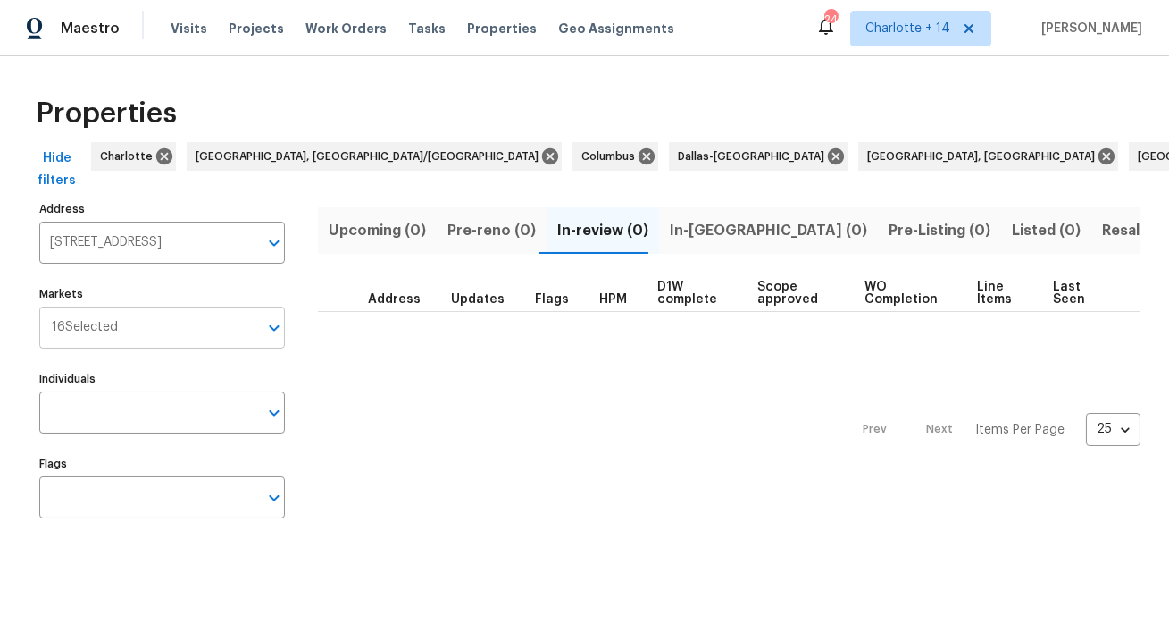
click at [215, 326] on input "Markets" at bounding box center [188, 327] width 140 height 42
type input "hous"
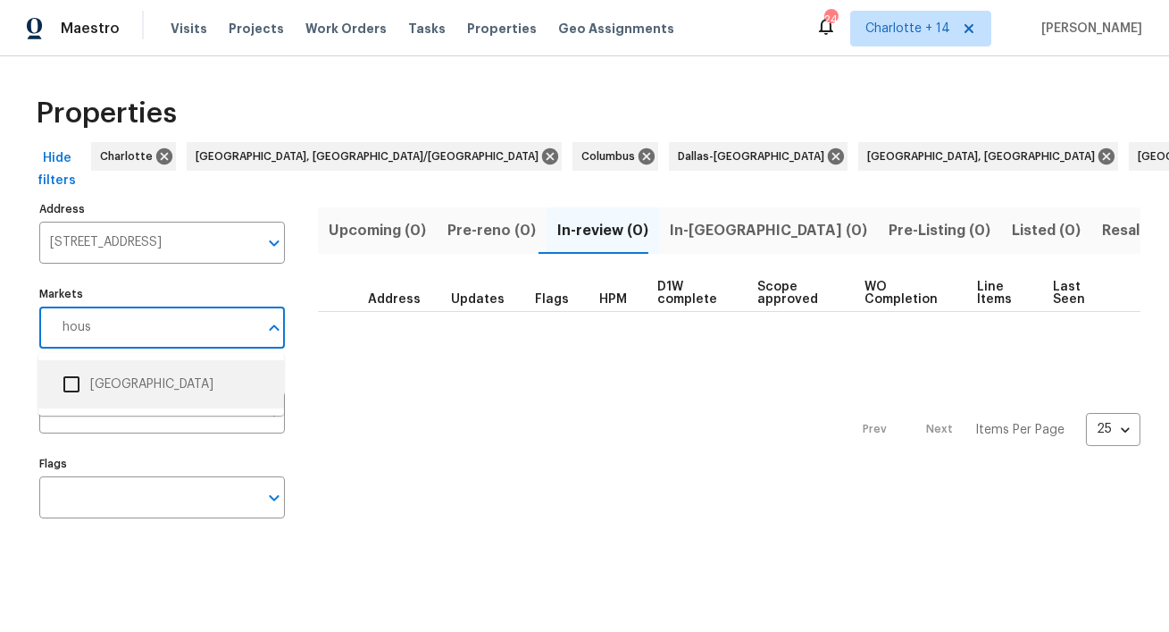
click at [100, 382] on li "Houston" at bounding box center [161, 384] width 217 height 38
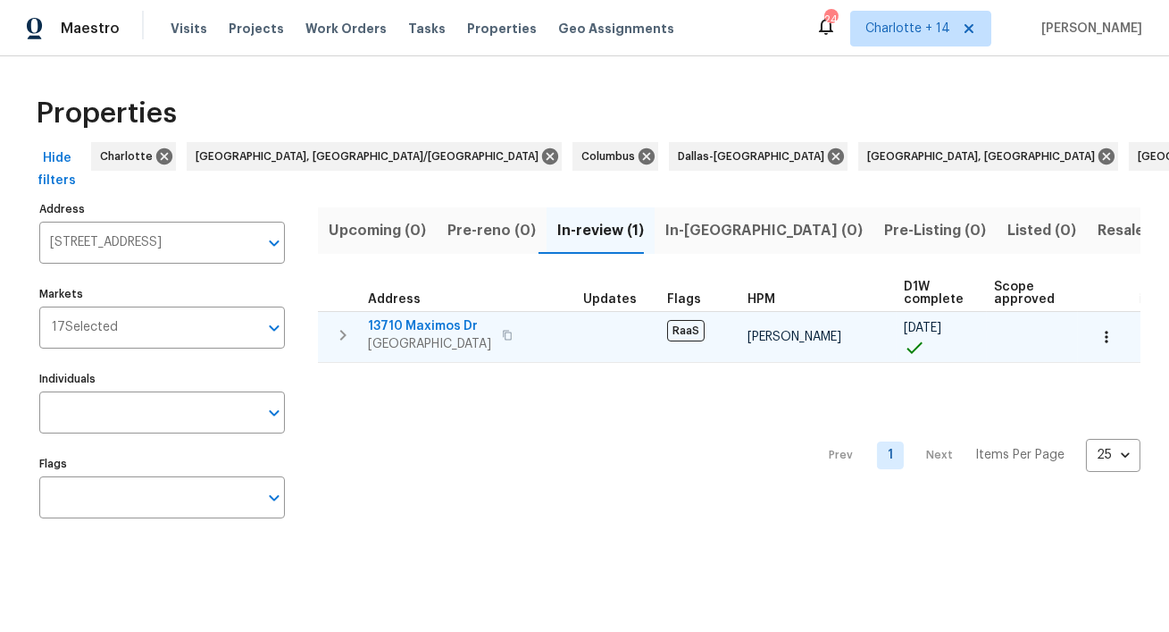
click at [407, 337] on span "Houston, TX 77083" at bounding box center [429, 344] width 123 height 18
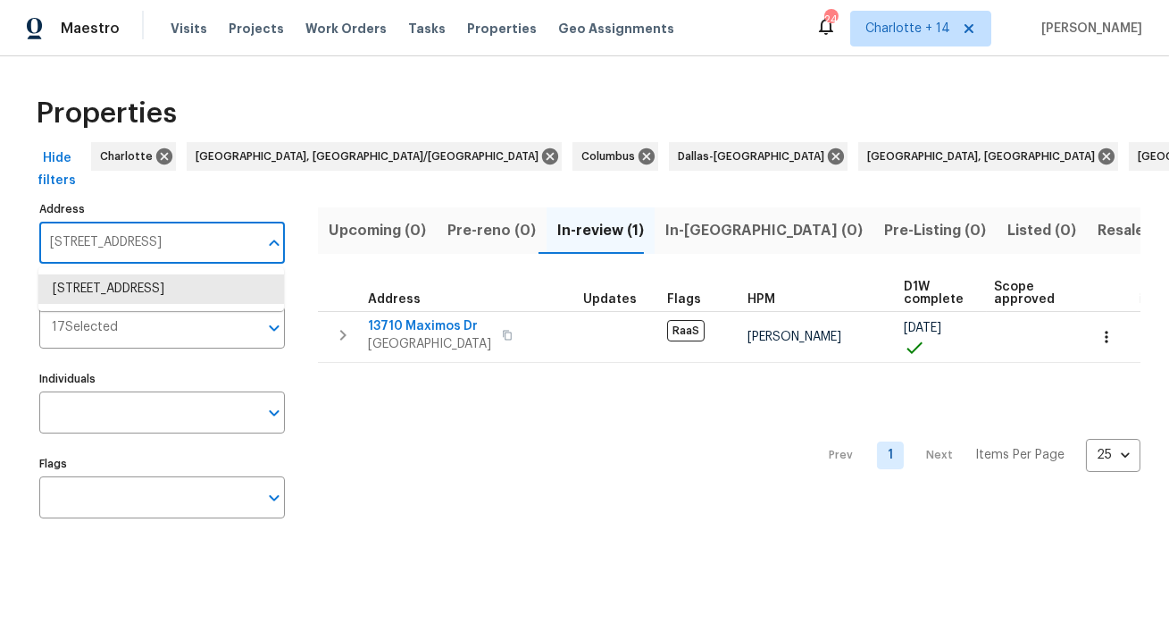
click at [123, 238] on input "13710 Maximos Dr Houston TX 77083" at bounding box center [148, 243] width 219 height 42
paste input "20019 Nightbird Trl, Crosby, TX 77532"
type input "20019 Nightbird Trl, Crosby, TX 77532"
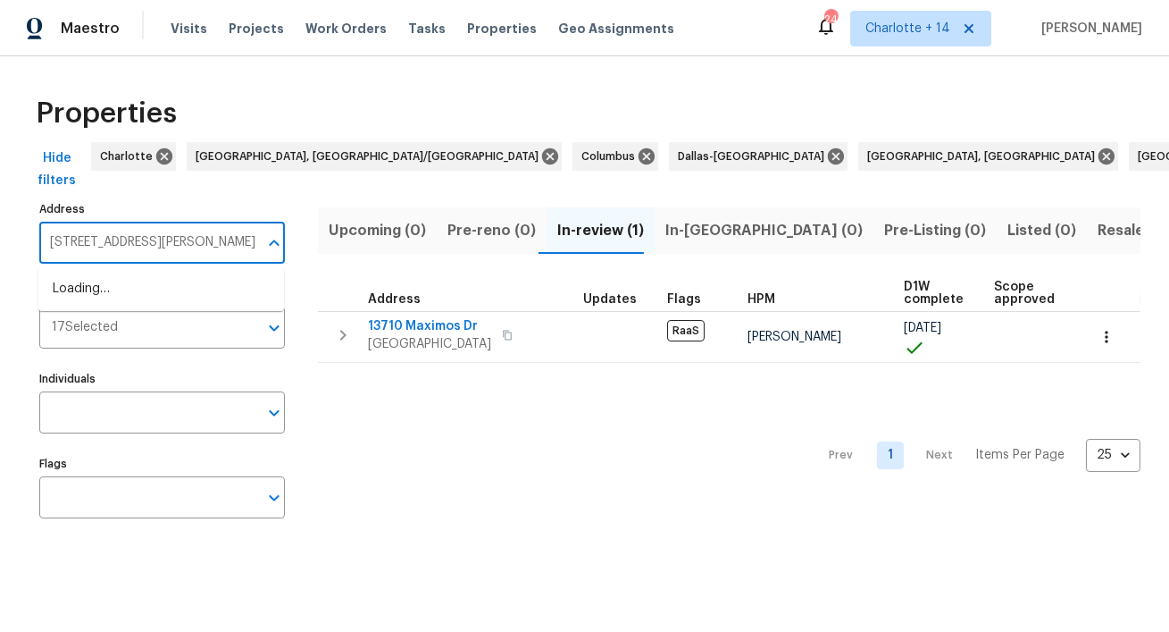
scroll to position [0, 12]
click at [141, 276] on li "20019 Nightbird Trl Crosby TX 77532" at bounding box center [161, 288] width 246 height 29
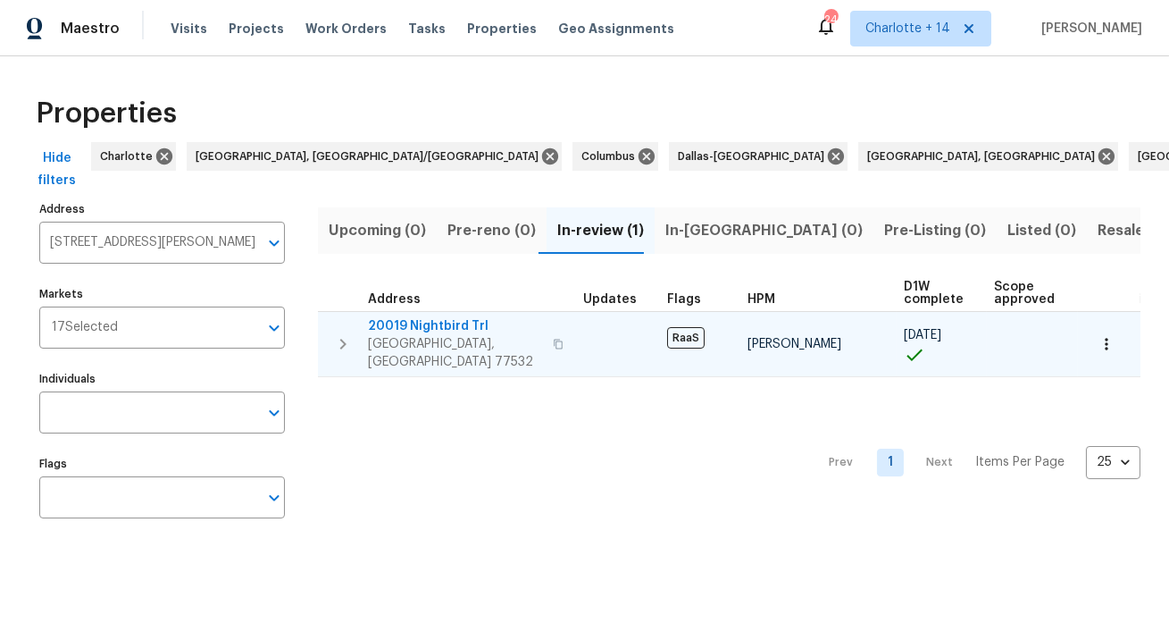
click at [446, 326] on span "20019 Nightbird Trl" at bounding box center [455, 326] width 174 height 18
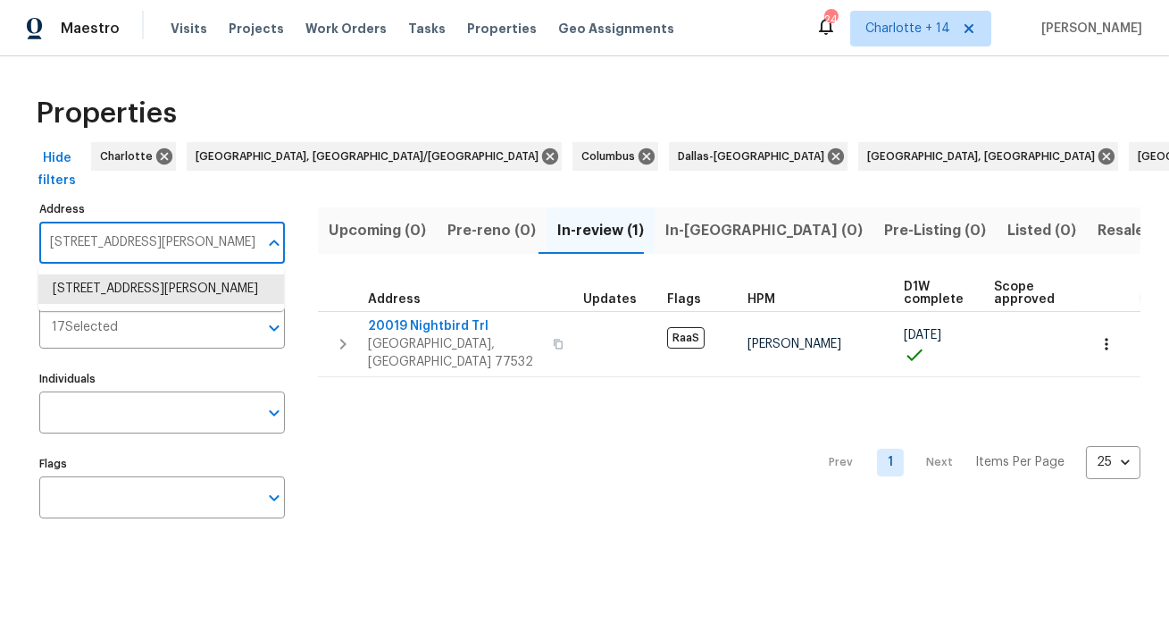
click at [176, 241] on input "20019 Nightbird Trl Crosby TX 77532" at bounding box center [148, 243] width 219 height 42
paste input "12710 Skyknoll Ln, Houston, TX 7708"
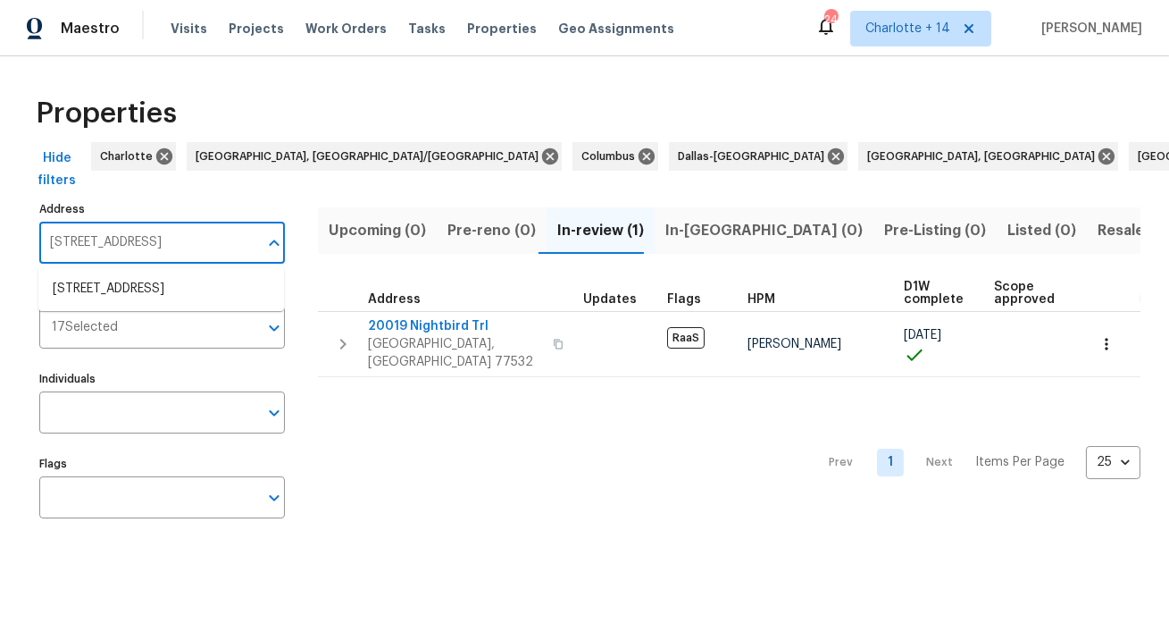
type input "[STREET_ADDRESS]"
click at [155, 292] on li "12710 Skyknoll Ln Houston TX 77082" at bounding box center [161, 288] width 246 height 29
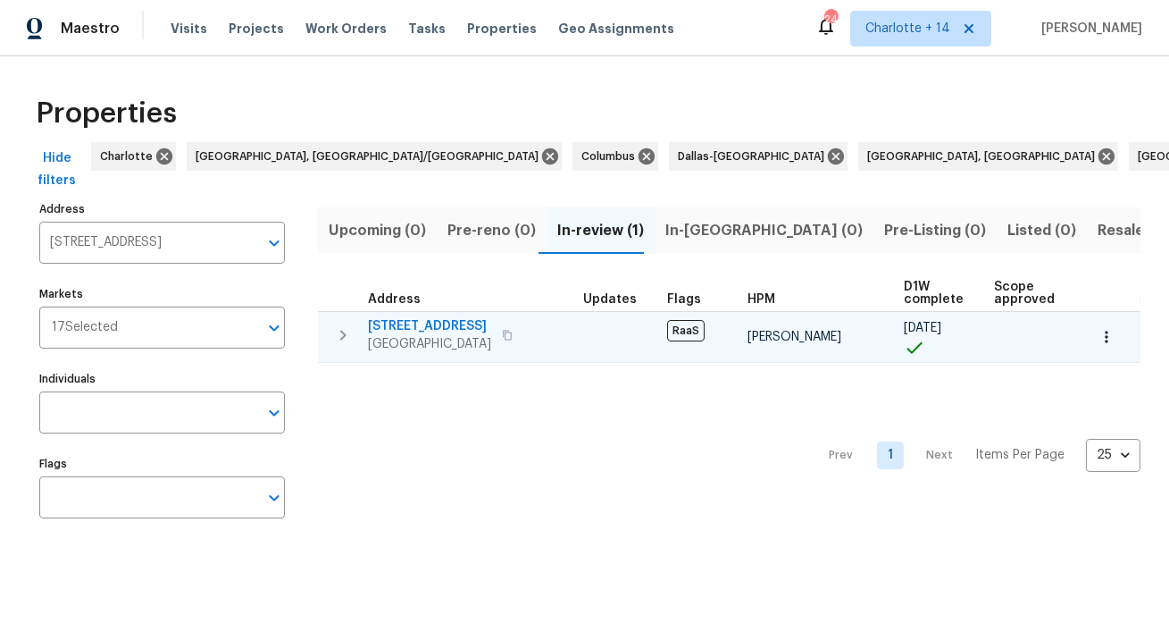
click at [409, 322] on span "12710 Skyknoll Ln" at bounding box center [429, 326] width 123 height 18
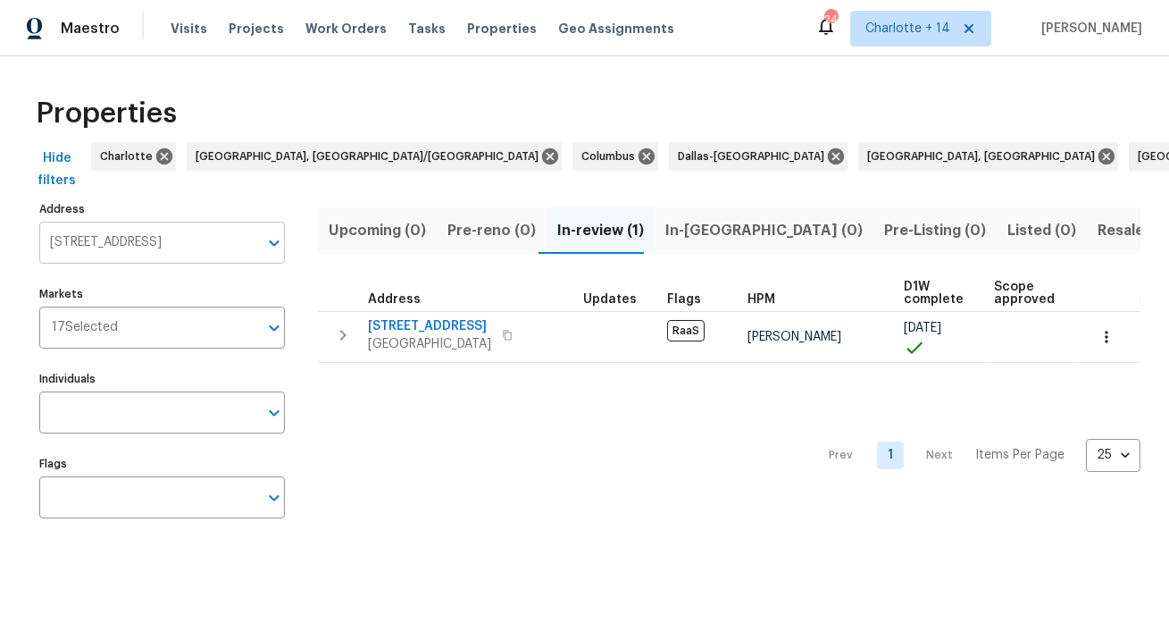
click at [165, 239] on input "12710 Skyknoll Ln Houston TX 77082" at bounding box center [148, 243] width 219 height 42
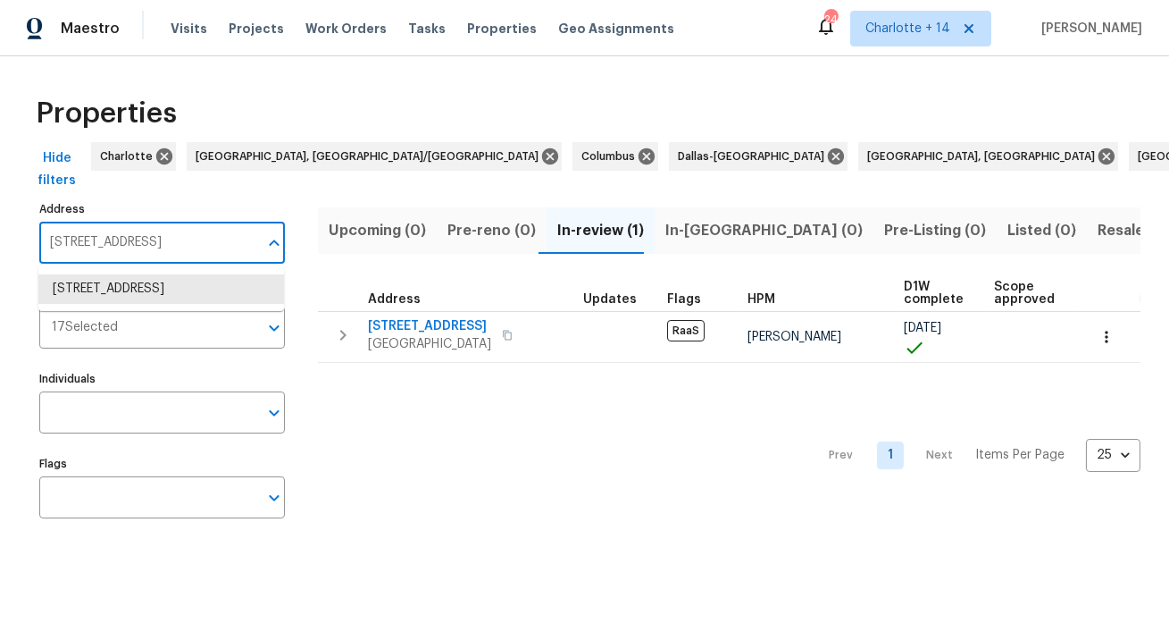
paste input "2105 Sandtree Ct SW, Atlanta, GA 30331"
type input "2105 Sandtree Ct SW, Atlanta, GA 30331"
click at [158, 288] on li "2105 Sandtree Ct SW Atlanta GA 30331" at bounding box center [161, 288] width 246 height 29
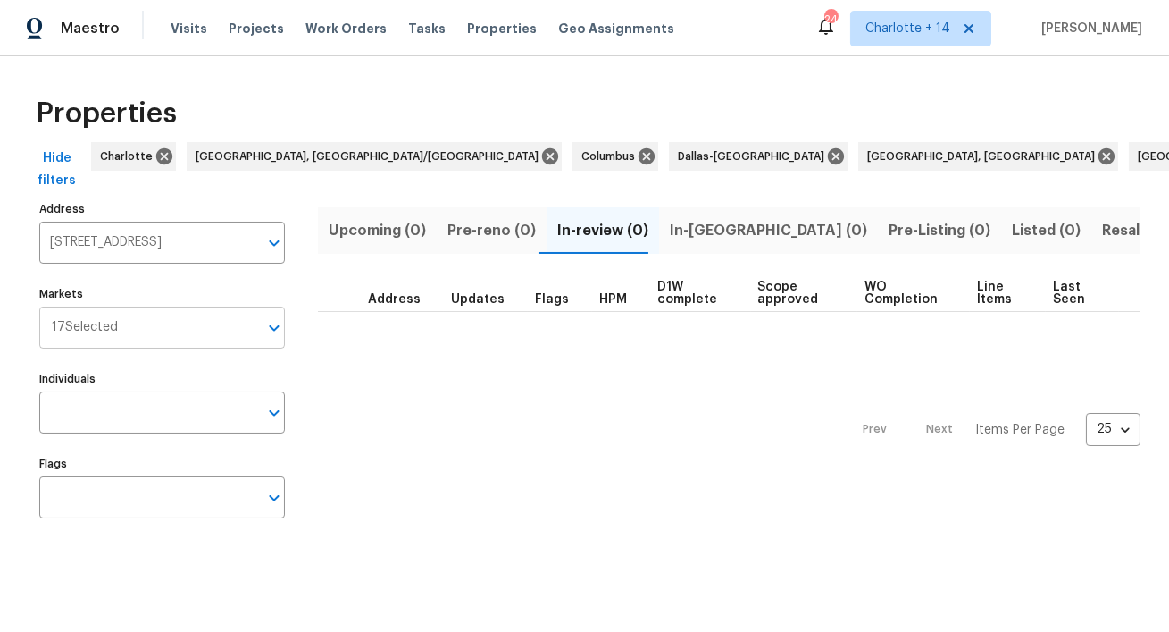
click at [160, 323] on input "Markets" at bounding box center [188, 327] width 140 height 42
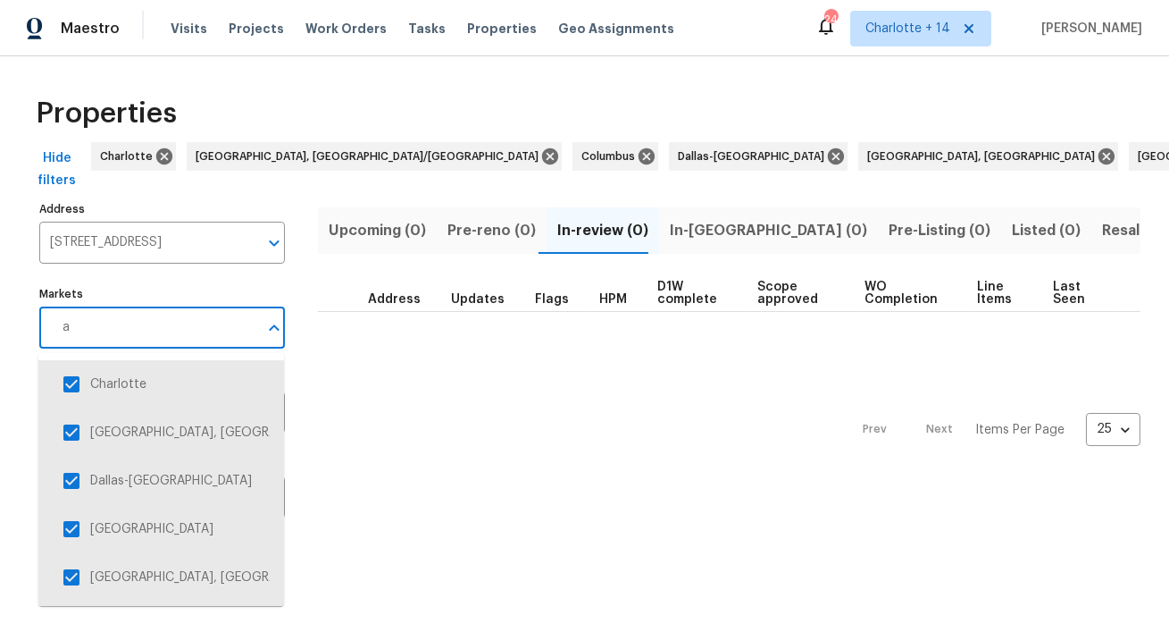
type input "at"
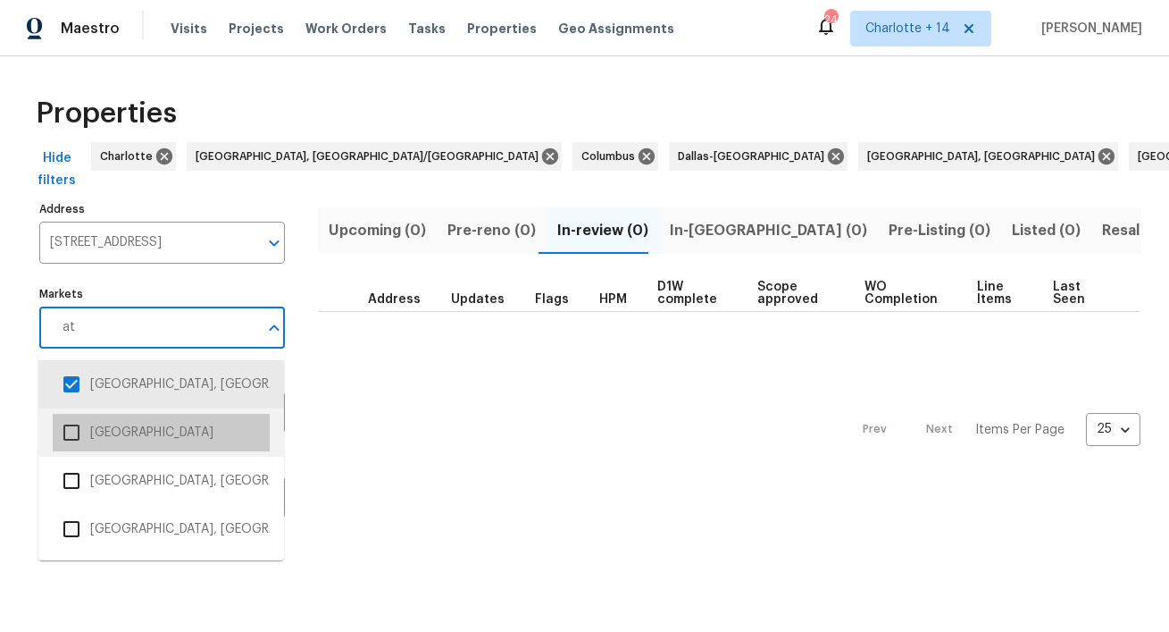
click at [137, 426] on li "Atlanta" at bounding box center [161, 433] width 217 height 38
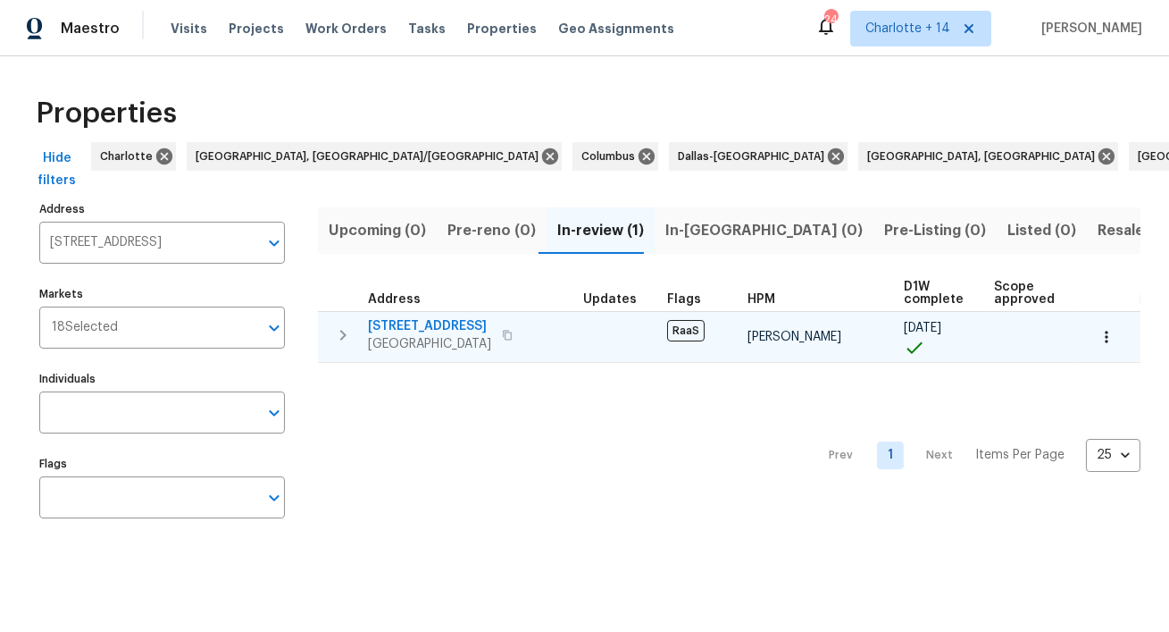
click at [444, 331] on span "2105 Sandtree Ct SW" at bounding box center [429, 326] width 123 height 18
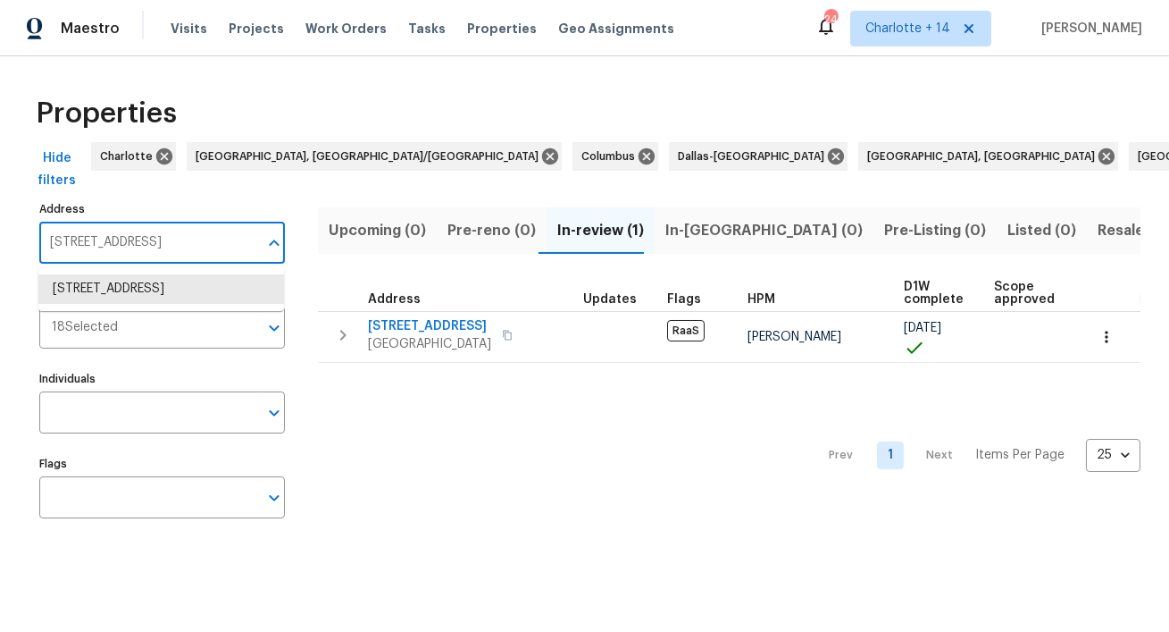
click at [172, 231] on input "2105 Sandtree Ct SW Atlanta GA 30331" at bounding box center [148, 243] width 219 height 42
paste input "3689 Laurie Woods Ln, Decatur, GA 30034"
type input "3689 Laurie Woods Ln, Decatur, GA 30034"
click at [138, 304] on li "3689 Laurie Woods Ln Decatur GA 30034" at bounding box center [161, 288] width 246 height 29
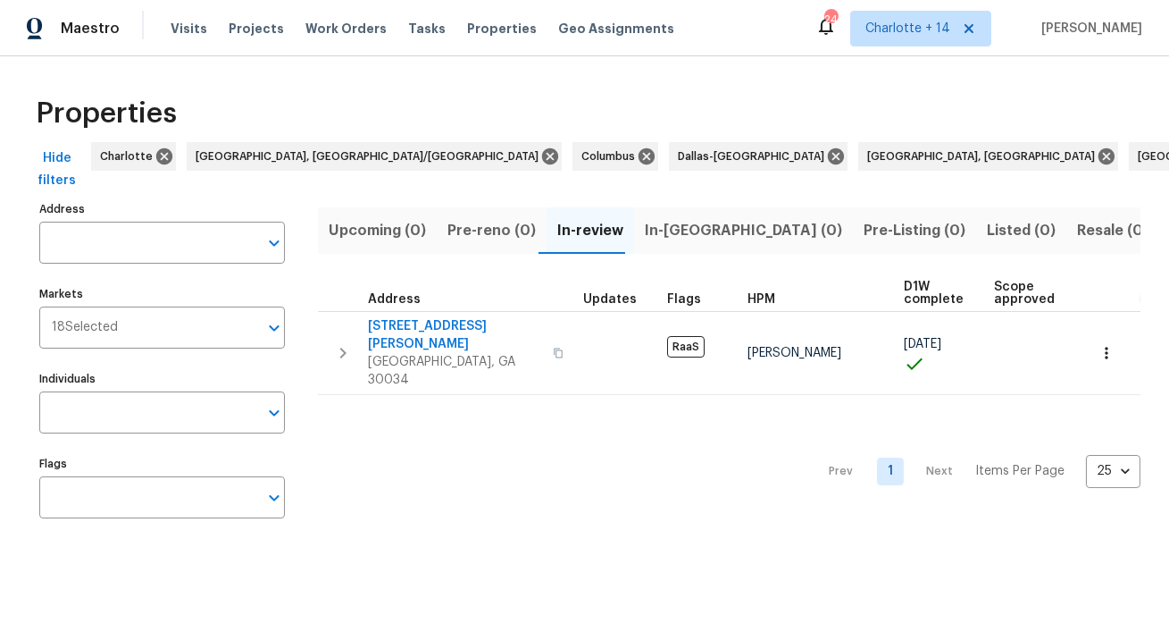
type input "3689 Laurie Woods Ln Decatur GA 30034"
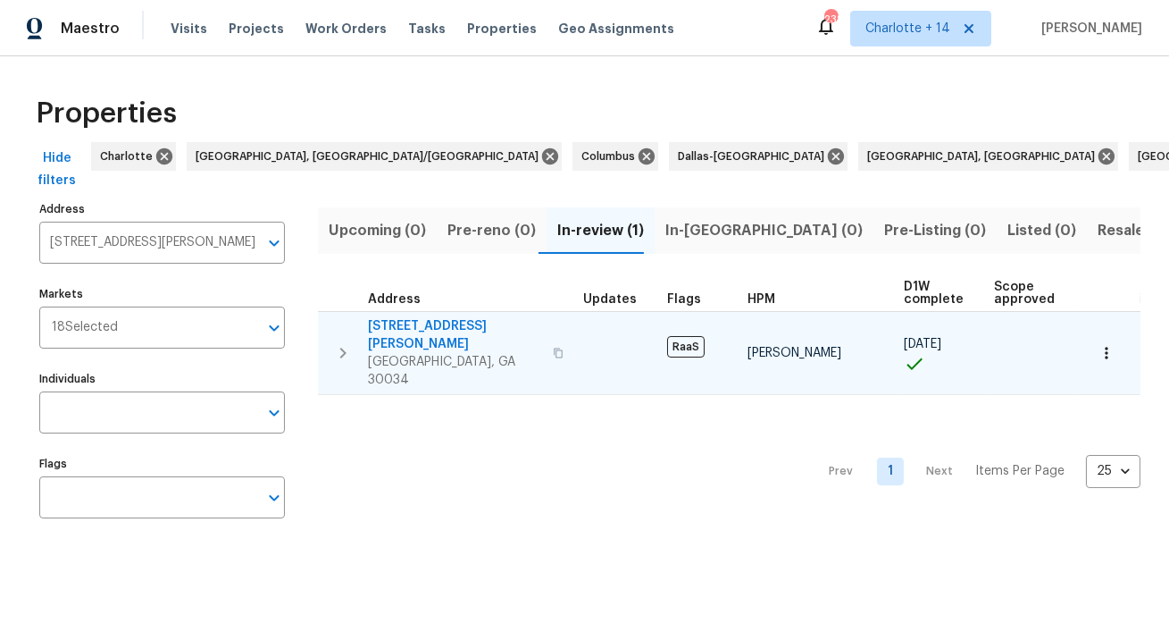
click at [427, 323] on span "3689 Laurie Woods Ln" at bounding box center [455, 335] width 174 height 36
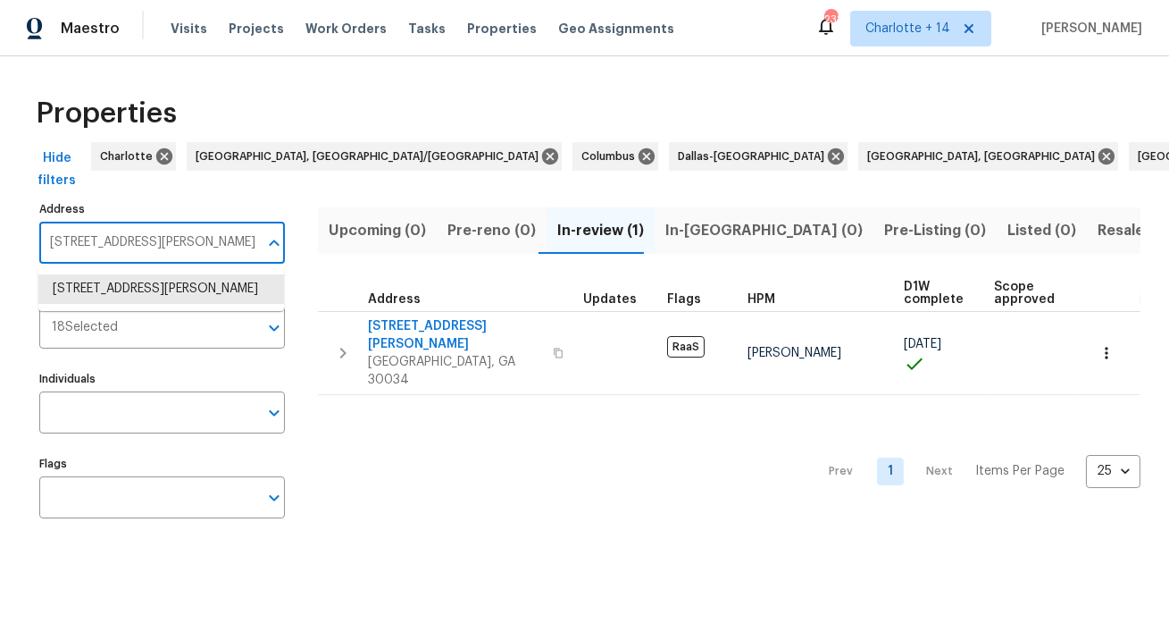
click at [124, 241] on input "3689 Laurie Woods Ln Decatur GA 30034" at bounding box center [148, 243] width 219 height 42
paste input "4480 Joseph Dr, Snellville, GA 30039"
type input "4480 Joseph Dr, Snellville, GA 30039"
click at [118, 286] on li "4480 Joseph Dr Snellville GA 30039" at bounding box center [161, 298] width 246 height 48
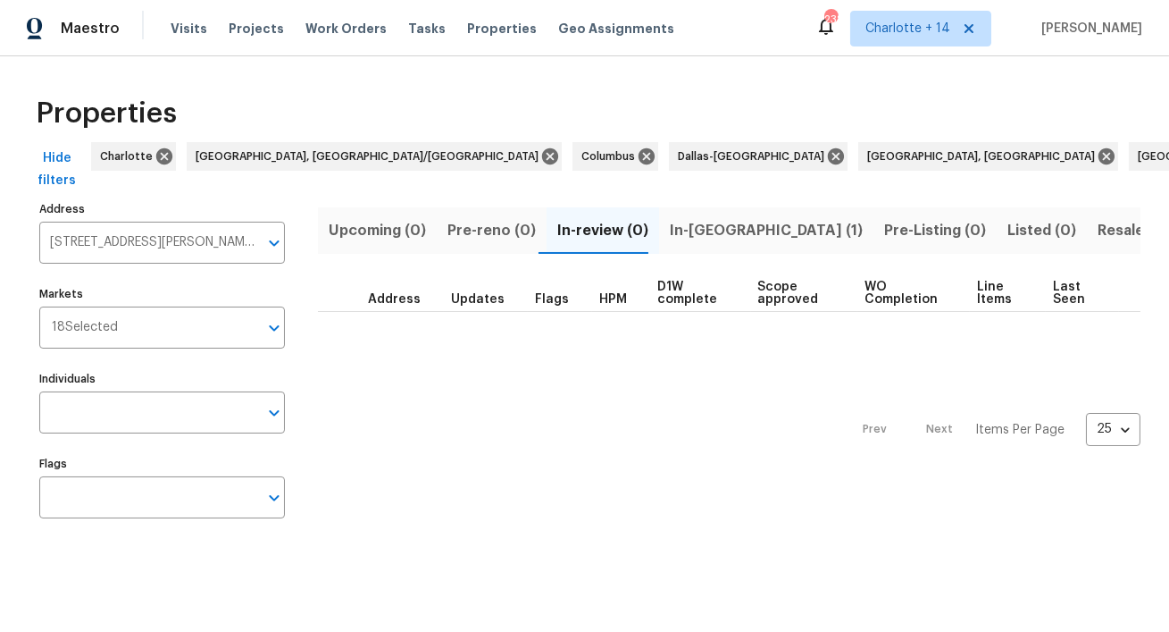
click at [711, 236] on span "In-reno (1)" at bounding box center [766, 230] width 193 height 25
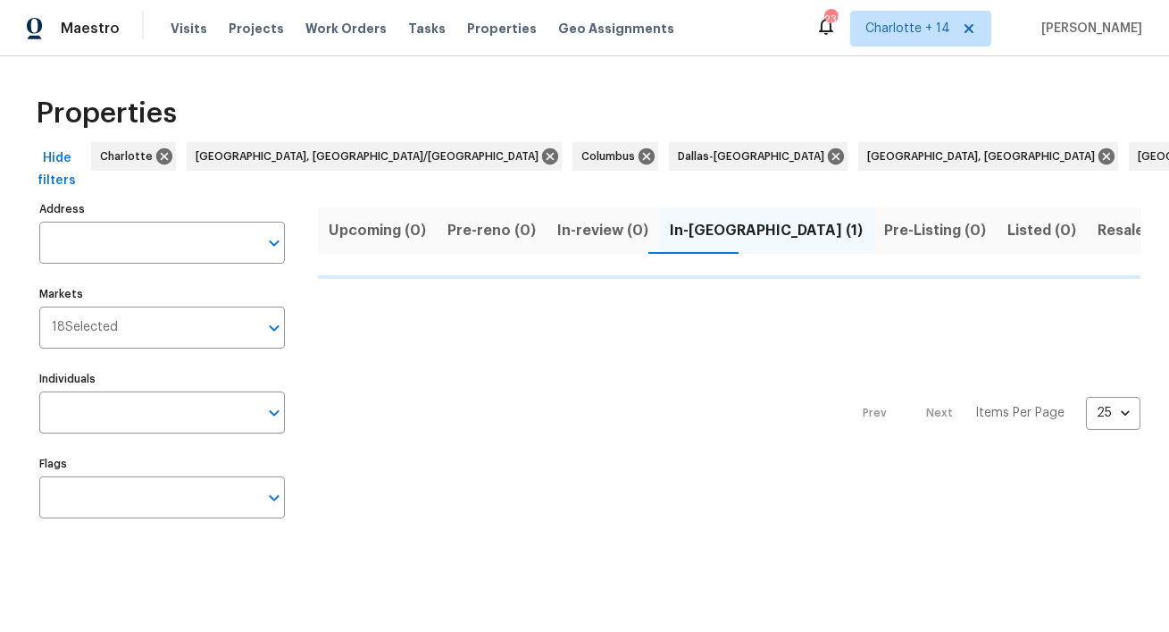
type input "4480 Joseph Dr Snellville GA 30039"
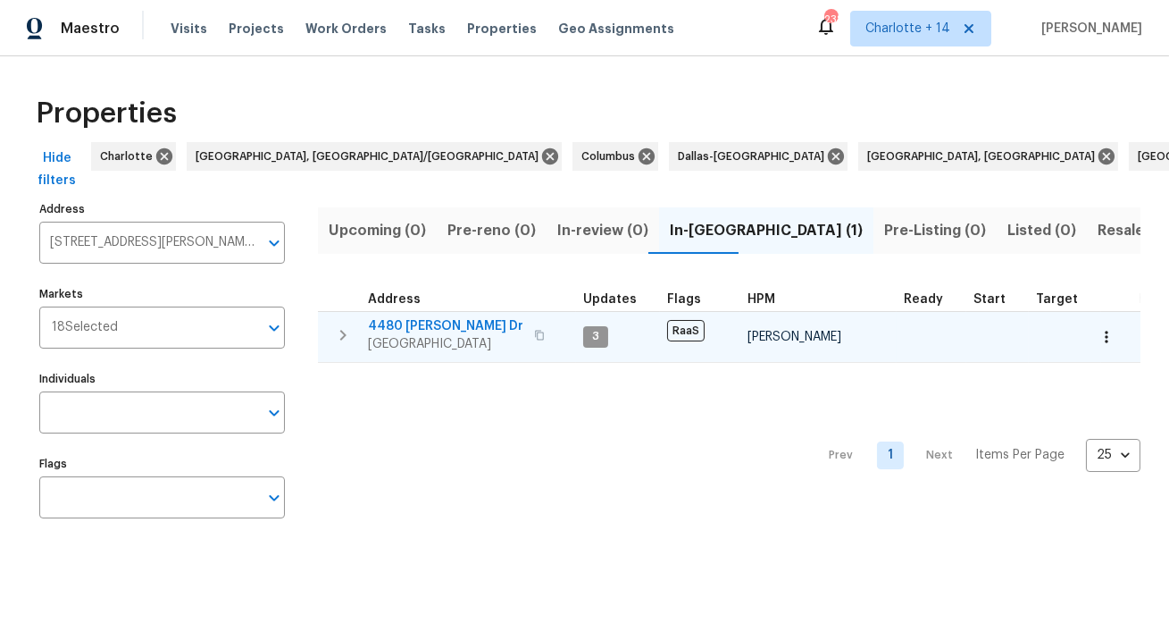
click at [458, 328] on span "4480 Joseph Dr" at bounding box center [445, 326] width 155 height 18
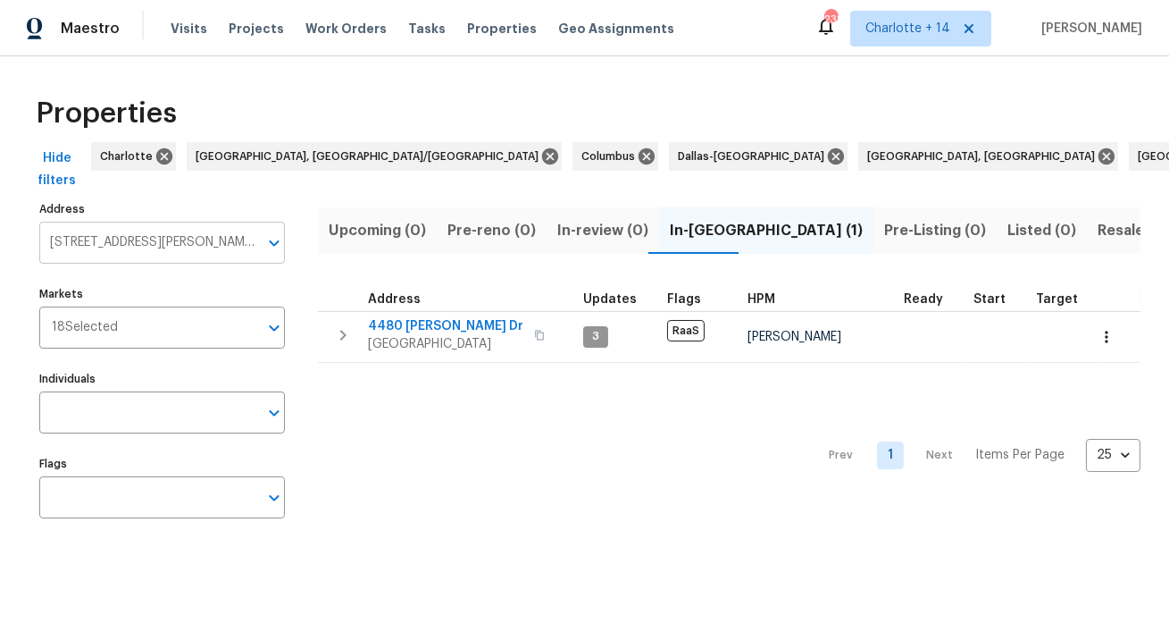
click at [234, 241] on input "4480 Joseph Dr Snellville GA 30039" at bounding box center [148, 243] width 219 height 42
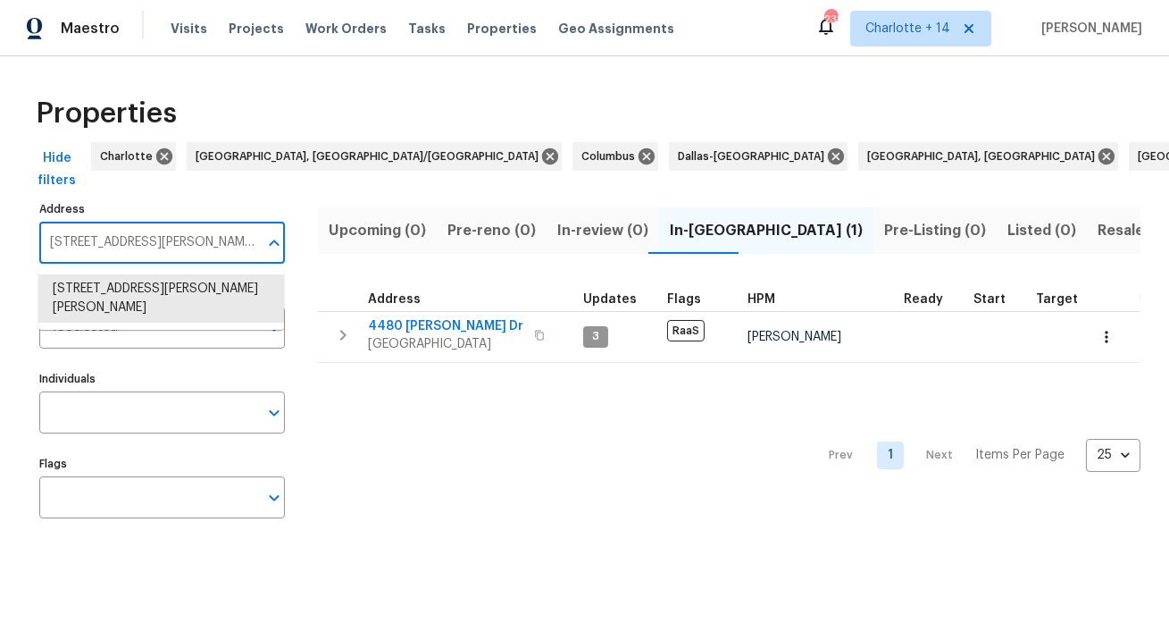
paste input "6112 Shadow Rock Ln, Lithonia, GA 30058"
type input "6112 Shadow Rock Ln, Lithonia, GA 30058"
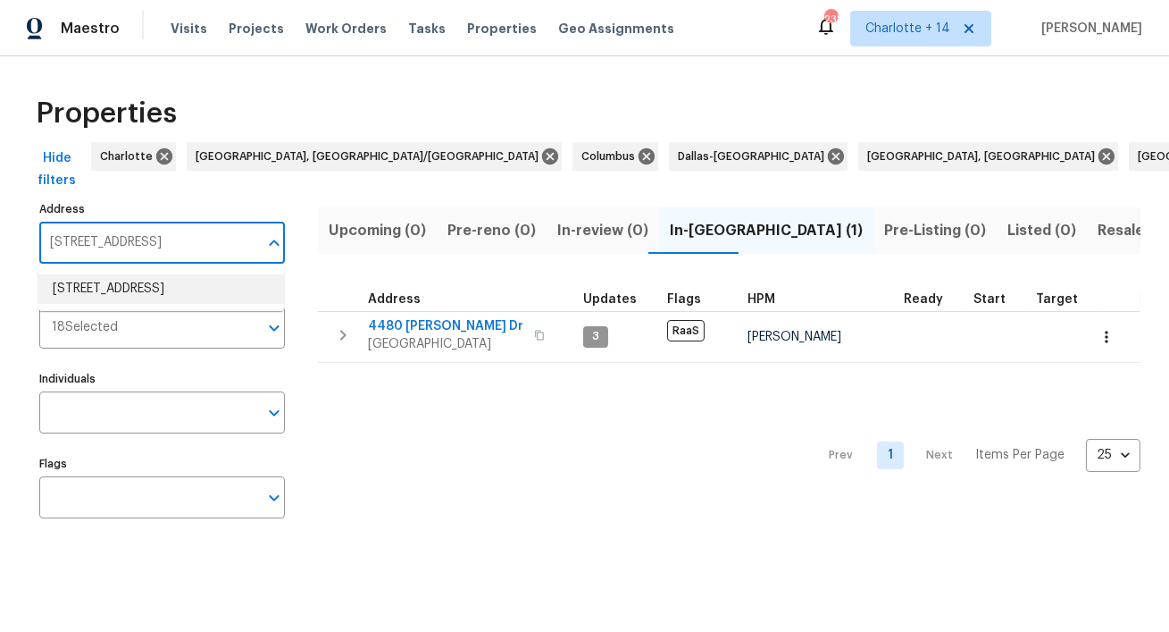
click at [184, 297] on li "6112 Shadow Rock Ln Lithonia GA 30058" at bounding box center [161, 288] width 246 height 29
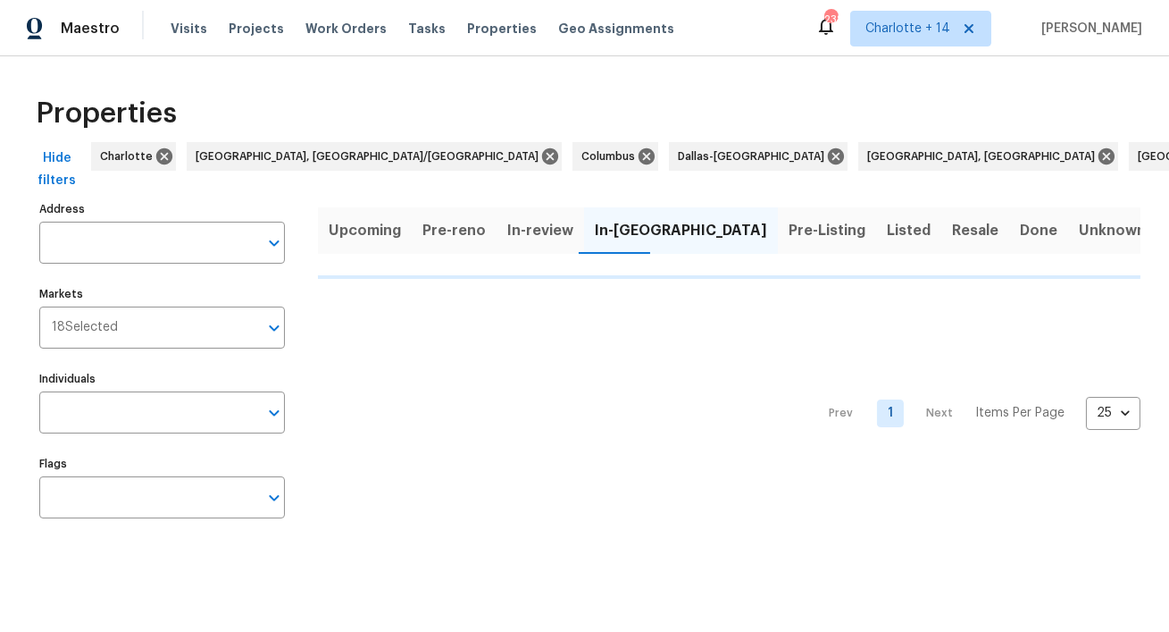
type input "6112 Shadow Rock Ln Lithonia GA 30058"
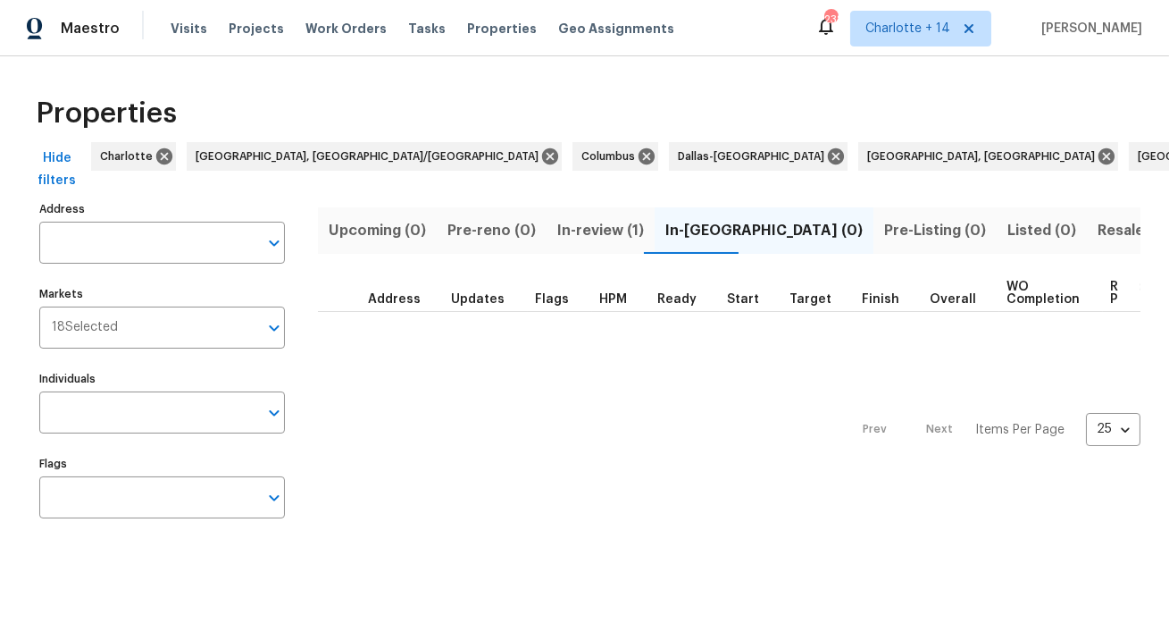
type input "6112 Shadow Rock Ln Lithonia GA 30058"
click at [588, 227] on span "In-review (1)" at bounding box center [600, 230] width 87 height 25
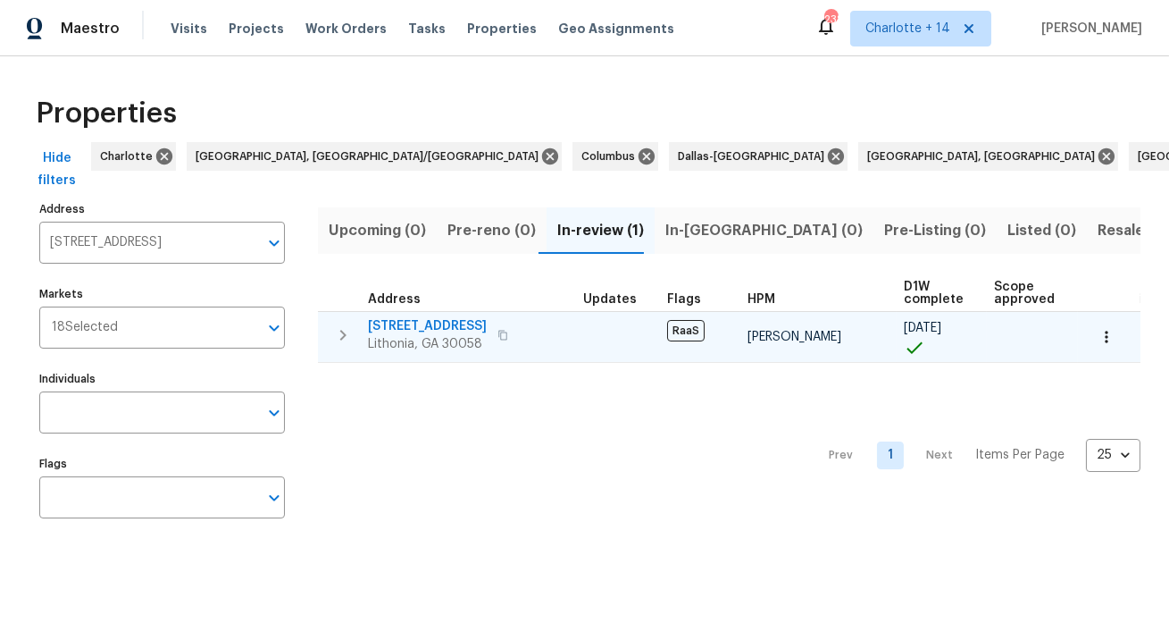
click at [397, 322] on span "6112 Shadow Rock Ln" at bounding box center [427, 326] width 119 height 18
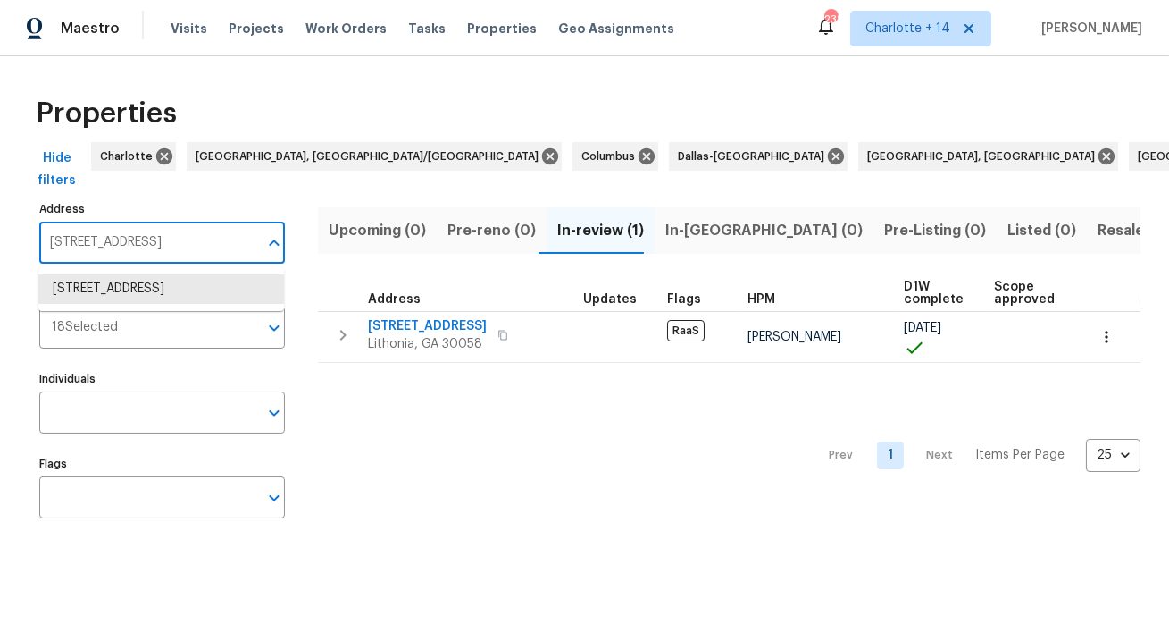
click at [175, 245] on input "6112 Shadow Rock Ln Lithonia GA 30058" at bounding box center [148, 243] width 219 height 42
paste input "8455 Cedar Creek Rdg, Riverdale, GA 30274"
type input "8455 Cedar Creek Rdg, Riverdale, GA 30274"
click at [154, 289] on li "8455 Cedar Creek Rdg Riverdale GA 30274" at bounding box center [161, 288] width 246 height 29
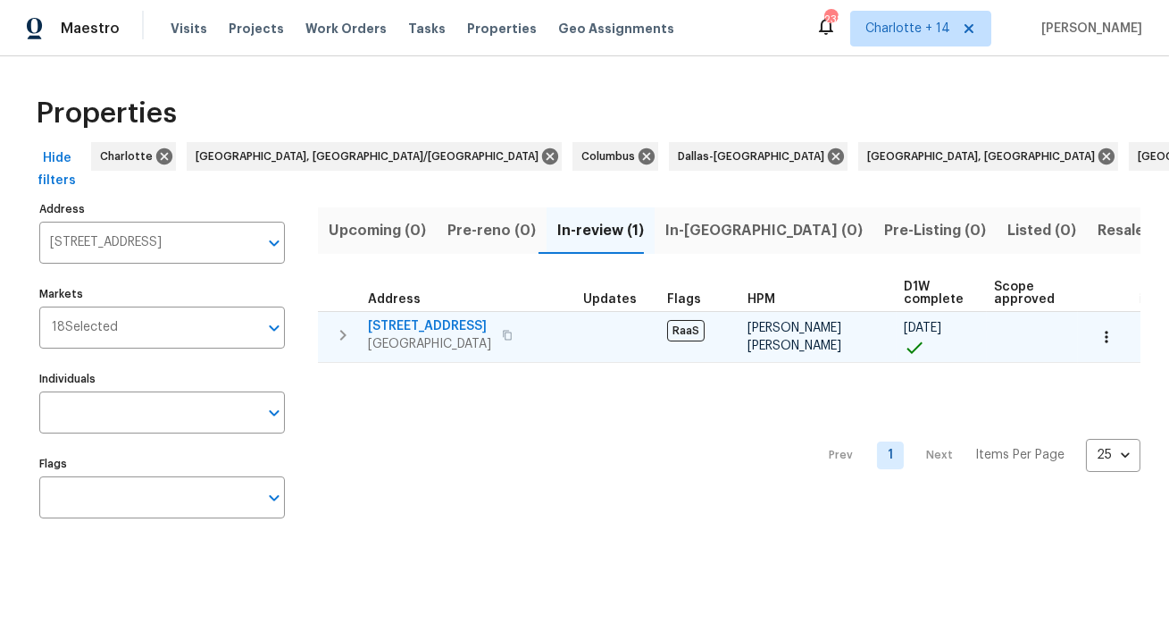
click at [433, 331] on span "8455 Cedar Creek Rdg" at bounding box center [429, 326] width 123 height 18
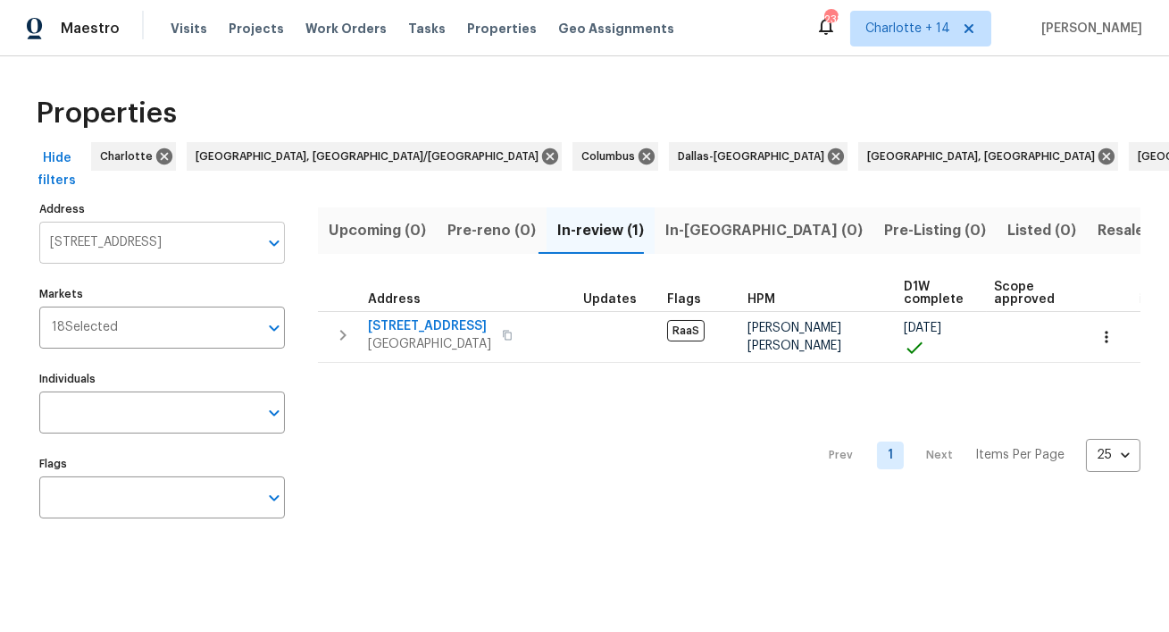
click at [183, 236] on input "8455 Cedar Creek Rdg Riverdale GA 30274" at bounding box center [148, 243] width 219 height 42
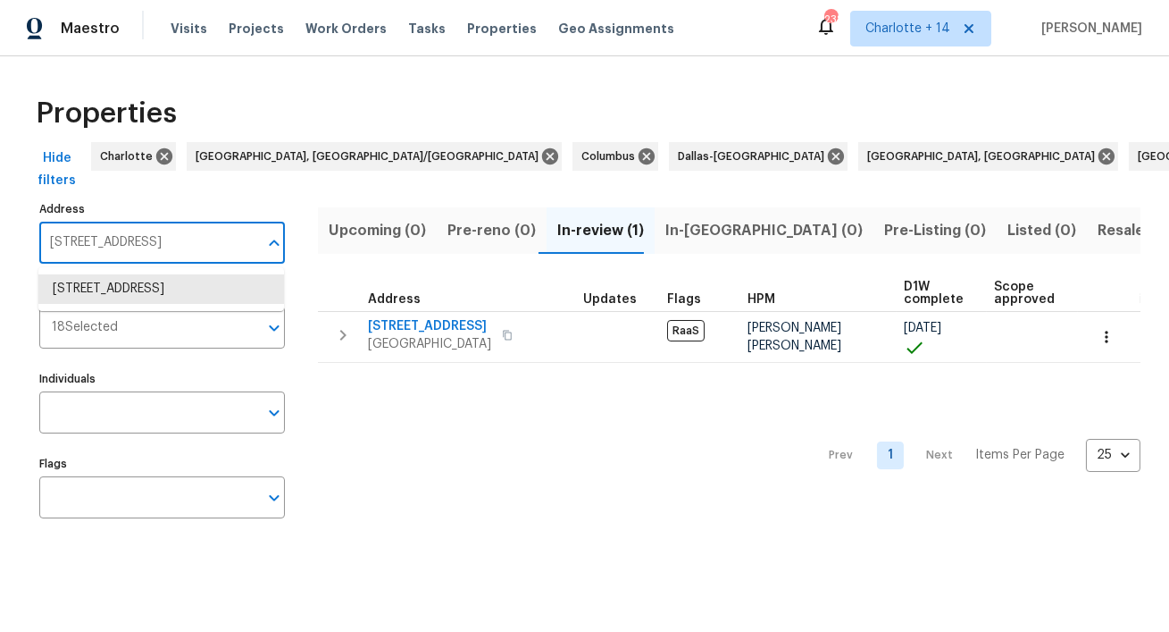
paste input "[STREET_ADDRESS]"
type input "[STREET_ADDRESS]"
click at [163, 280] on li "2303 Pinewood Dr Decatur GA 30032" at bounding box center [161, 288] width 246 height 29
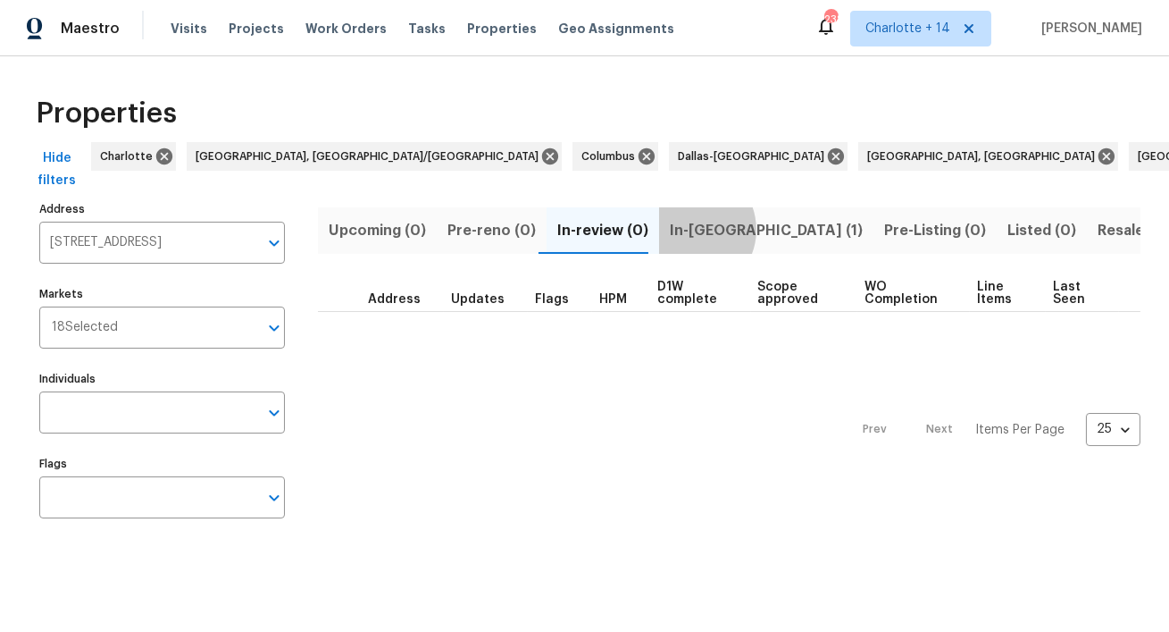
click at [680, 230] on span "In-reno (1)" at bounding box center [766, 230] width 193 height 25
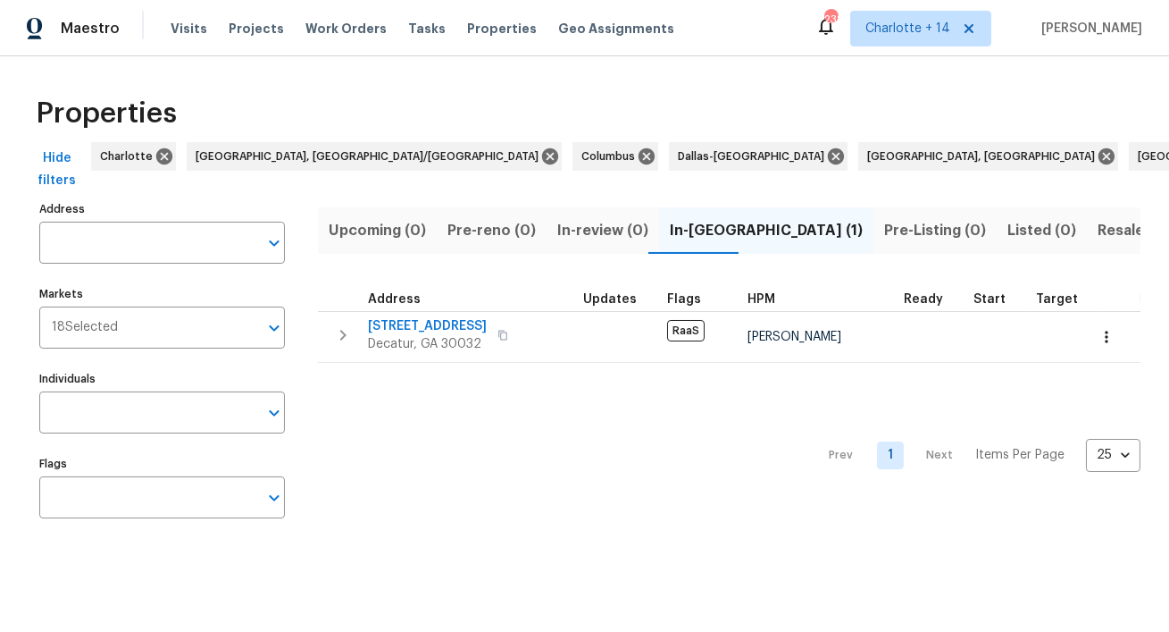
type input "2303 Pinewood Dr Decatur GA 30032"
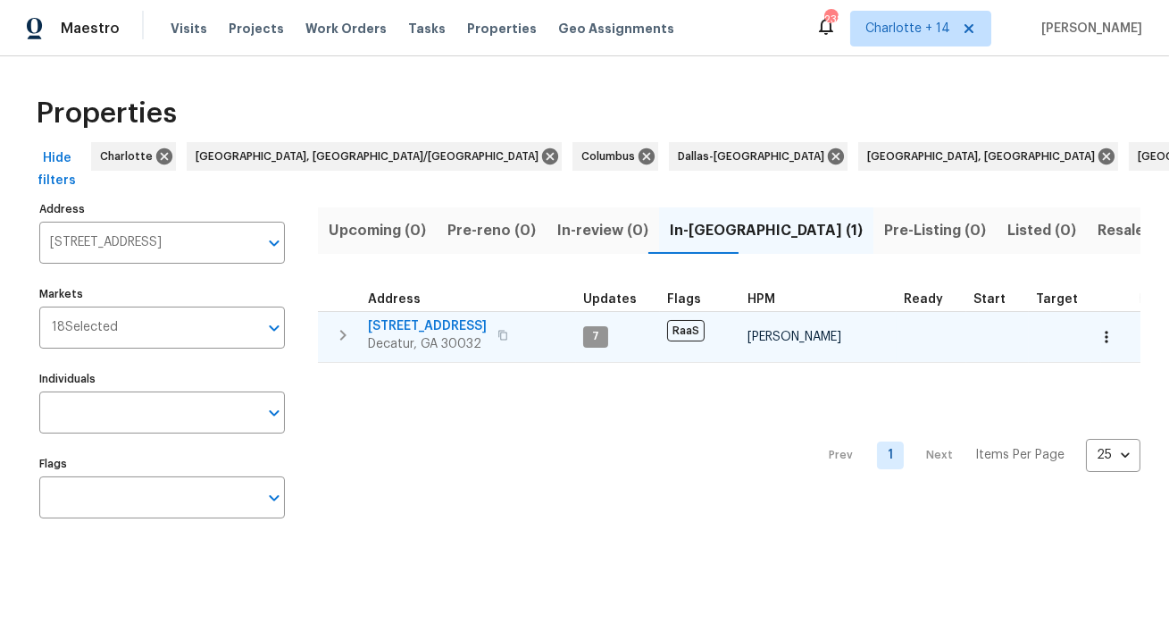
click at [432, 322] on span "2303 Pinewood Dr" at bounding box center [427, 326] width 119 height 18
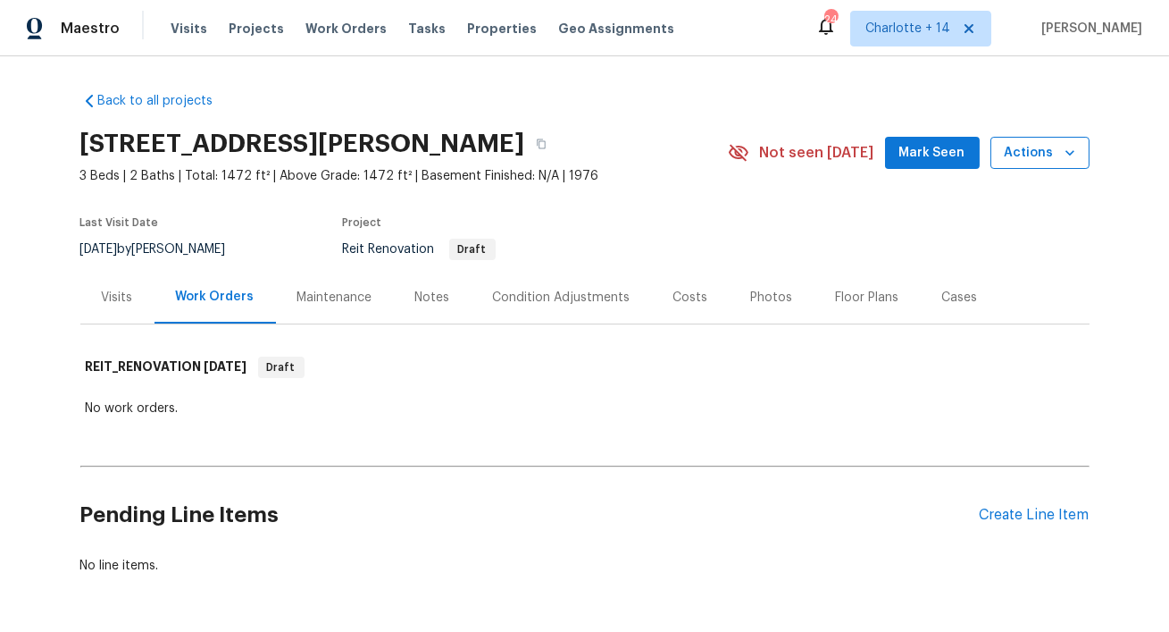
click at [1064, 150] on icon "button" at bounding box center [1070, 153] width 18 height 18
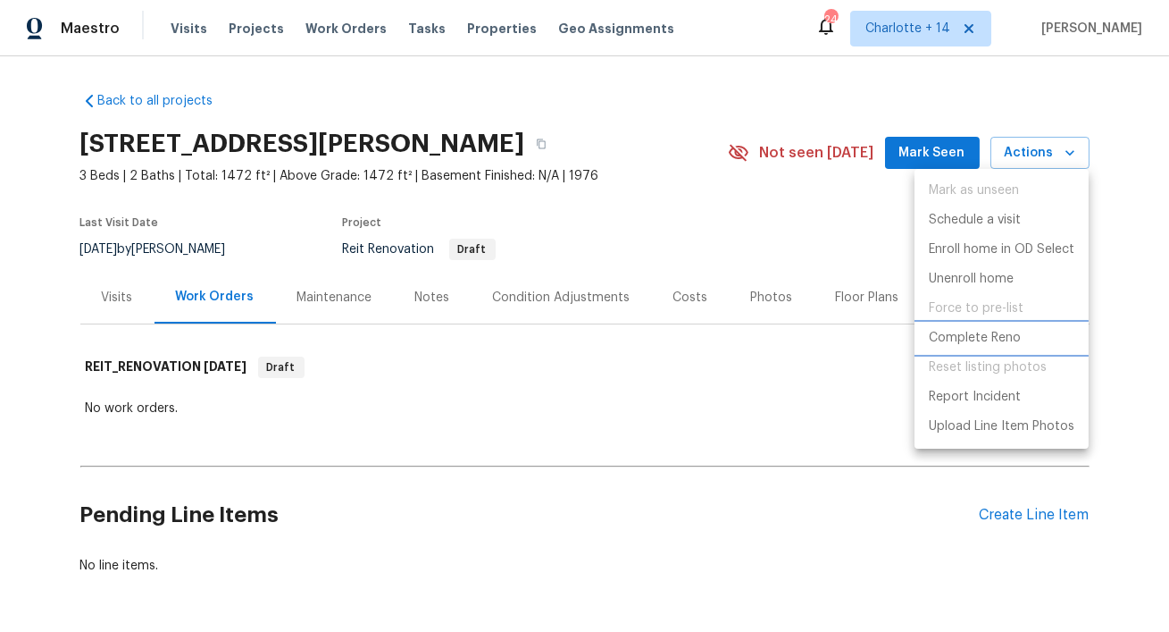
click at [978, 338] on p "Complete Reno" at bounding box center [975, 338] width 92 height 19
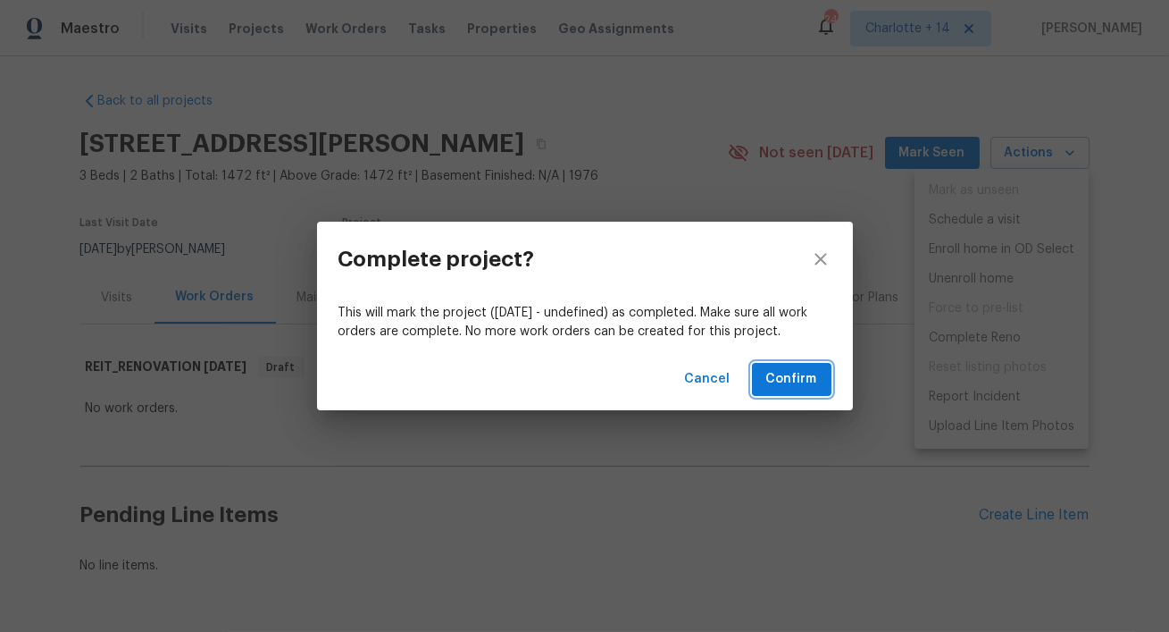
click at [791, 385] on span "Confirm" at bounding box center [791, 379] width 51 height 22
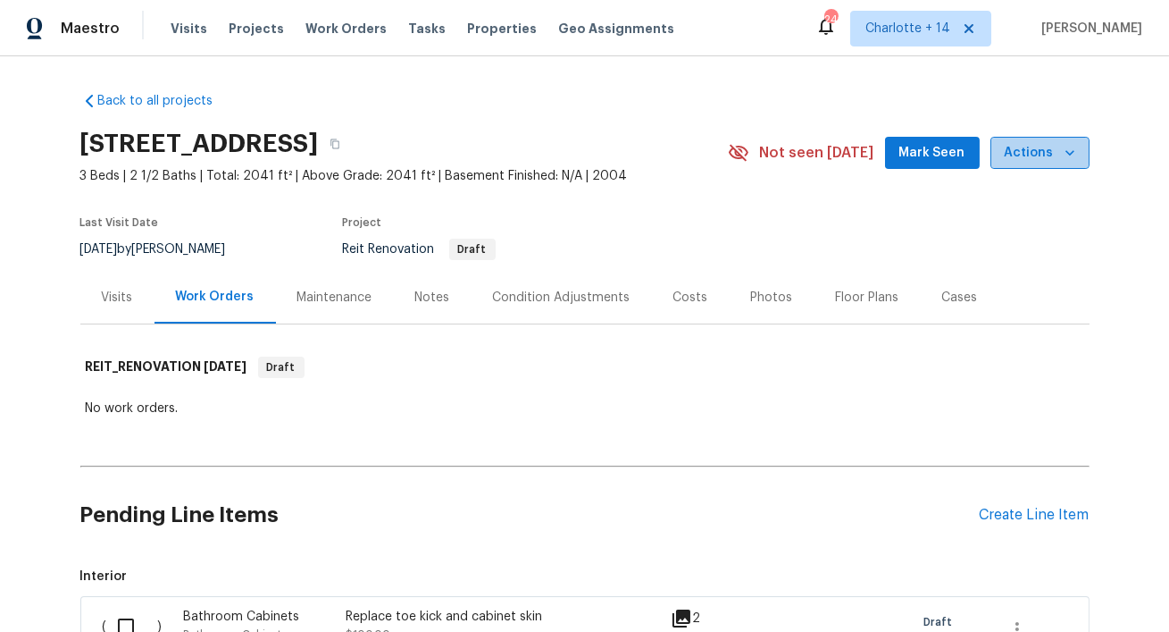
click at [1074, 152] on icon "button" at bounding box center [1070, 153] width 18 height 18
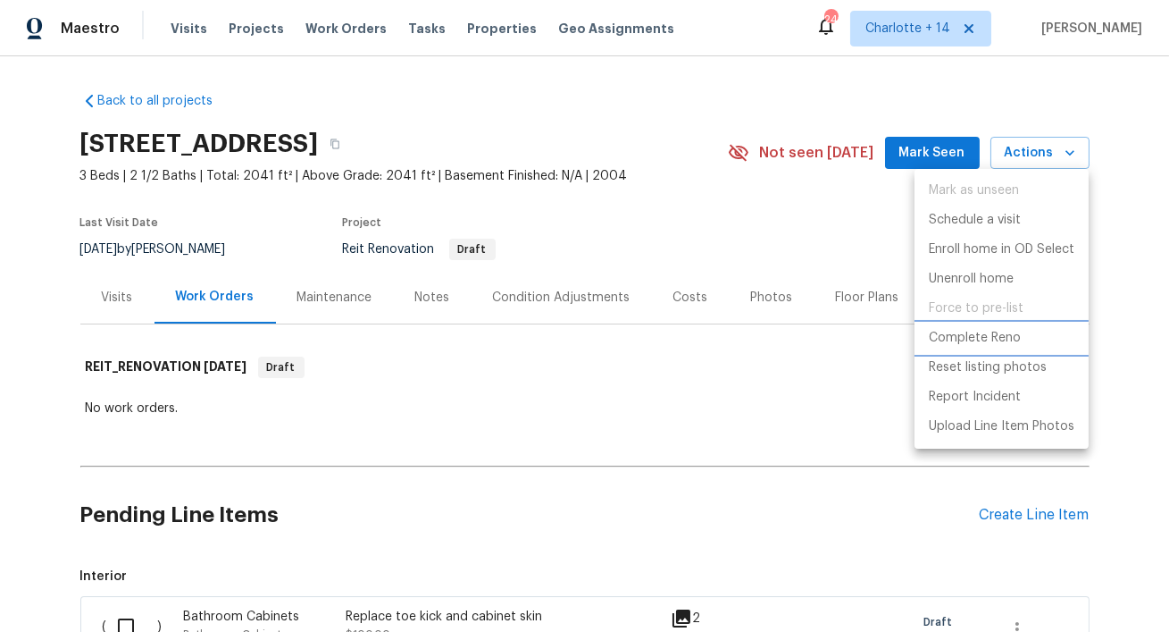
click at [965, 335] on p "Complete Reno" at bounding box center [975, 338] width 92 height 19
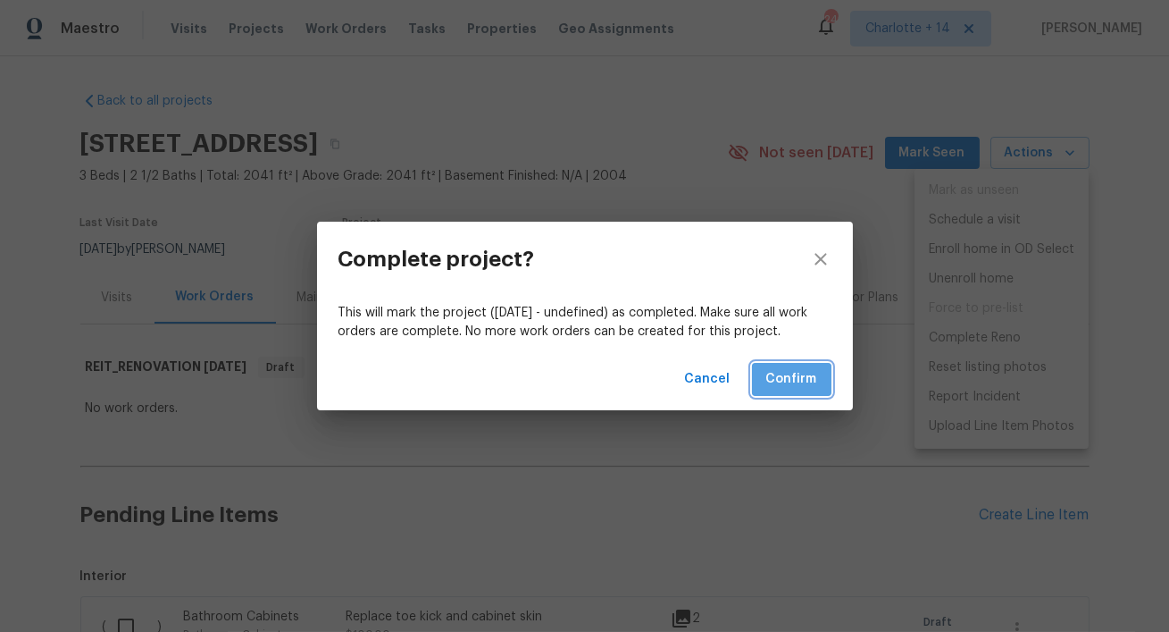
drag, startPoint x: 783, startPoint y: 385, endPoint x: 775, endPoint y: 344, distance: 41.9
click at [783, 382] on span "Confirm" at bounding box center [791, 379] width 51 height 22
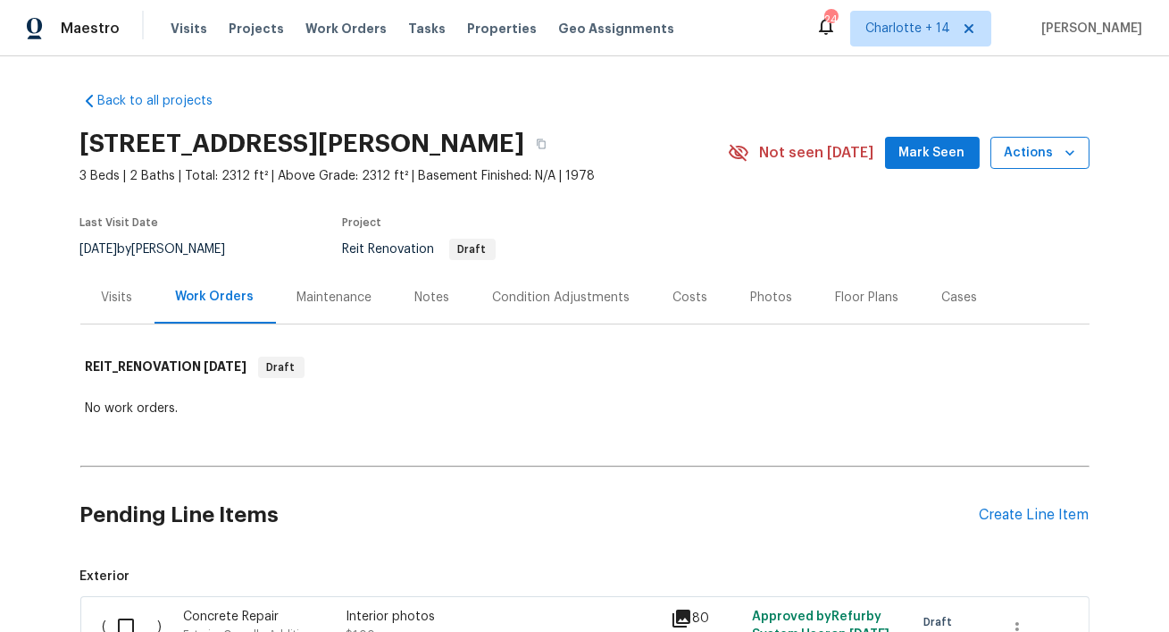
click at [1072, 154] on icon "button" at bounding box center [1070, 153] width 18 height 18
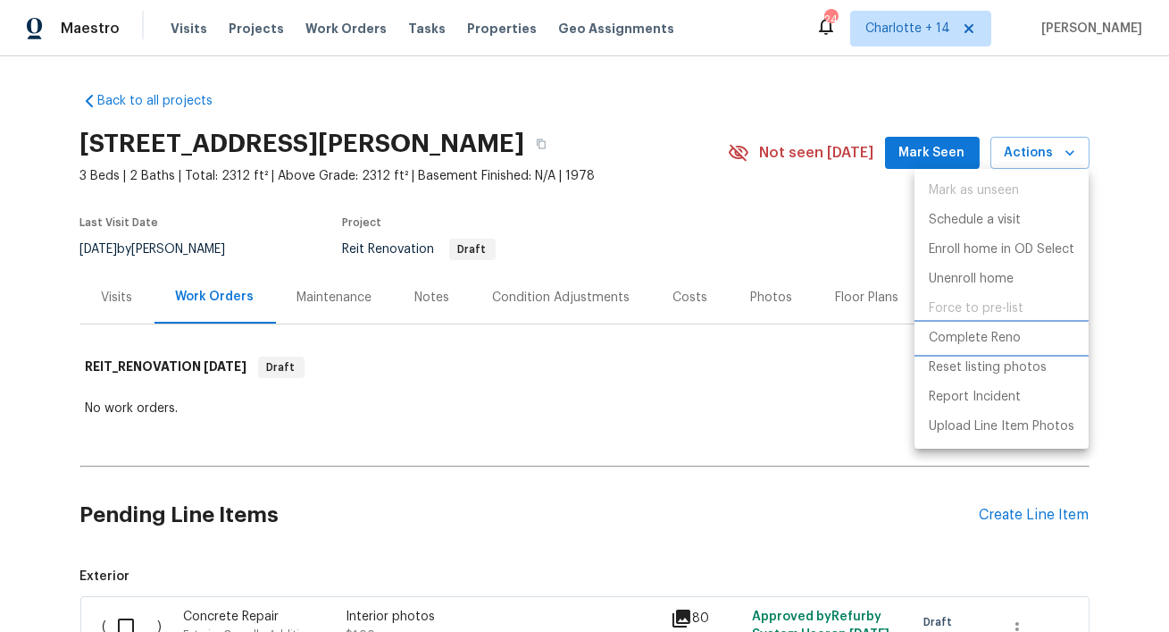
click at [959, 342] on p "Complete Reno" at bounding box center [975, 338] width 92 height 19
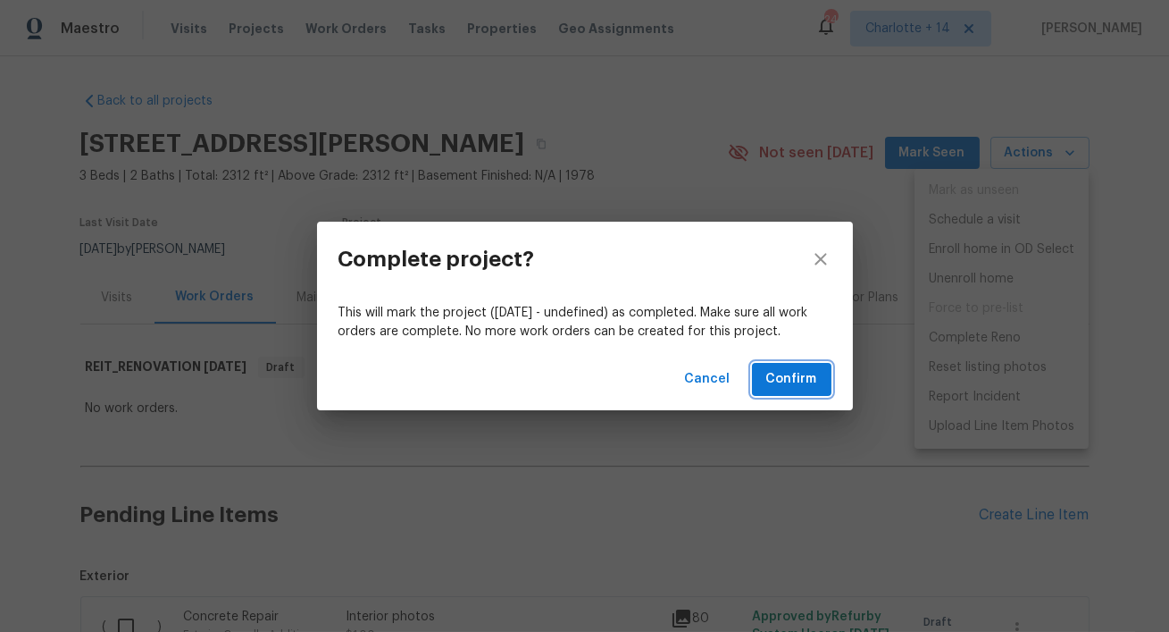
click at [775, 375] on span "Confirm" at bounding box center [791, 379] width 51 height 22
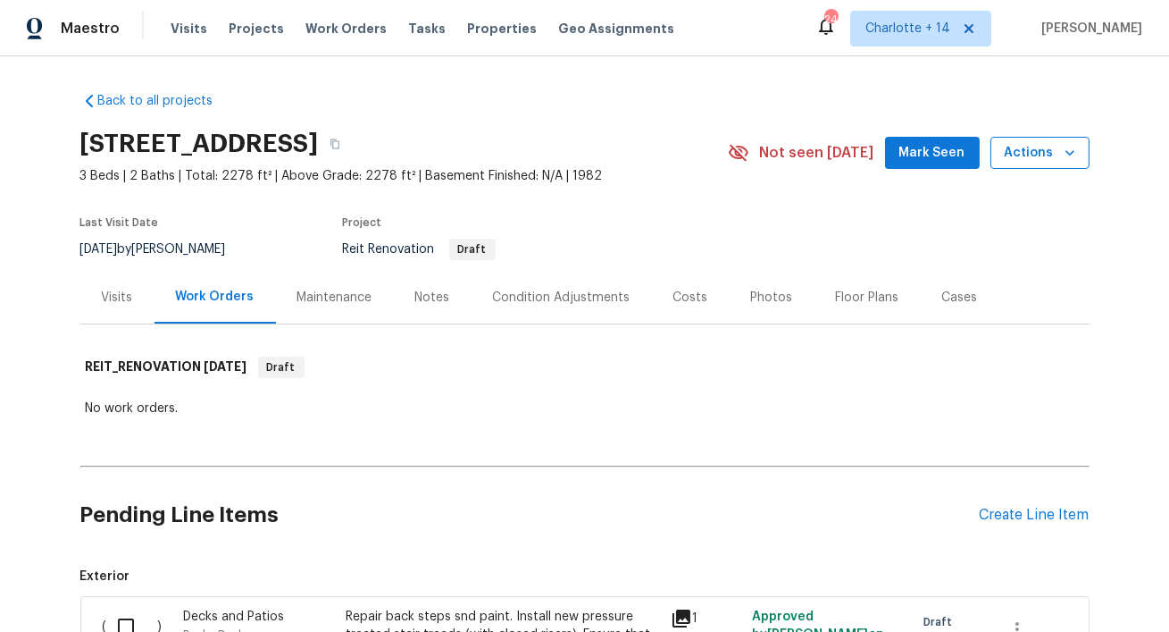
click at [1068, 137] on button "Actions" at bounding box center [1040, 153] width 99 height 33
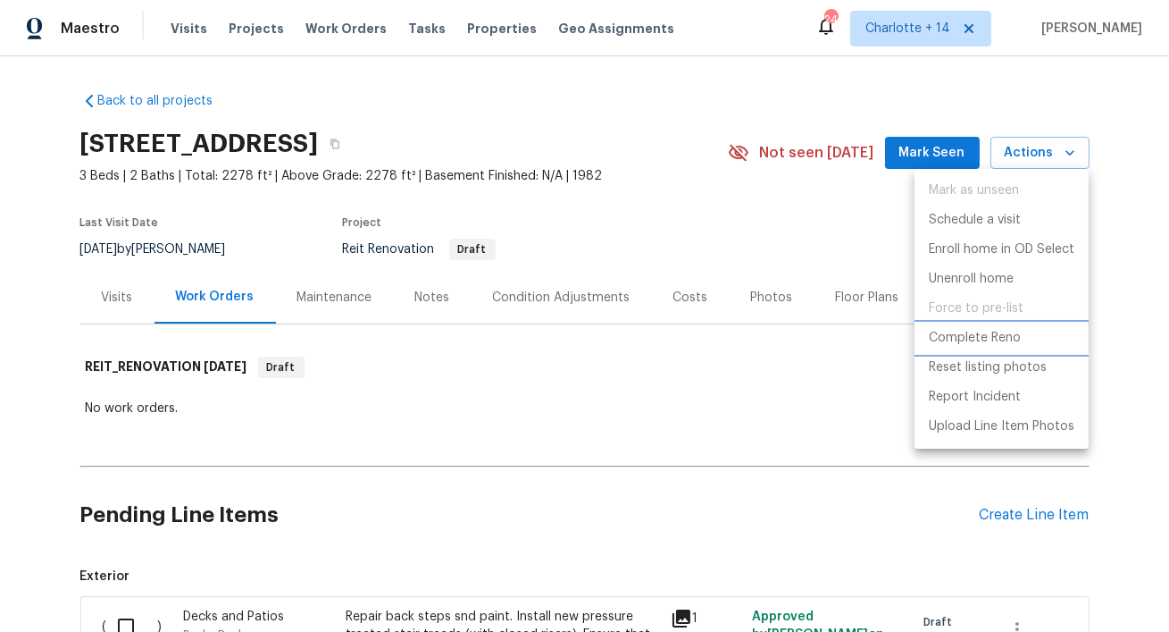
click at [969, 336] on p "Complete Reno" at bounding box center [975, 338] width 92 height 19
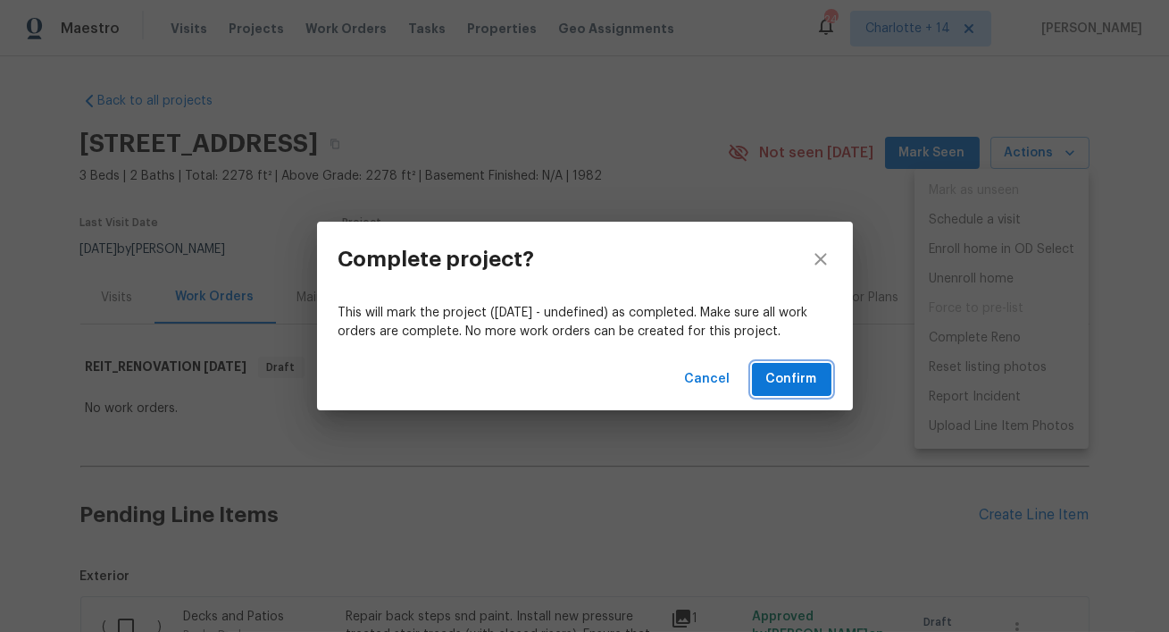
click at [794, 387] on span "Confirm" at bounding box center [791, 379] width 51 height 22
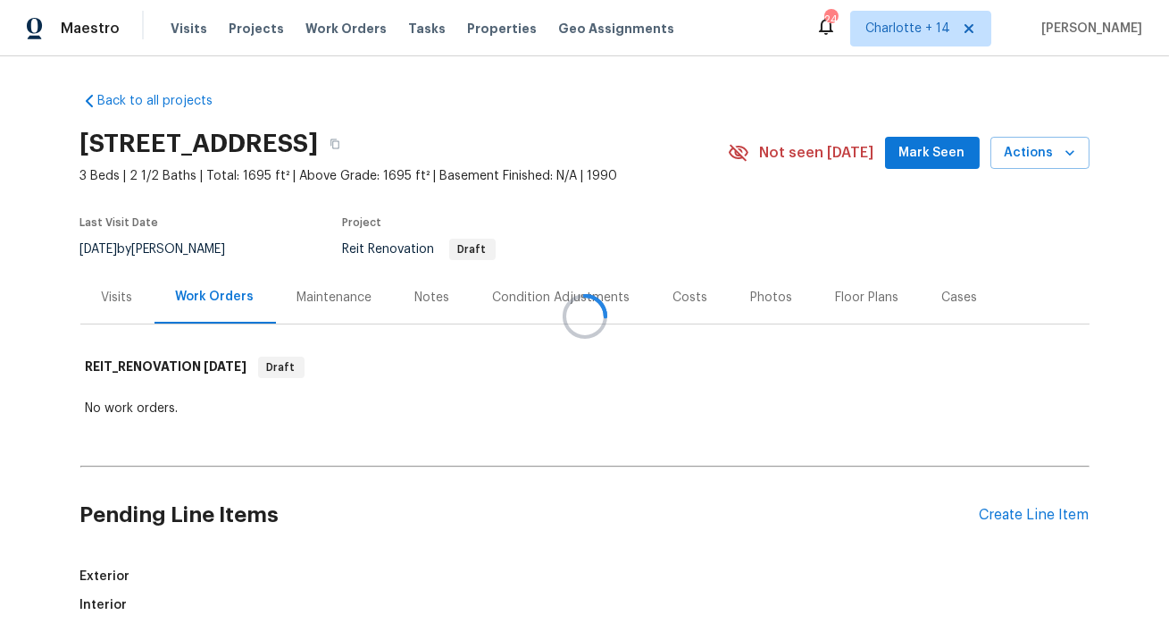
click at [1069, 156] on div at bounding box center [584, 316] width 1169 height 632
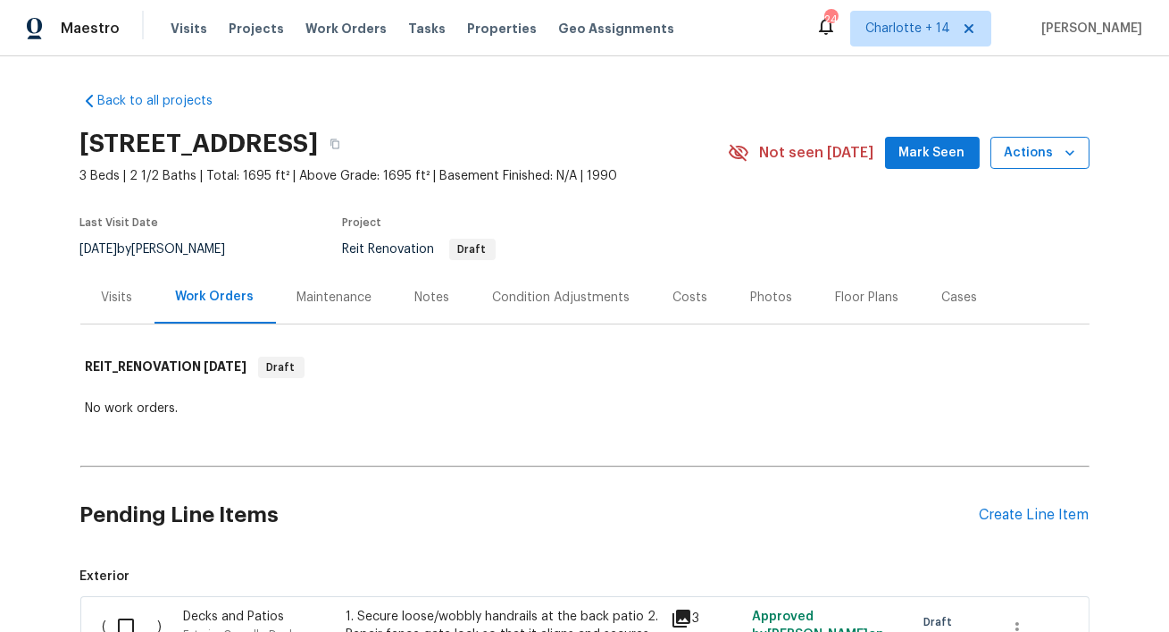
click at [1052, 164] on button "Actions" at bounding box center [1040, 153] width 99 height 33
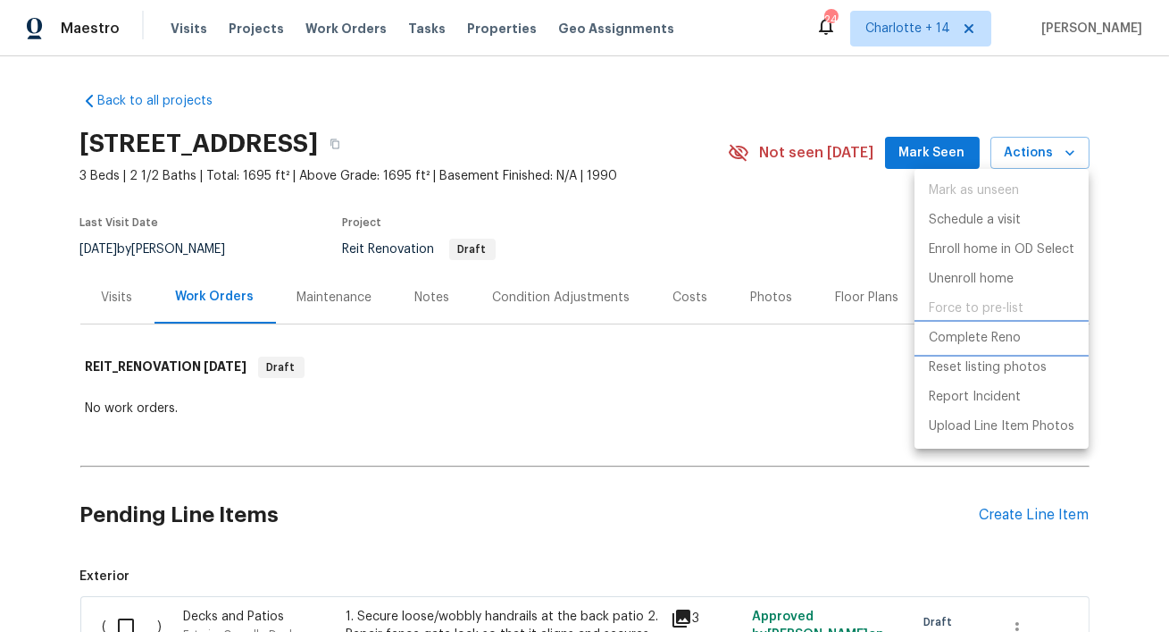
click at [989, 343] on p "Complete Reno" at bounding box center [975, 338] width 92 height 19
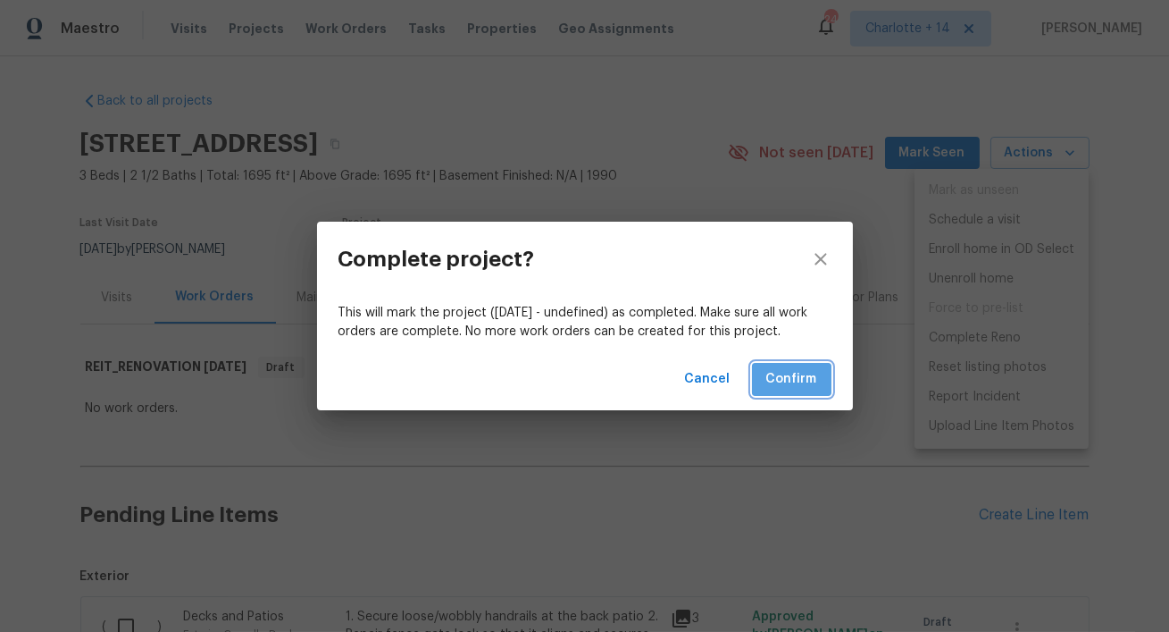
click at [795, 369] on span "Confirm" at bounding box center [791, 379] width 51 height 22
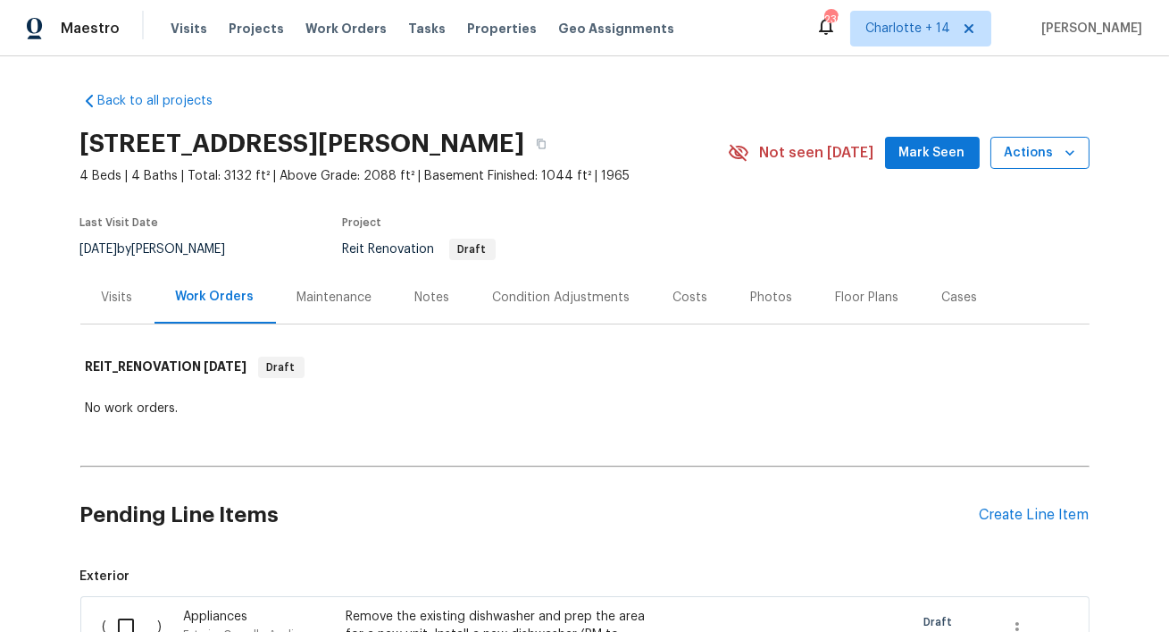
click at [1072, 154] on icon "button" at bounding box center [1070, 153] width 18 height 18
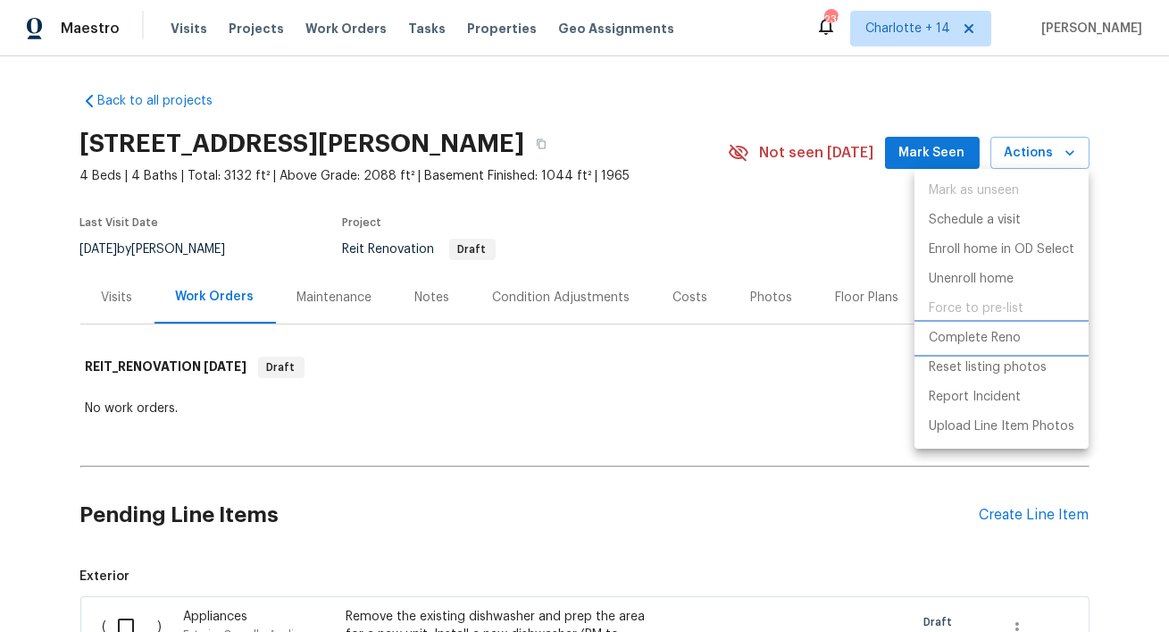
click at [967, 343] on p "Complete Reno" at bounding box center [975, 338] width 92 height 19
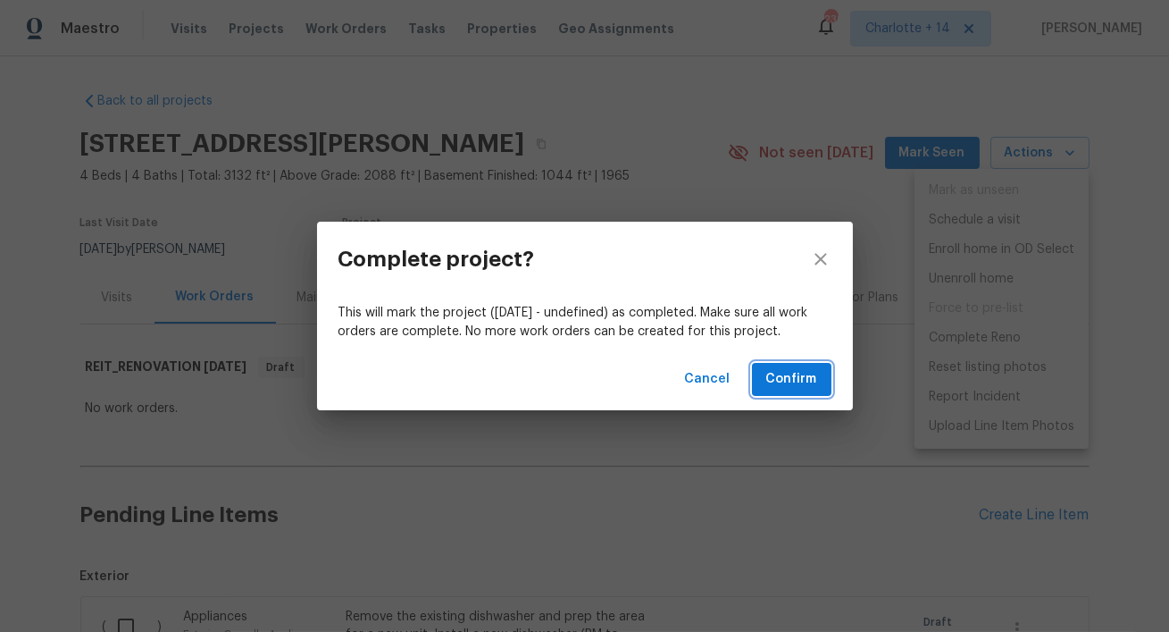
drag, startPoint x: 793, startPoint y: 384, endPoint x: 797, endPoint y: 372, distance: 13.0
click at [793, 381] on span "Confirm" at bounding box center [791, 379] width 51 height 22
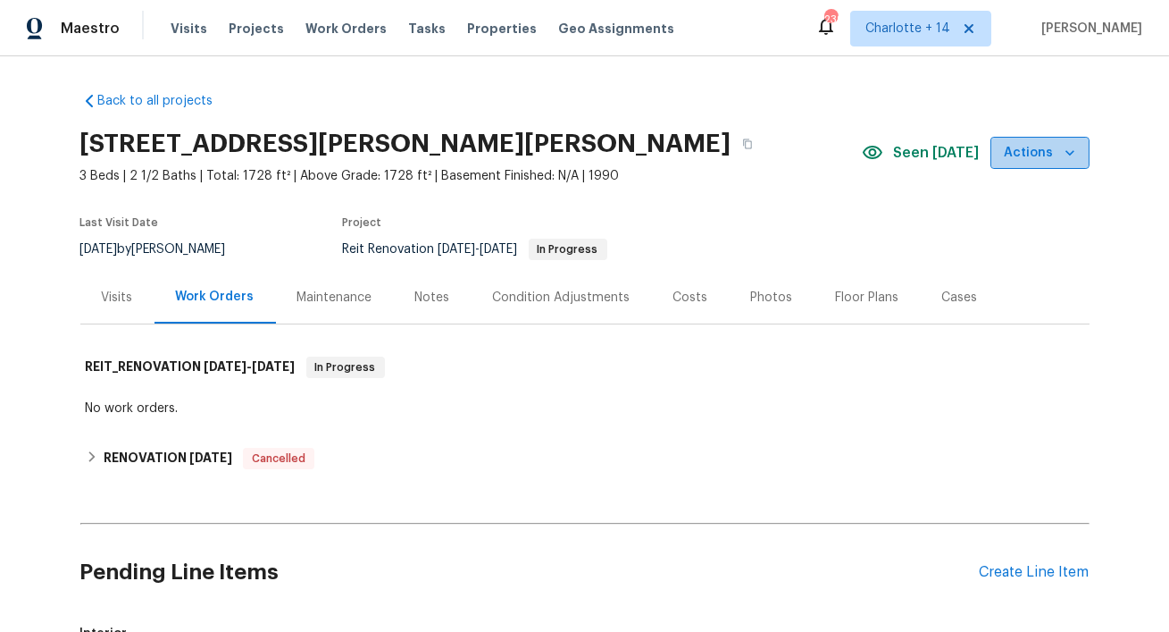
click at [1071, 149] on icon "button" at bounding box center [1070, 153] width 18 height 18
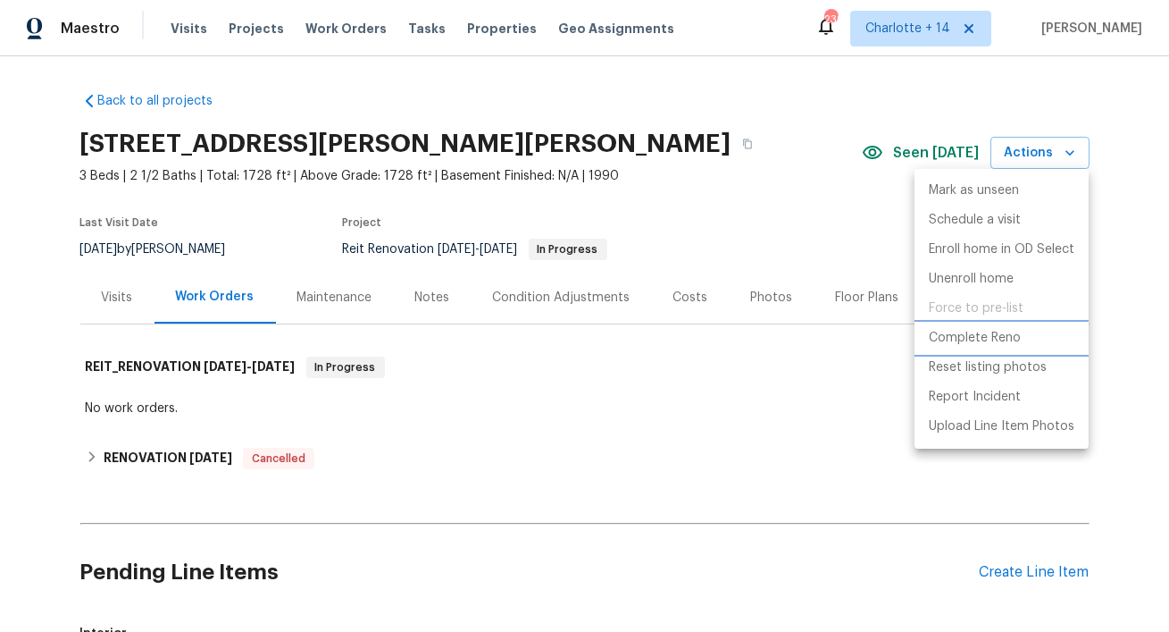
click at [973, 334] on p "Complete Reno" at bounding box center [975, 338] width 92 height 19
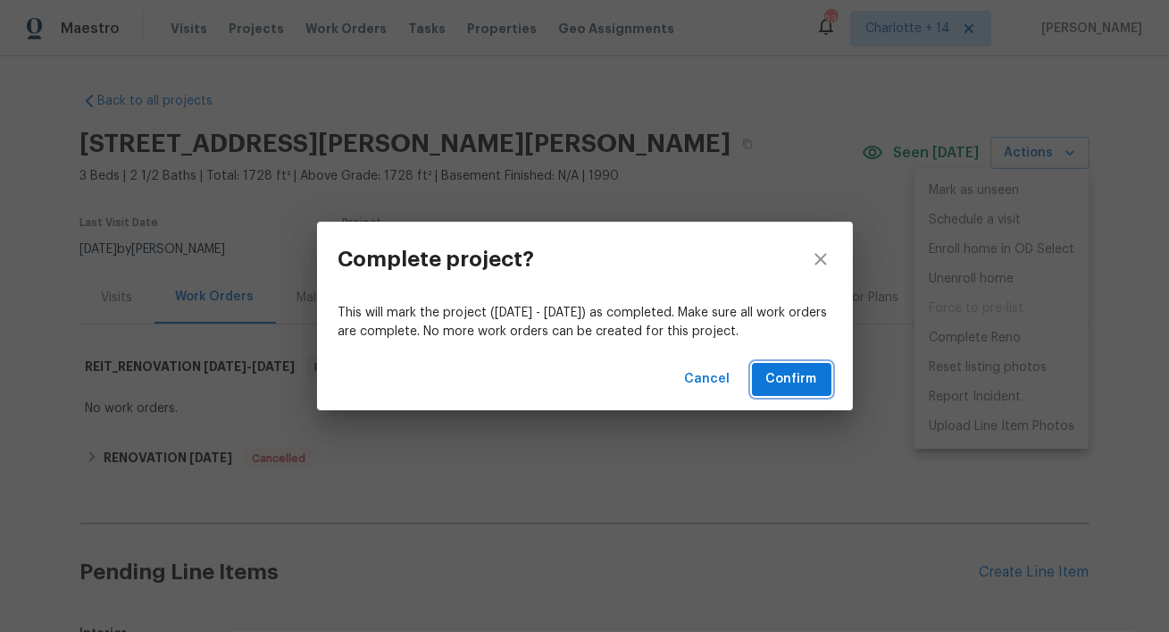
click at [783, 373] on span "Confirm" at bounding box center [791, 379] width 51 height 22
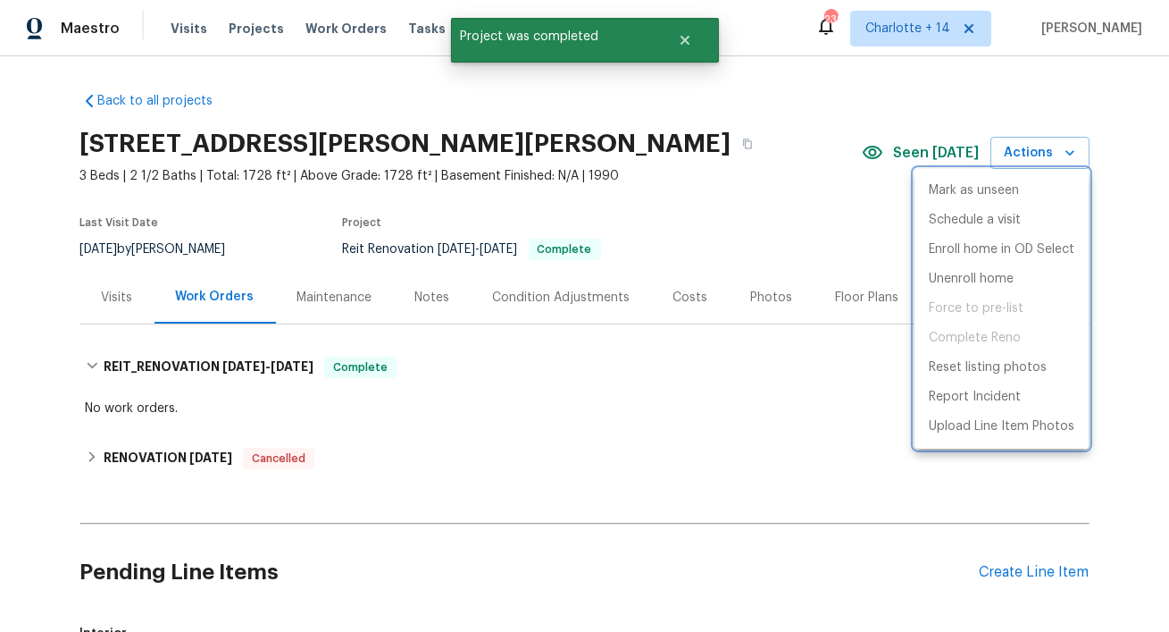
click at [660, 222] on div at bounding box center [584, 316] width 1169 height 632
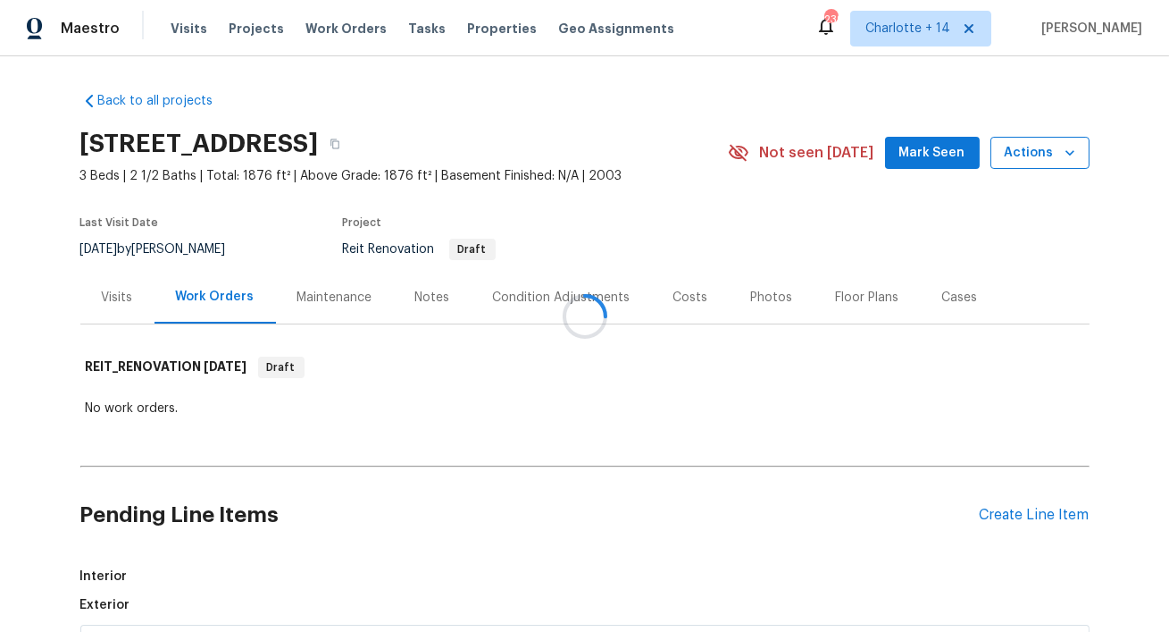
click at [1076, 161] on icon "button" at bounding box center [1070, 153] width 18 height 18
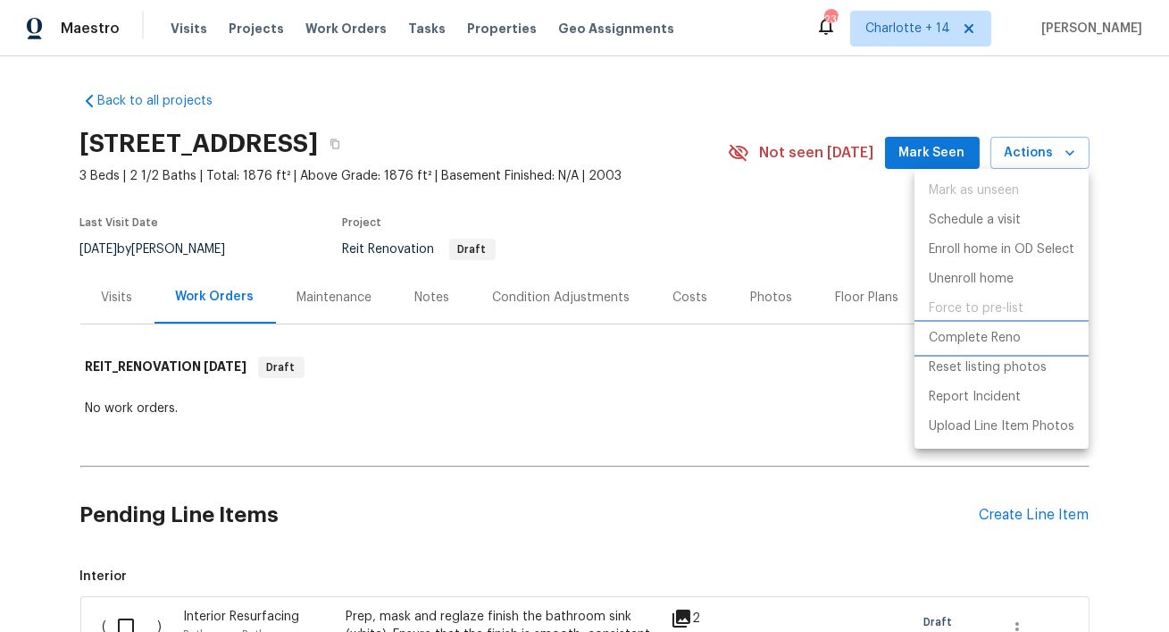
click at [958, 341] on p "Complete Reno" at bounding box center [975, 338] width 92 height 19
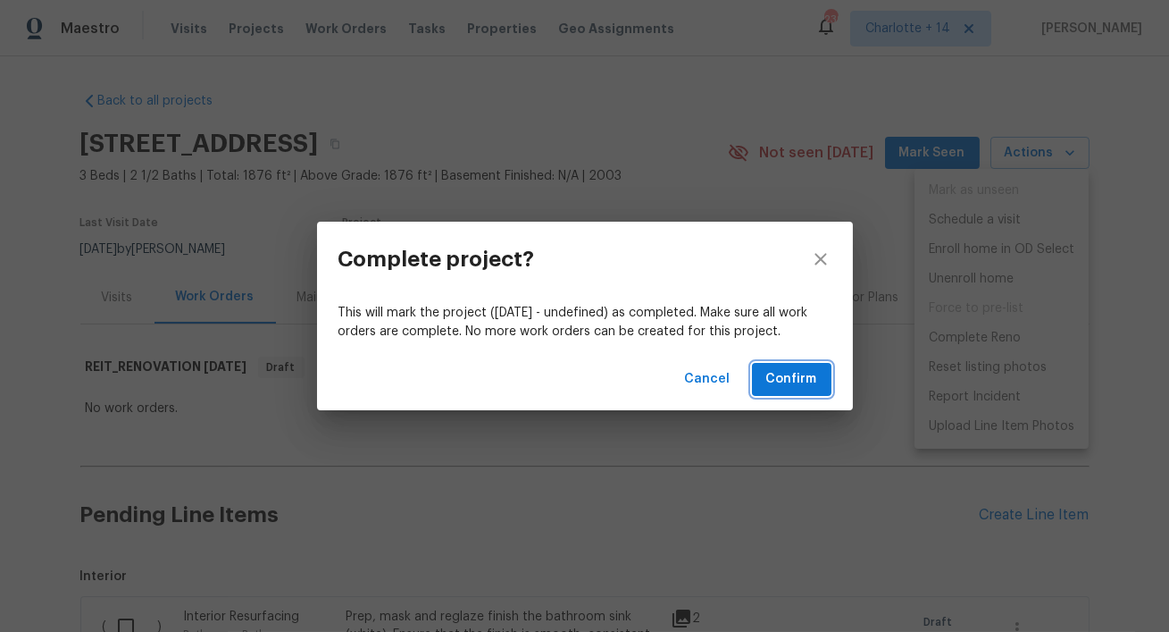
click at [808, 384] on span "Confirm" at bounding box center [791, 379] width 51 height 22
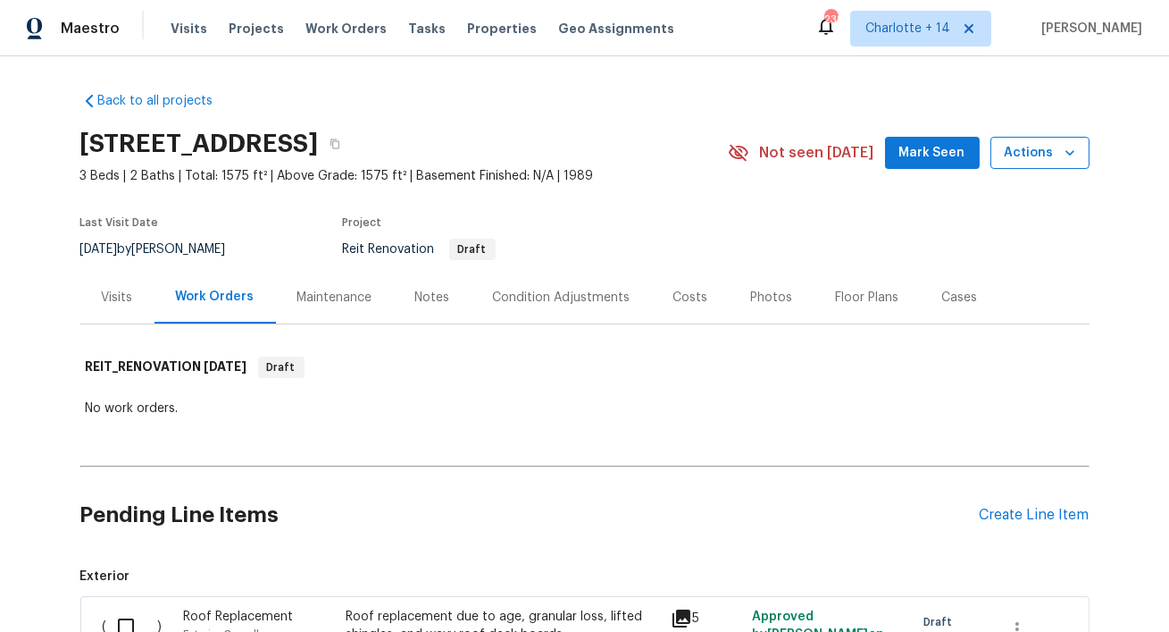
click at [1076, 155] on icon "button" at bounding box center [1070, 153] width 18 height 18
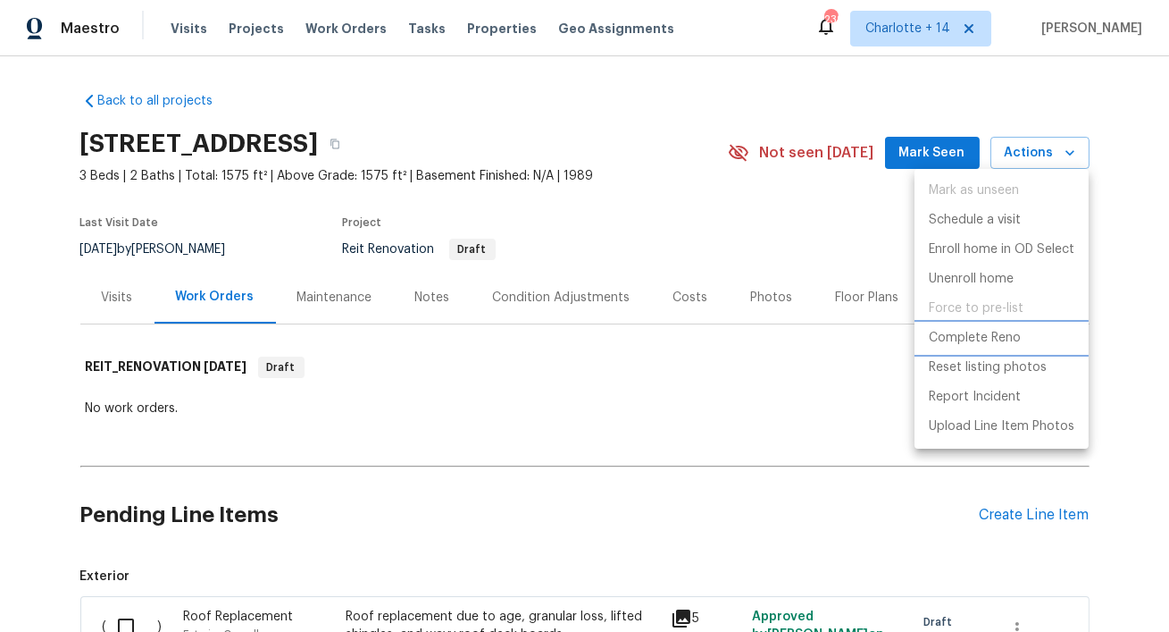
click at [982, 329] on p "Complete Reno" at bounding box center [975, 338] width 92 height 19
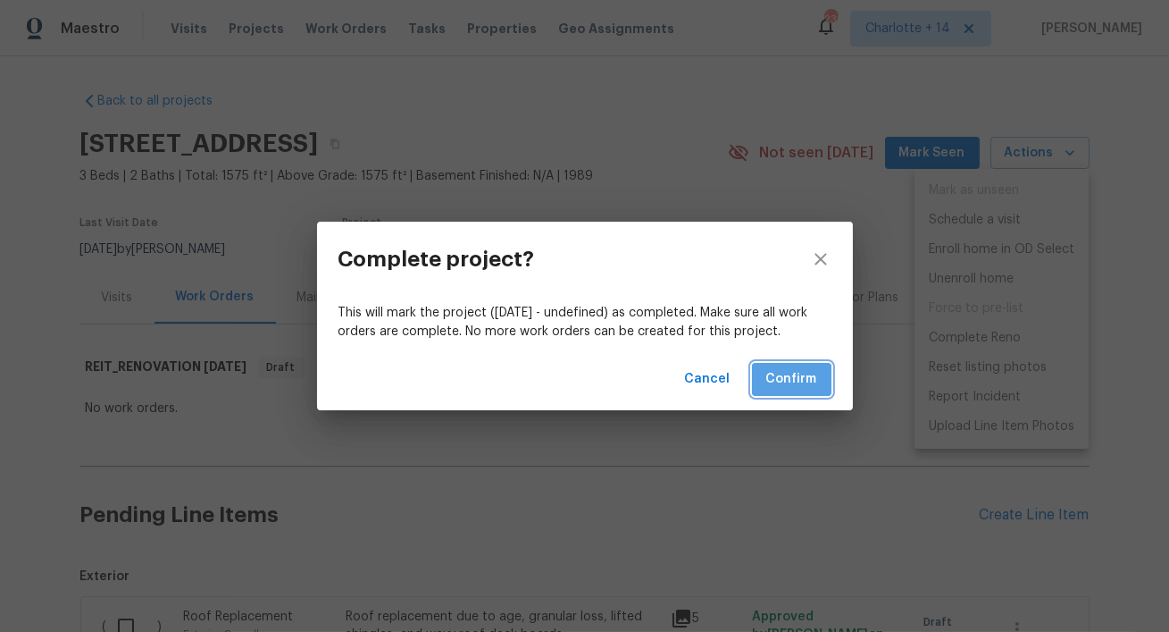
drag, startPoint x: 794, startPoint y: 384, endPoint x: 803, endPoint y: 381, distance: 9.6
click at [795, 382] on span "Confirm" at bounding box center [791, 379] width 51 height 22
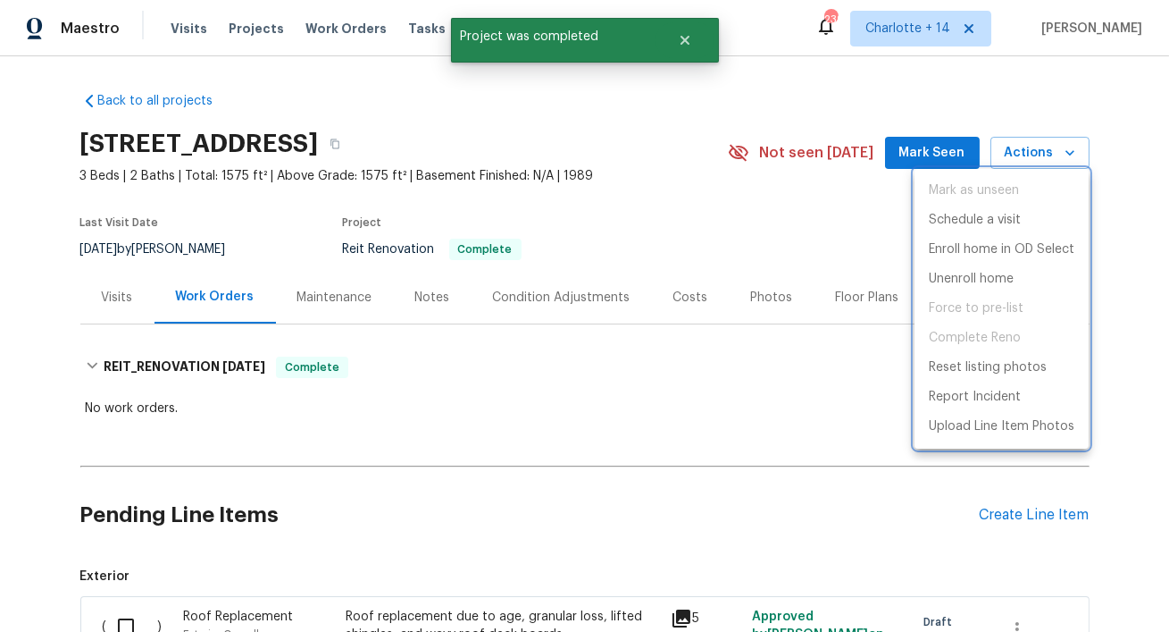
drag, startPoint x: 684, startPoint y: 47, endPoint x: 608, endPoint y: 17, distance: 81.8
click at [684, 47] on div at bounding box center [584, 316] width 1169 height 632
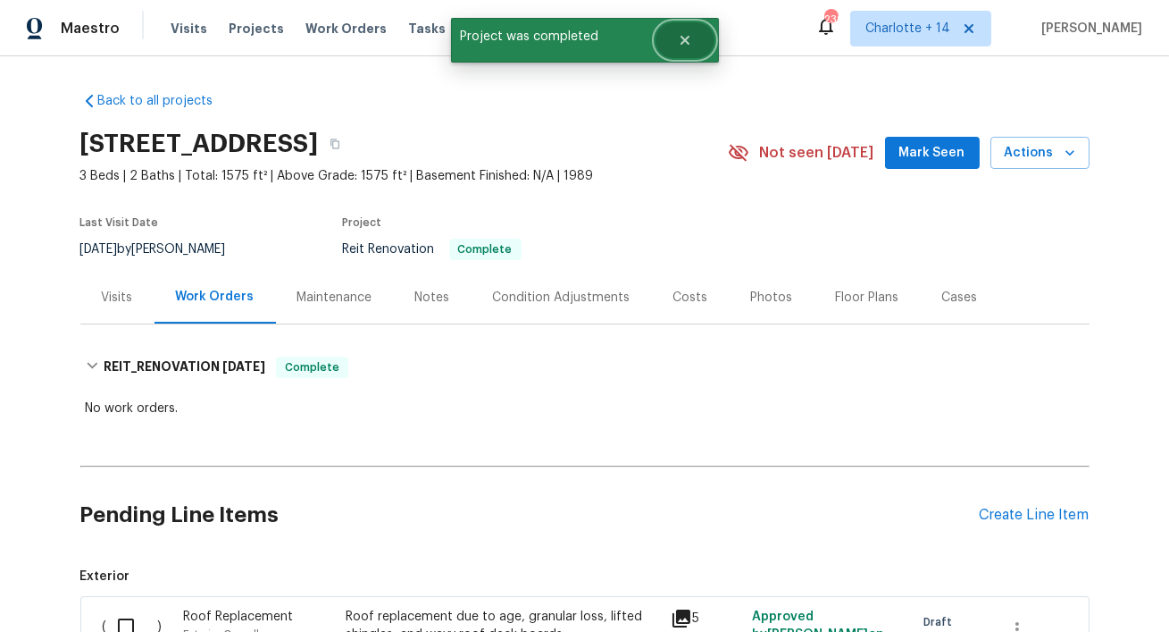
click at [691, 46] on icon "Close" at bounding box center [685, 40] width 14 height 14
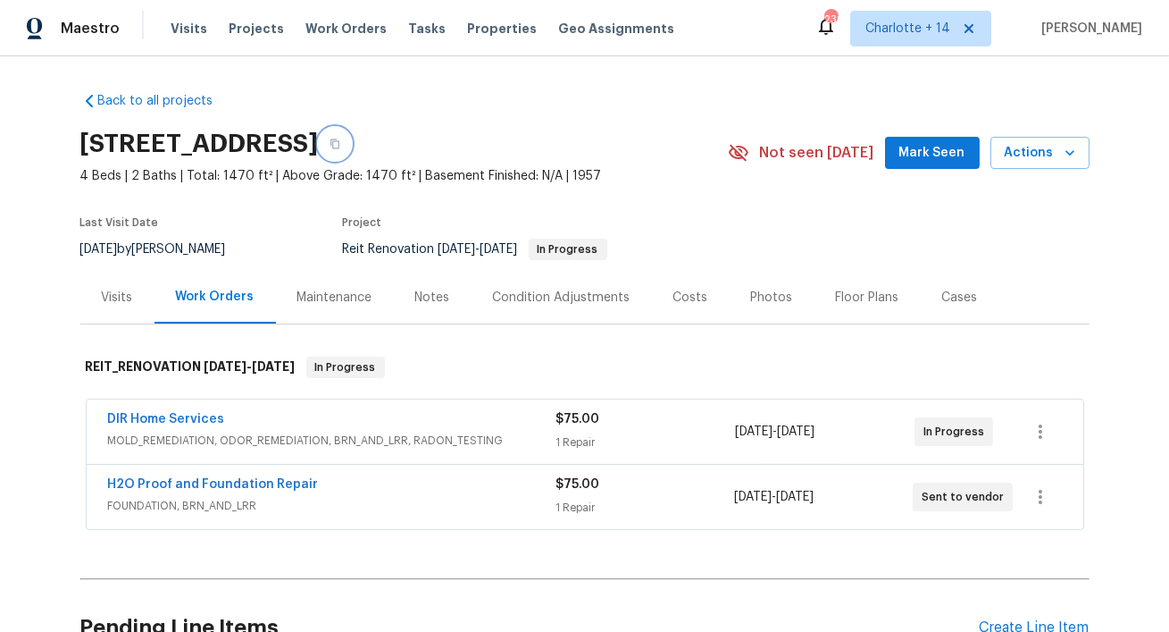
click at [340, 141] on icon "button" at bounding box center [335, 143] width 11 height 11
